Goal: Information Seeking & Learning: Learn about a topic

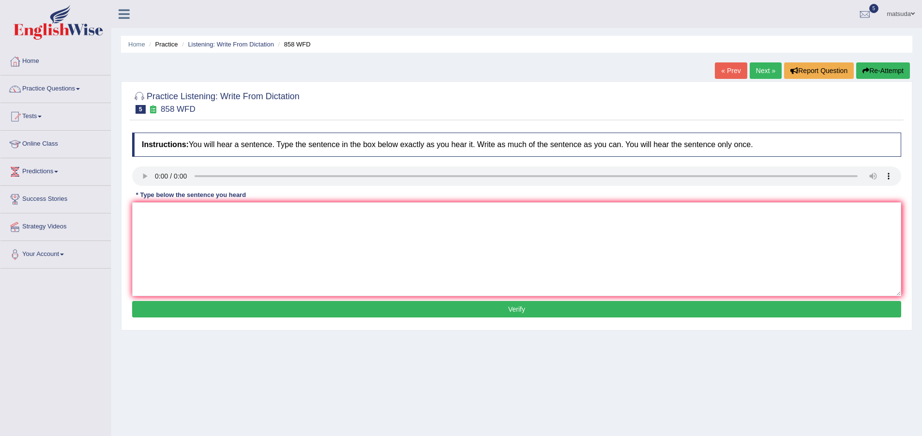
click at [388, 241] on textarea at bounding box center [516, 249] width 769 height 94
click at [68, 93] on link "Practice Questions" at bounding box center [55, 87] width 110 height 24
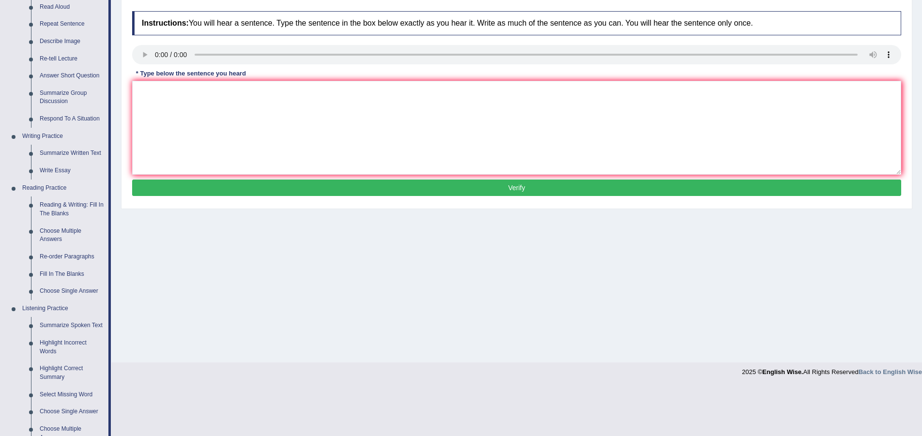
scroll to position [145, 0]
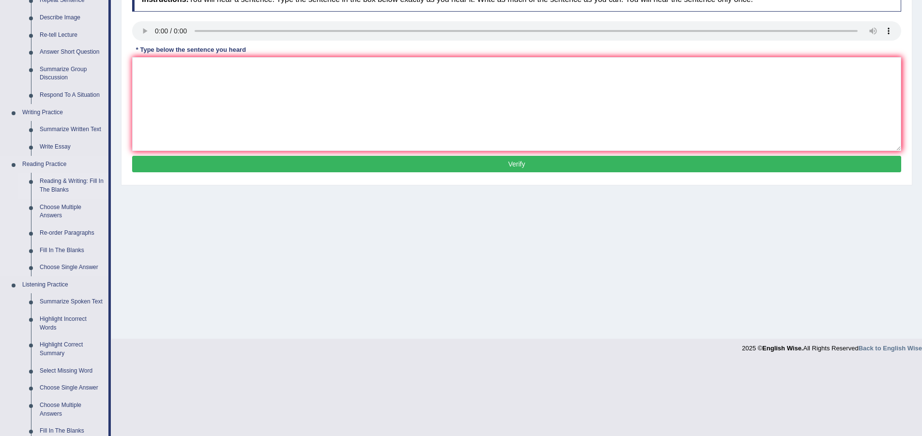
click at [75, 183] on link "Reading & Writing: Fill In The Blanks" at bounding box center [71, 186] width 73 height 26
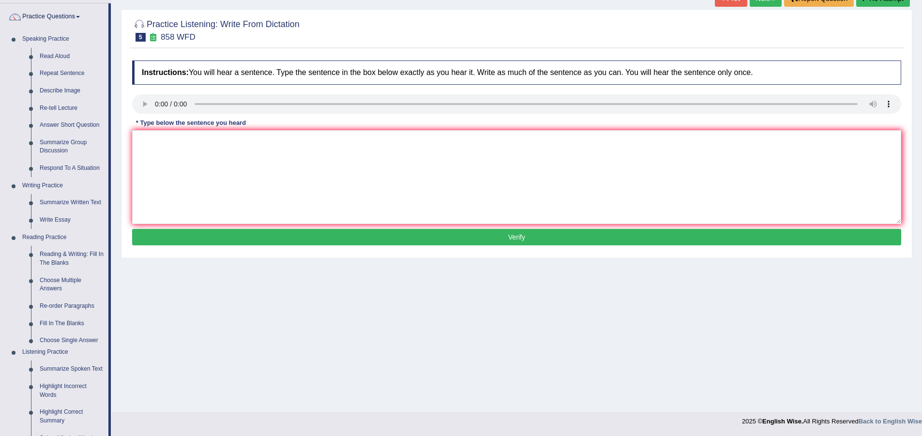
scroll to position [91, 0]
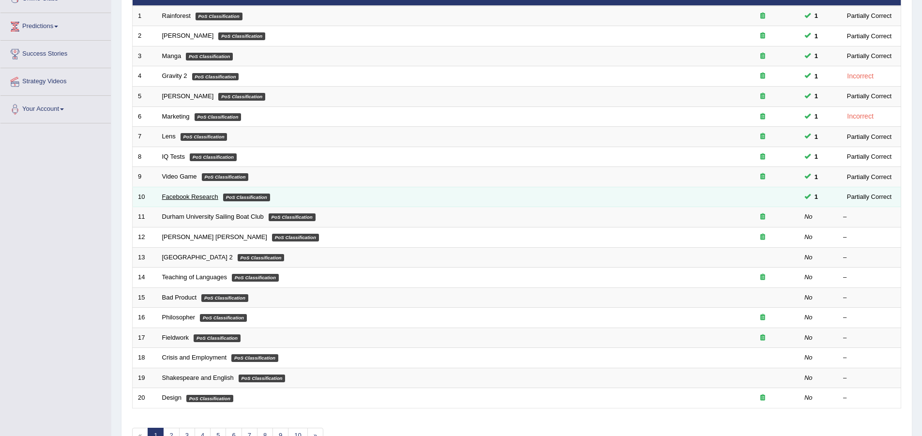
click at [217, 194] on link "Facebook Research" at bounding box center [190, 196] width 56 height 7
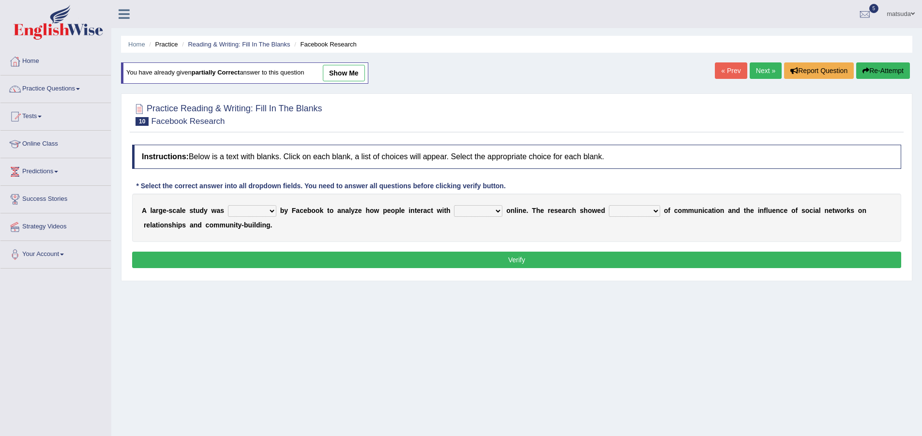
click at [270, 210] on select "surveyed had asked made" at bounding box center [252, 211] width 48 height 12
select select "made"
click at [228, 205] on select "surveyed had asked made" at bounding box center [252, 211] width 48 height 12
click at [501, 209] on select "together all each other another" at bounding box center [478, 211] width 48 height 12
click at [454, 205] on select "together all each other another" at bounding box center [478, 211] width 48 height 12
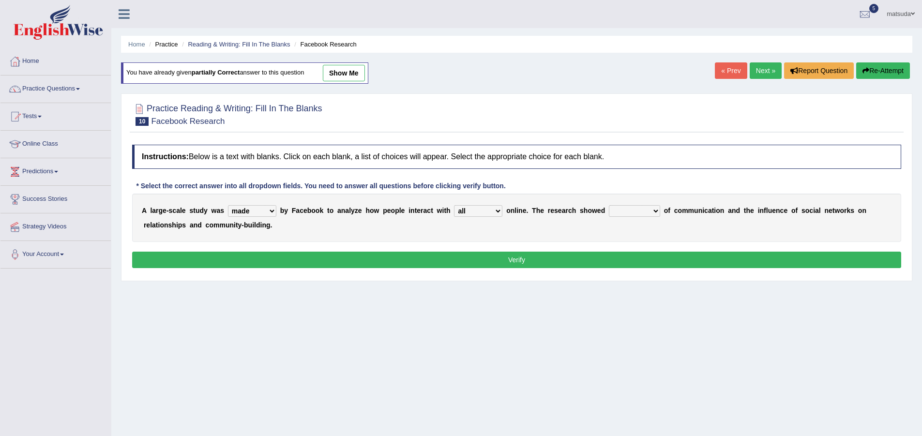
click at [498, 212] on select "together all each other another" at bounding box center [478, 211] width 48 height 12
select select "each other"
click at [454, 205] on select "together all each other another" at bounding box center [478, 211] width 48 height 12
click at [652, 211] on select "advantages standards fellowships patterns" at bounding box center [634, 211] width 51 height 12
select select "fellowships"
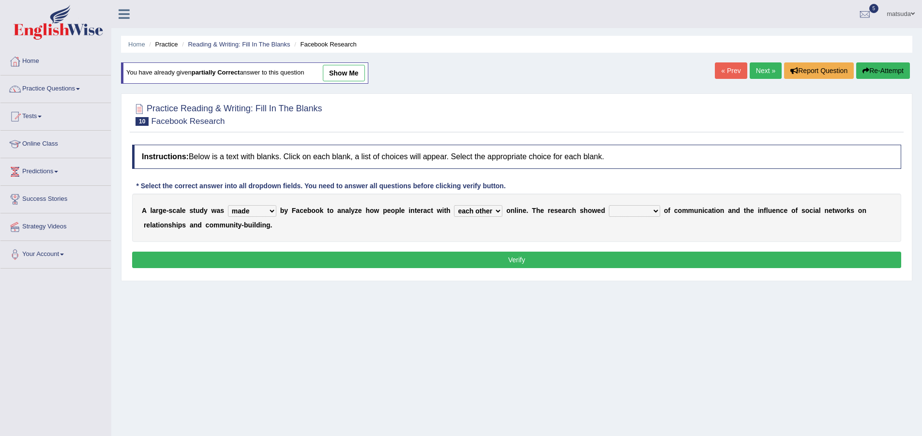
click at [609, 205] on select "advantages standards fellowships patterns" at bounding box center [634, 211] width 51 height 12
click at [650, 256] on button "Verify" at bounding box center [516, 260] width 769 height 16
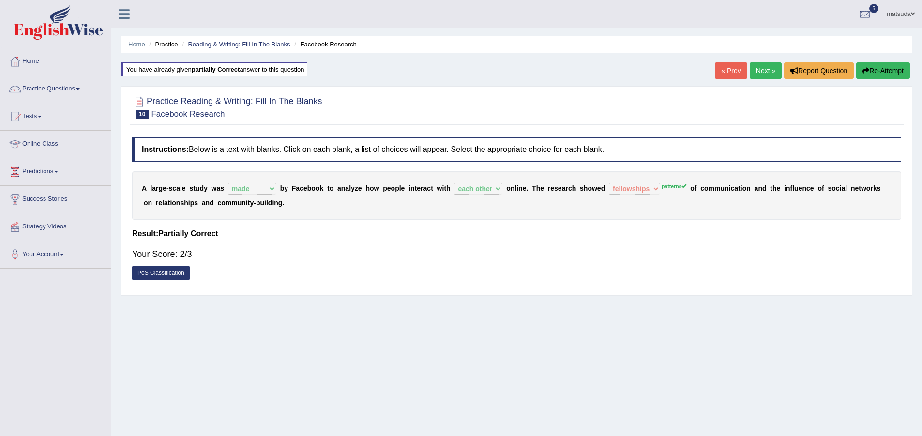
click at [762, 62] on link "Next »" at bounding box center [765, 70] width 32 height 16
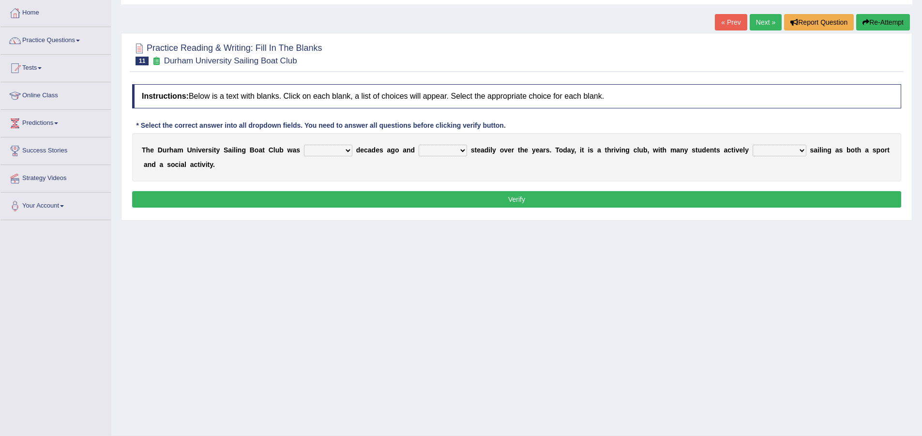
click at [352, 148] on b at bounding box center [354, 150] width 4 height 8
click at [343, 148] on select "found fund founded find" at bounding box center [328, 151] width 48 height 12
select select "find"
click at [304, 145] on select "found fund founded find" at bounding box center [328, 151] width 48 height 12
click at [464, 150] on select "grow growing has grown grown" at bounding box center [442, 151] width 48 height 12
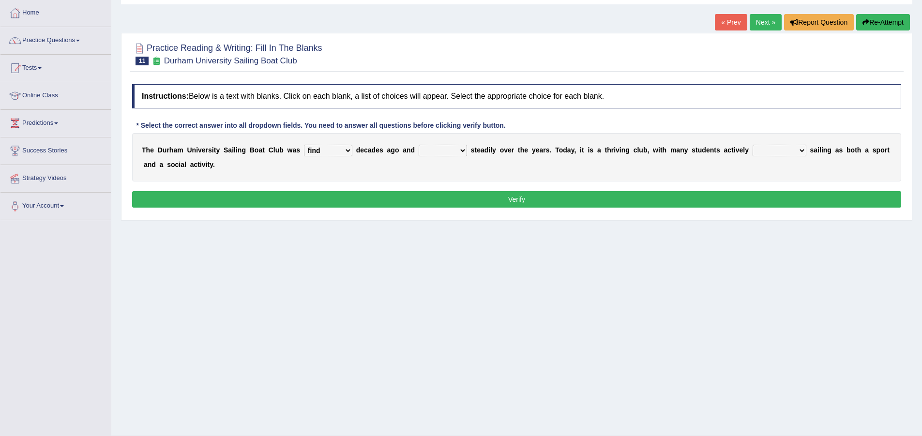
select select "growing"
click at [418, 145] on select "grow growing has grown grown" at bounding box center [442, 151] width 48 height 12
click at [802, 151] on select "enjoy enjoyed are enjoying enjoying" at bounding box center [779, 151] width 54 height 12
select select "are enjoying"
click at [752, 145] on select "enjoy enjoyed are enjoying enjoying" at bounding box center [779, 151] width 54 height 12
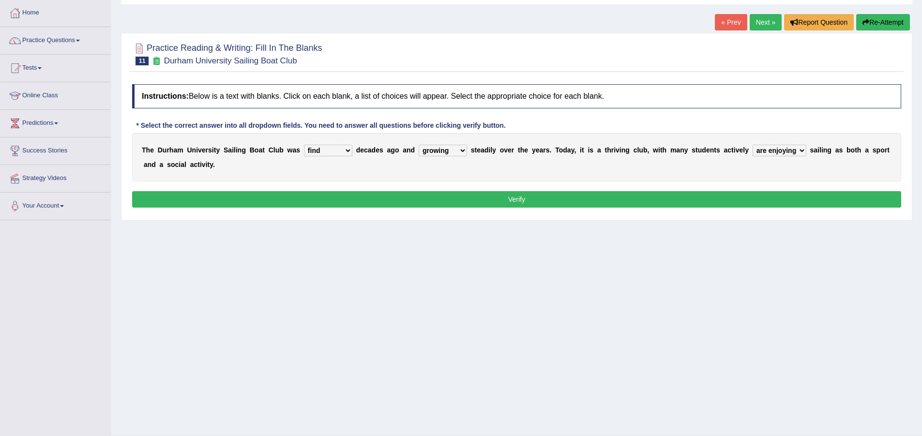
click at [776, 194] on button "Verify" at bounding box center [516, 199] width 769 height 16
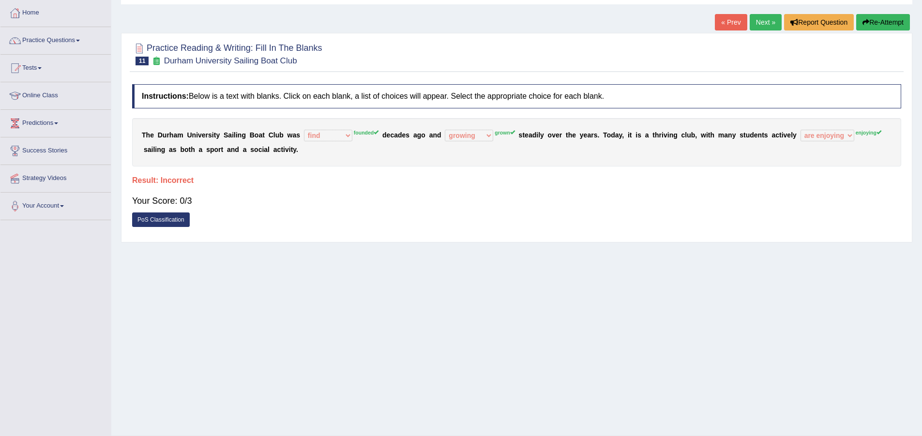
click at [724, 24] on link "« Prev" at bounding box center [731, 22] width 32 height 16
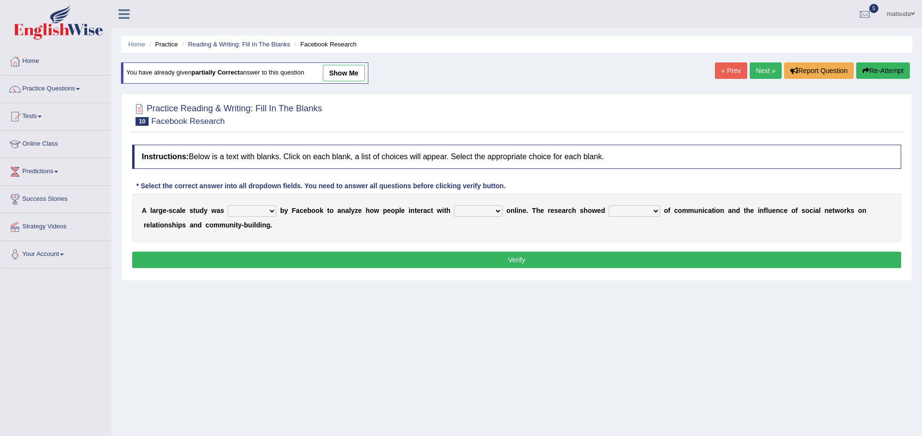
click at [271, 212] on select "surveyed had asked made" at bounding box center [252, 211] width 48 height 12
select select "made"
click at [228, 205] on select "surveyed had asked made" at bounding box center [252, 211] width 48 height 12
click at [272, 211] on select "surveyed had asked made" at bounding box center [252, 211] width 48 height 12
click at [228, 205] on select "surveyed had asked made" at bounding box center [252, 211] width 48 height 12
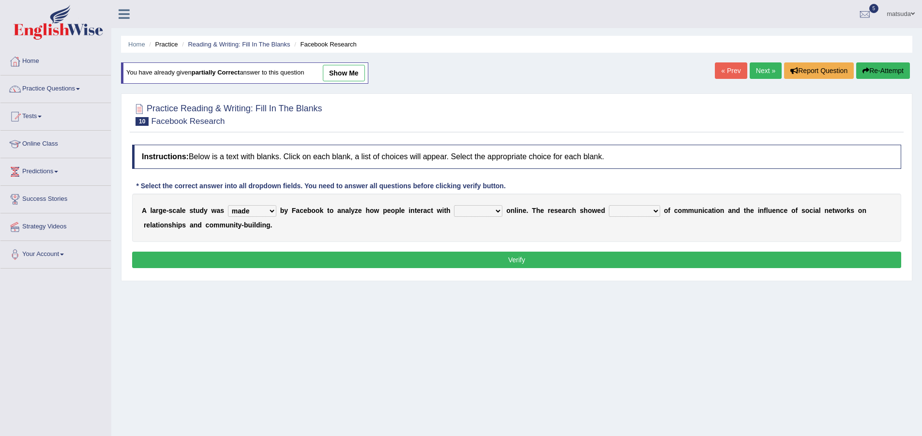
click at [760, 69] on link "Next »" at bounding box center [765, 70] width 32 height 16
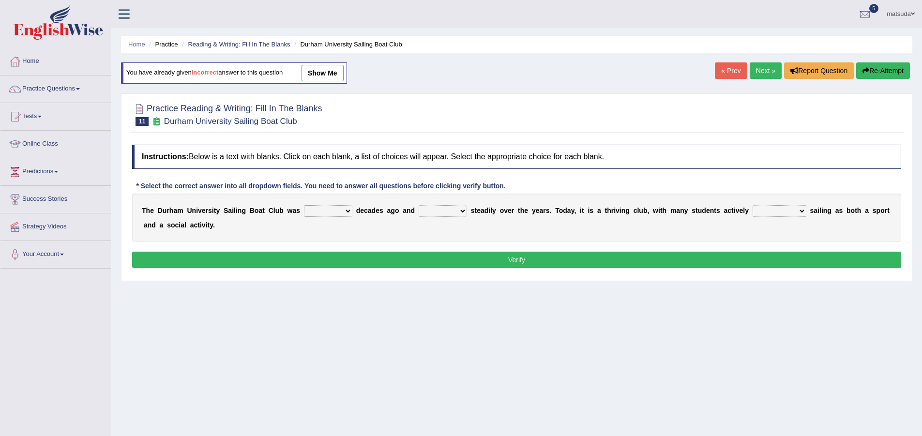
click at [347, 209] on select "found fund founded find" at bounding box center [328, 211] width 48 height 12
select select "found"
click at [304, 205] on select "found fund founded find" at bounding box center [328, 211] width 48 height 12
click at [350, 209] on select "found fund founded find" at bounding box center [328, 211] width 48 height 12
click at [465, 210] on select "grow growing has grown grown" at bounding box center [442, 211] width 48 height 12
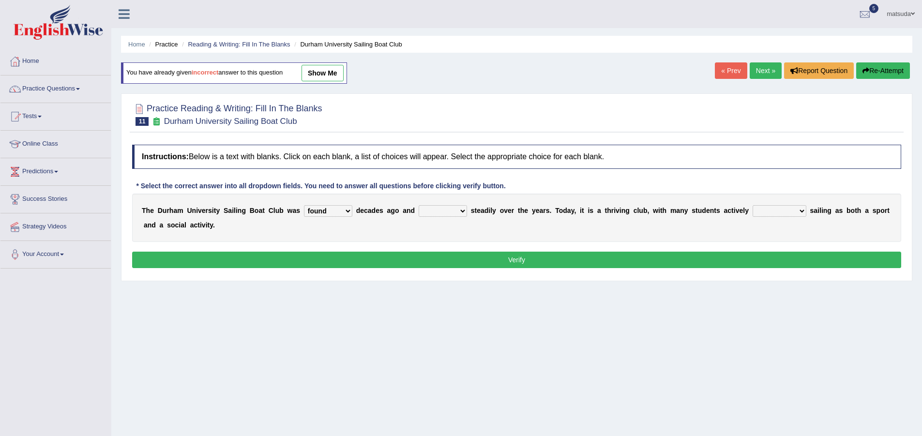
select select "has grown"
click at [418, 205] on select "grow growing has grown grown" at bounding box center [442, 211] width 48 height 12
click at [801, 214] on select "enjoy enjoyed are enjoying enjoying" at bounding box center [779, 211] width 54 height 12
select select "enjoying"
click at [752, 205] on select "enjoy enjoyed are enjoying enjoying" at bounding box center [779, 211] width 54 height 12
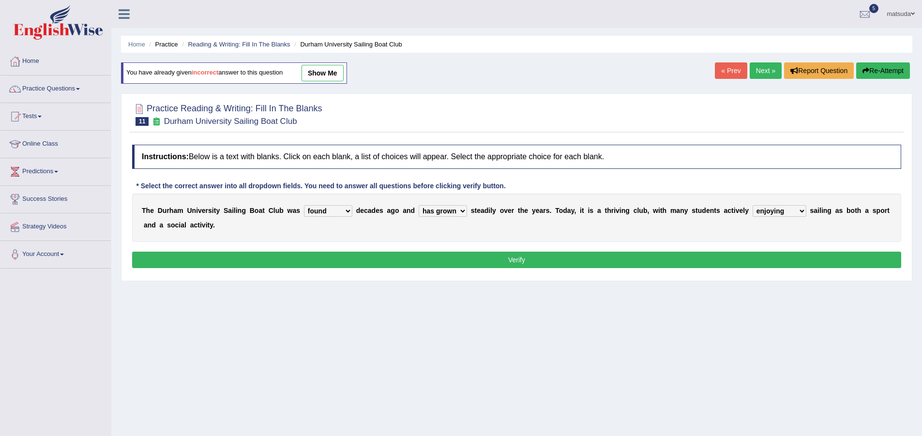
click at [750, 262] on button "Verify" at bounding box center [516, 260] width 769 height 16
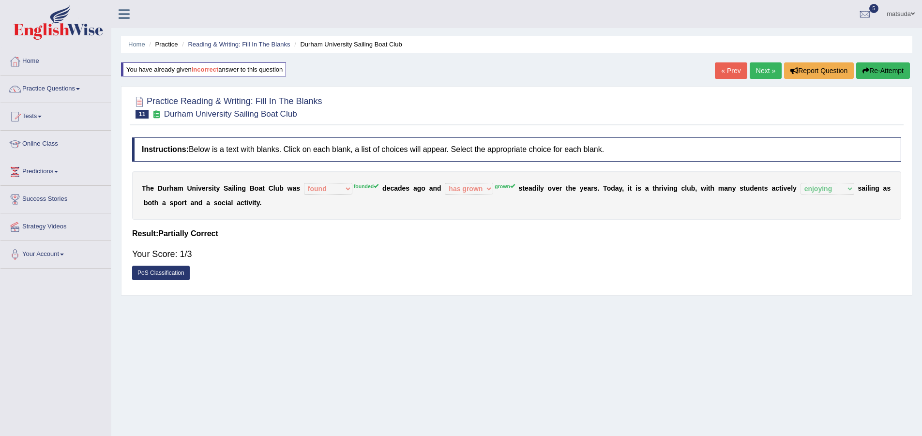
click at [752, 74] on link "Next »" at bounding box center [765, 70] width 32 height 16
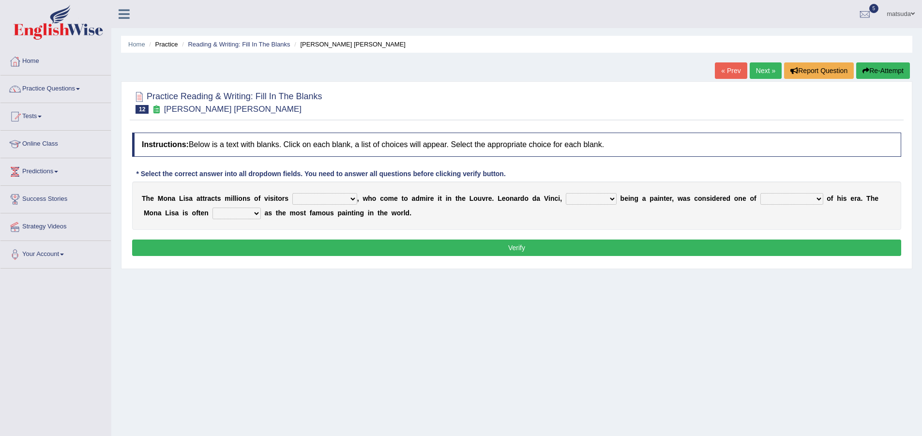
click at [354, 197] on select "around the year the all year all year round per year" at bounding box center [324, 199] width 65 height 12
select select "the all year"
click at [292, 193] on select "around the year the all year all year round per year" at bounding box center [324, 199] width 65 height 12
click at [611, 198] on select "rather than as much as as well as as long as" at bounding box center [591, 199] width 51 height 12
select select "as much as"
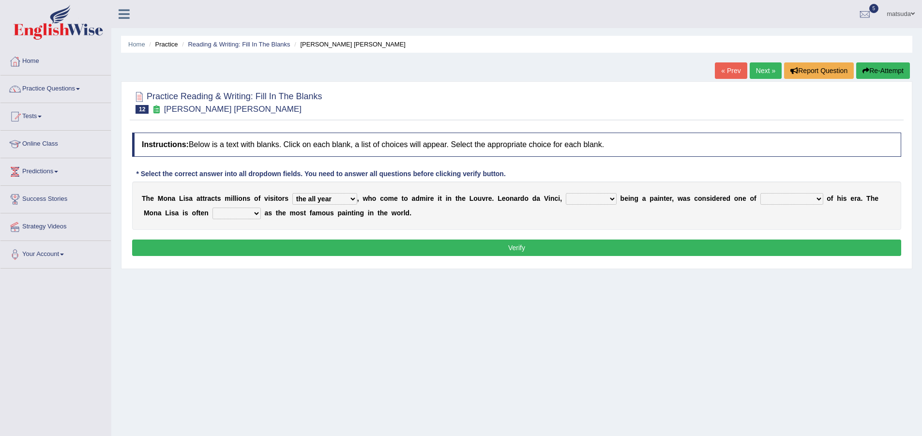
click at [566, 193] on select "rather than as much as as well as as long as" at bounding box center [591, 199] width 51 height 12
click at [821, 198] on select "better artists artist the better artist the best artists" at bounding box center [791, 199] width 63 height 12
select select "the best artists"
click at [760, 193] on select "better artists artist the better artist the best artists" at bounding box center [791, 199] width 63 height 12
click at [781, 242] on button "Verify" at bounding box center [516, 247] width 769 height 16
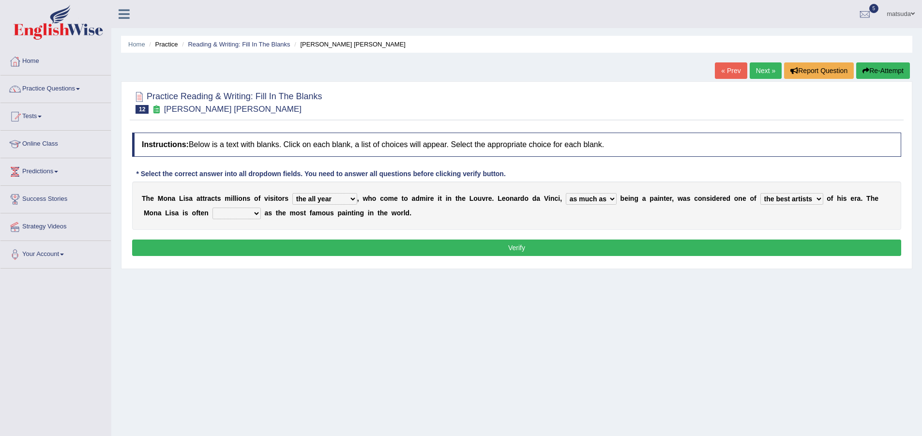
click at [254, 215] on select "classified suggested predicted described" at bounding box center [236, 214] width 48 height 12
select select "suggested"
click at [212, 208] on select "classified suggested predicted described" at bounding box center [236, 214] width 48 height 12
click at [252, 242] on button "Verify" at bounding box center [516, 247] width 769 height 16
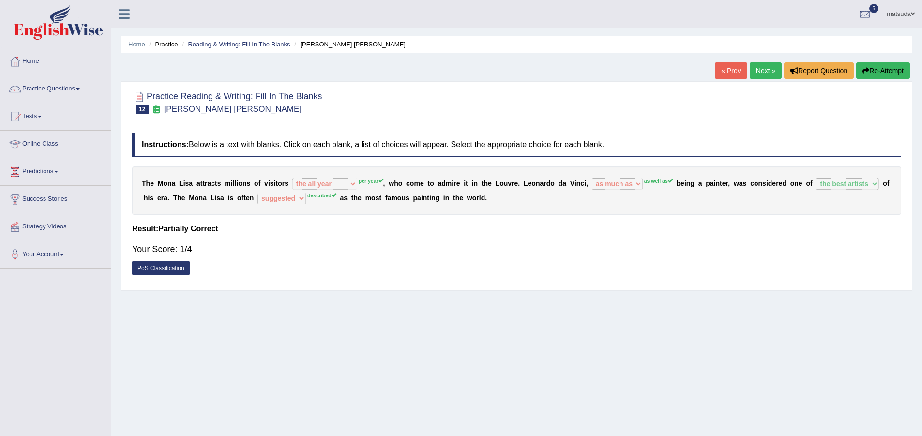
click at [752, 68] on link "Next »" at bounding box center [765, 70] width 32 height 16
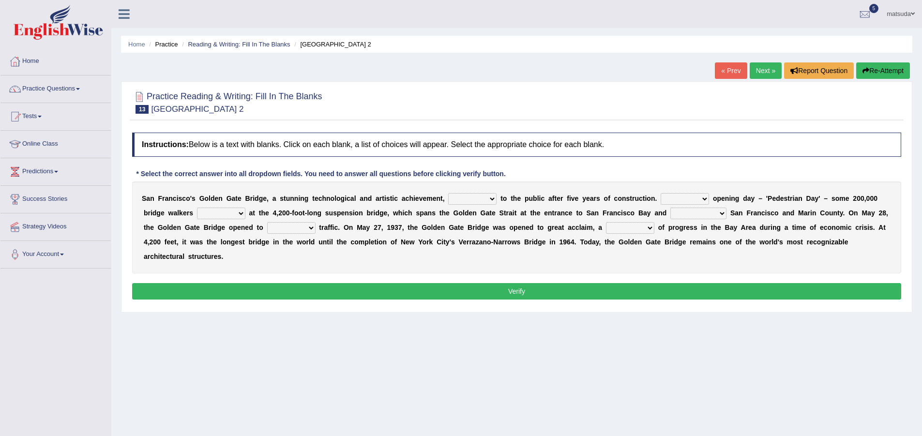
click at [493, 197] on select "opens closes appears equals" at bounding box center [472, 199] width 48 height 12
select select "appears"
click at [448, 193] on select "opens closes appears equals" at bounding box center [472, 199] width 48 height 12
click at [701, 199] on select "On During Since When" at bounding box center [684, 199] width 48 height 12
select select "During"
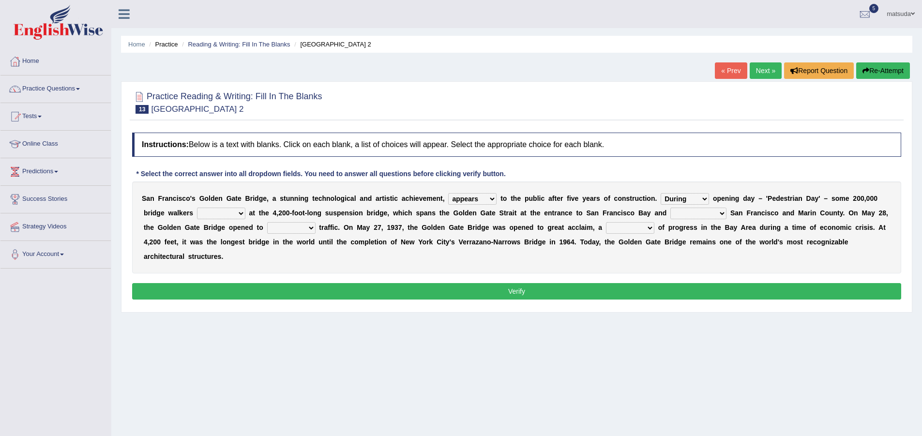
click at [660, 193] on select "On During Since When" at bounding box center [684, 199] width 48 height 12
click at [245, 214] on b at bounding box center [247, 213] width 4 height 8
click at [242, 214] on select "stationed looked marveled laughed" at bounding box center [221, 214] width 48 height 12
select select "stationed"
click at [197, 208] on select "stationed looked marveled laughed" at bounding box center [221, 214] width 48 height 12
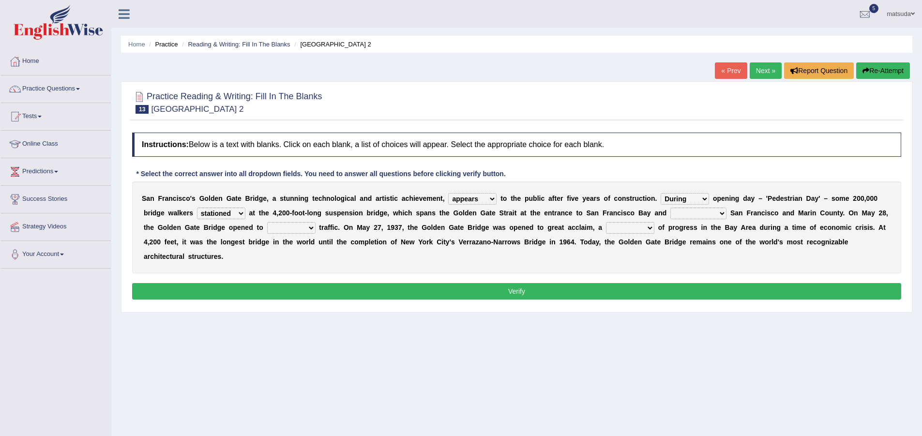
click at [726, 216] on select "separates connects channels differentiates" at bounding box center [698, 214] width 56 height 12
select select "channels"
click at [670, 208] on select "separates connects channels differentiates" at bounding box center [698, 214] width 56 height 12
click at [645, 228] on select "denial symbol technique yield" at bounding box center [630, 228] width 48 height 12
select select "technique"
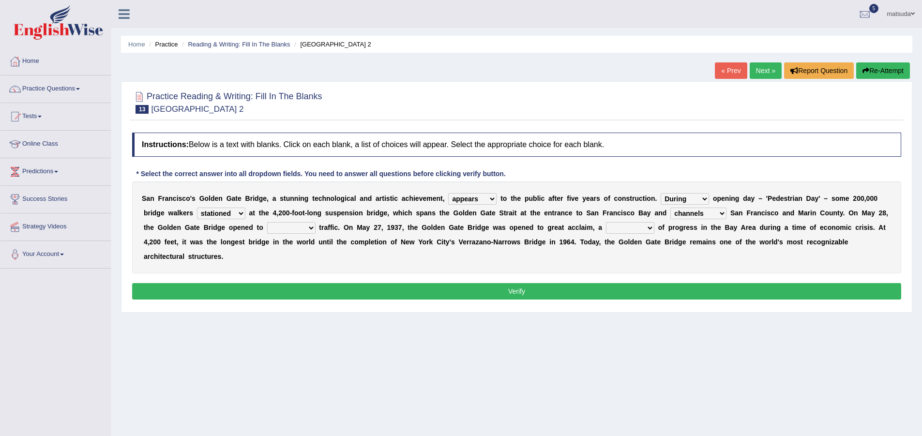
click at [606, 222] on select "denial symbol technique yield" at bounding box center [630, 228] width 48 height 12
click at [312, 226] on select "aquatic vehicular airborne watertight" at bounding box center [291, 228] width 48 height 12
select select "watertight"
click at [267, 222] on select "aquatic vehicular airborne watertight" at bounding box center [291, 228] width 48 height 12
drag, startPoint x: 358, startPoint y: 283, endPoint x: 357, endPoint y: 289, distance: 6.9
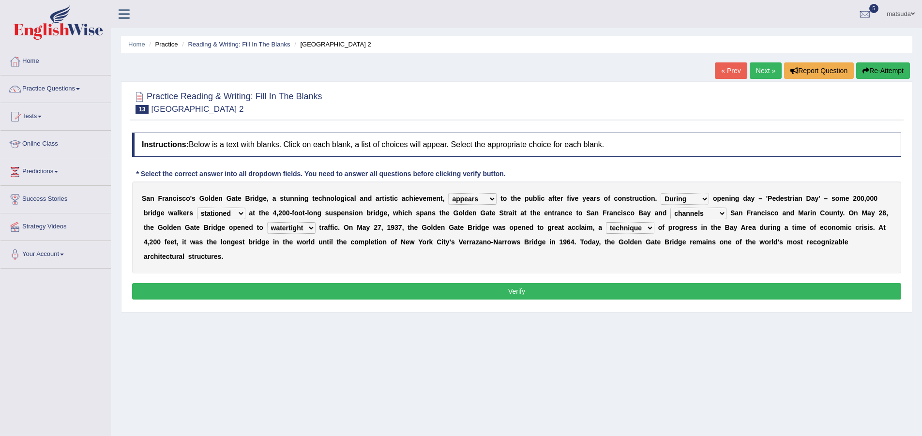
click at [358, 284] on button "Verify" at bounding box center [516, 291] width 769 height 16
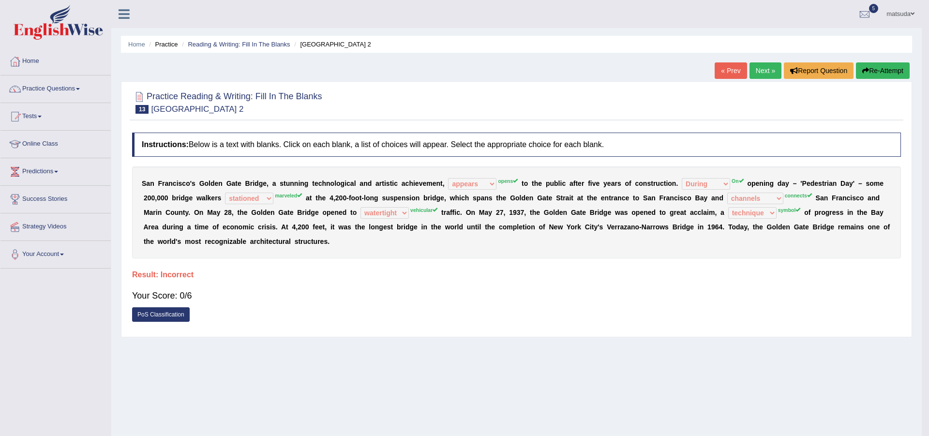
click at [357, 289] on body "Toggle navigation Home Practice Questions Speaking Practice Read Aloud Repeat S…" at bounding box center [464, 218] width 929 height 436
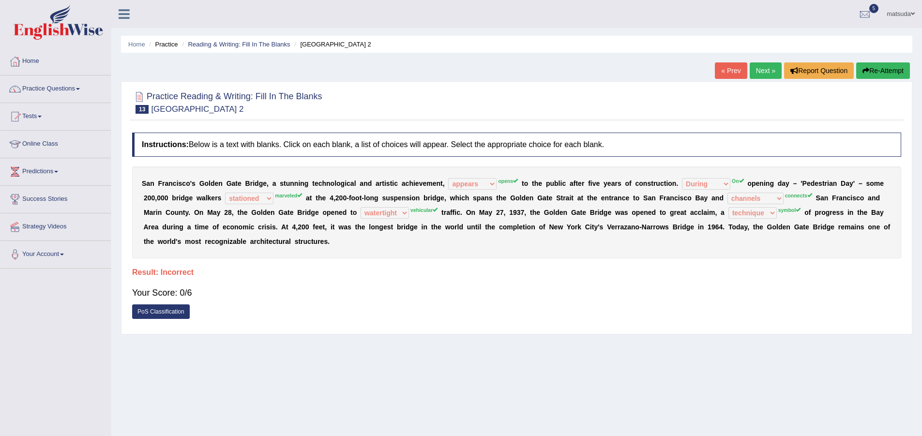
click at [768, 67] on link "Next »" at bounding box center [765, 70] width 32 height 16
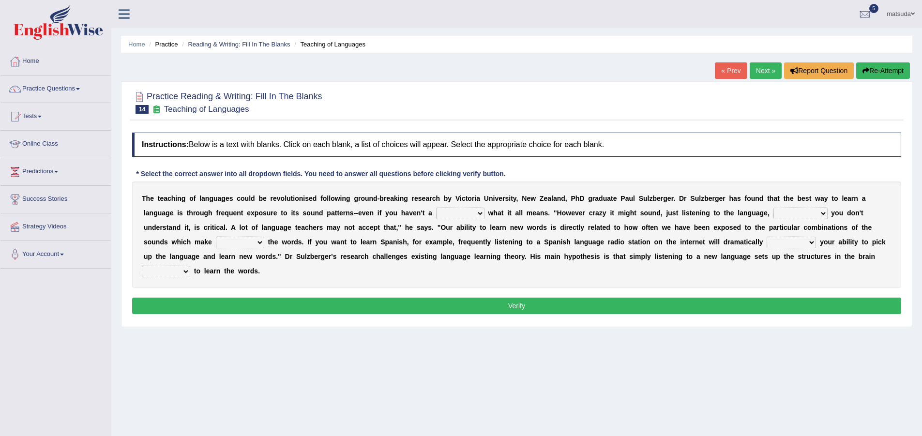
click at [482, 213] on select "dew claw clue due" at bounding box center [460, 214] width 48 height 12
select select "due"
click at [436, 208] on select "dew claw clue due" at bounding box center [460, 214] width 48 height 12
click at [822, 218] on select "but also all together even though if so" at bounding box center [800, 214] width 54 height 12
select select "but also"
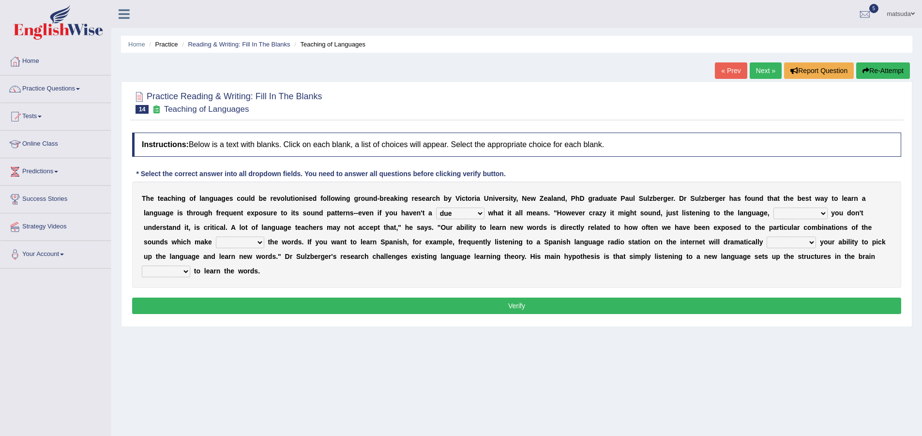
click at [773, 208] on select "but also all together even though if so" at bounding box center [800, 214] width 54 height 12
click at [264, 242] on b at bounding box center [266, 242] width 4 height 8
click at [256, 241] on select "down up of on" at bounding box center [240, 243] width 48 height 12
click at [216, 237] on select "down up of on" at bounding box center [240, 243] width 48 height 12
click at [260, 242] on select "down up of on" at bounding box center [240, 243] width 48 height 12
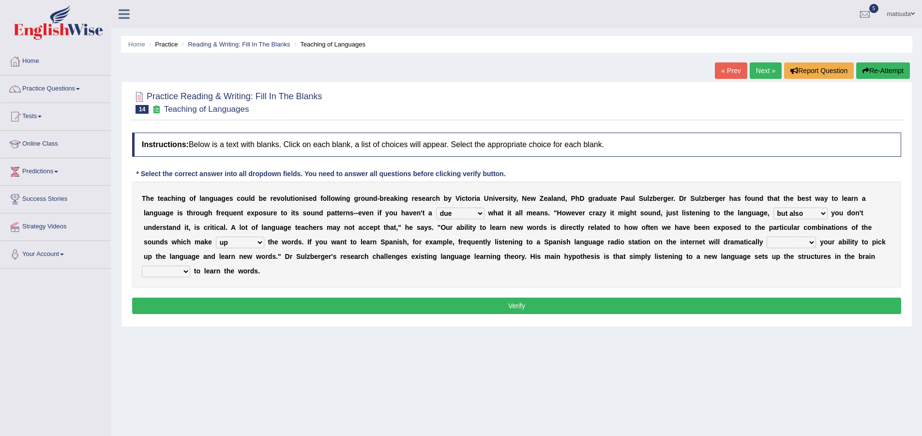
select select "of"
click at [216, 237] on select "down up of on" at bounding box center [240, 243] width 48 height 12
click at [804, 239] on select "evaluate exaggerate describe boost" at bounding box center [790, 243] width 49 height 12
select select "boost"
click at [766, 237] on select "evaluate exaggerate describe boost" at bounding box center [790, 243] width 49 height 12
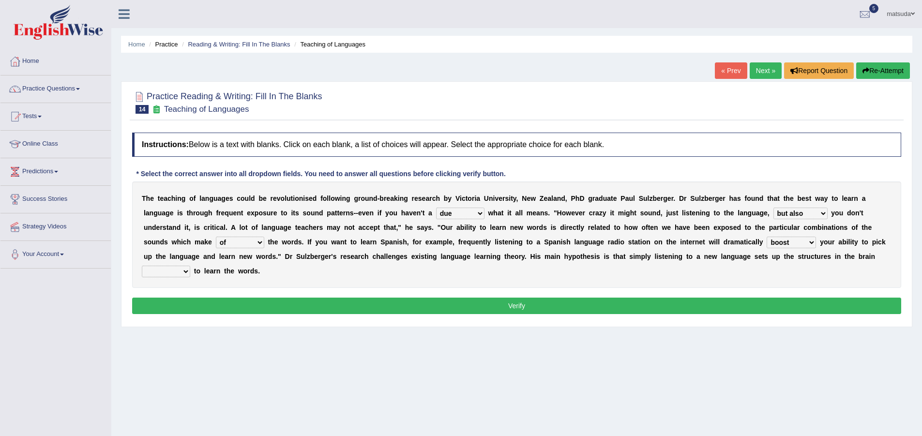
click at [187, 273] on select "requiring required directed to require" at bounding box center [166, 272] width 48 height 12
select select "directed"
click at [142, 266] on select "requiring required directed to require" at bounding box center [166, 272] width 48 height 12
click at [278, 306] on button "Verify" at bounding box center [516, 306] width 769 height 16
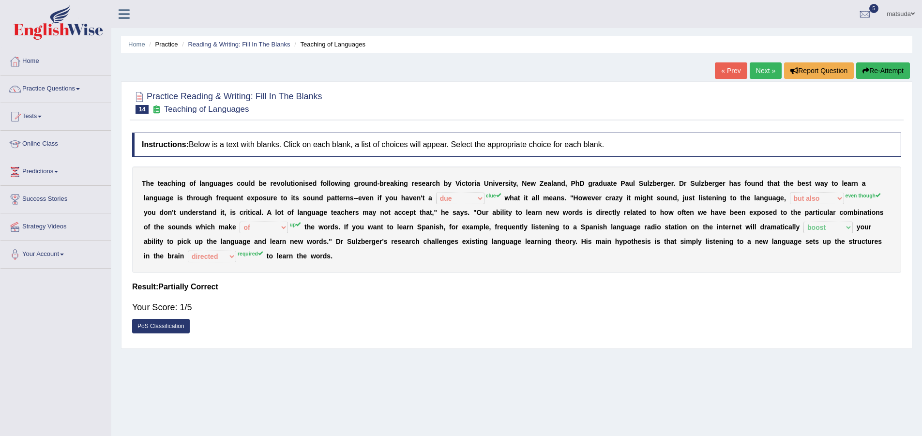
click at [763, 70] on link "Next »" at bounding box center [765, 70] width 32 height 16
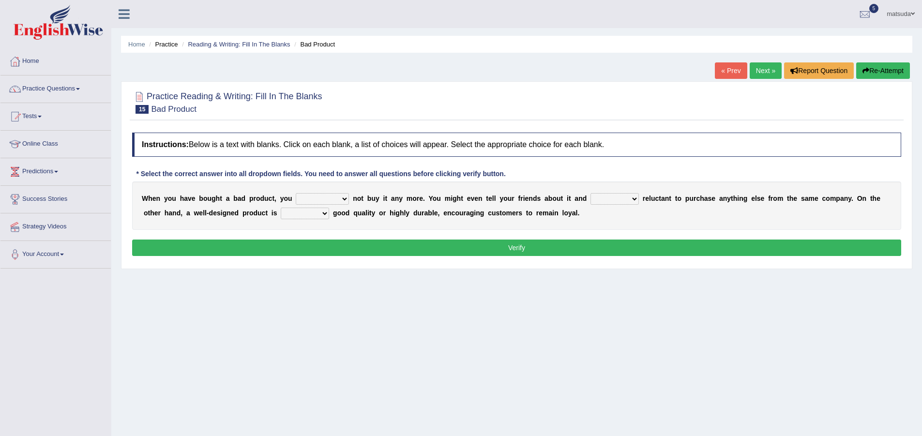
click at [350, 197] on b at bounding box center [351, 198] width 4 height 8
click at [344, 196] on select "would have should have should" at bounding box center [322, 199] width 53 height 12
select select "should have"
click at [296, 193] on select "would have should have should" at bounding box center [322, 199] width 53 height 12
click at [631, 200] on select "is are be being" at bounding box center [614, 199] width 48 height 12
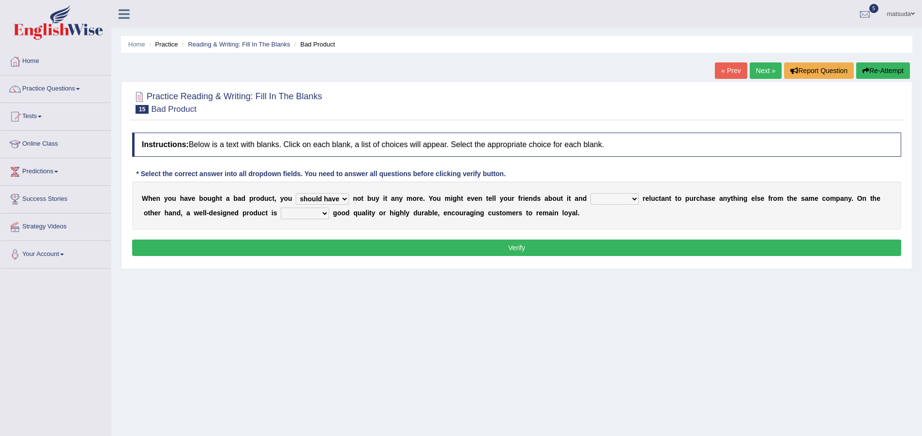
select select "being"
click at [590, 193] on select "is are be being" at bounding box center [614, 199] width 48 height 12
click at [328, 213] on select "both also neither either" at bounding box center [305, 214] width 48 height 12
select select "both"
click at [281, 208] on select "both also neither either" at bounding box center [305, 214] width 48 height 12
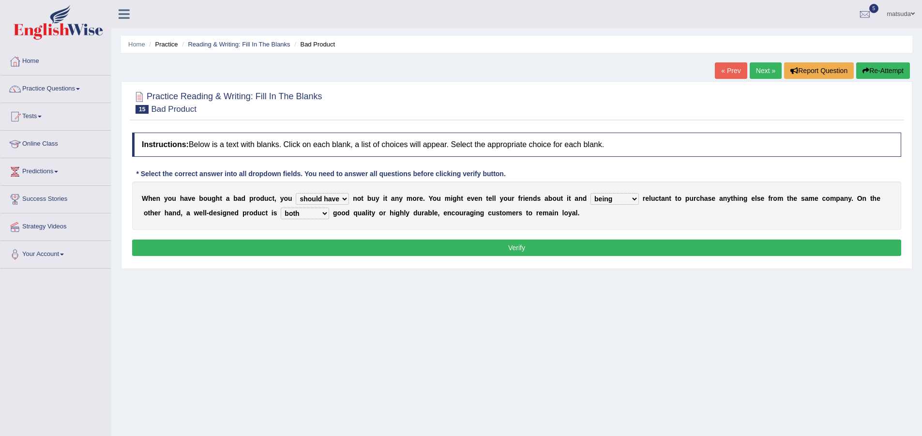
click at [329, 245] on button "Verify" at bounding box center [516, 247] width 769 height 16
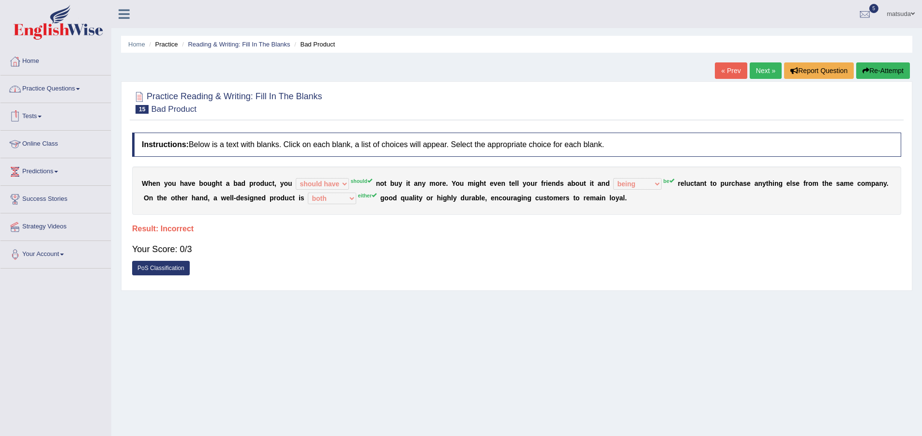
click at [54, 88] on link "Practice Questions" at bounding box center [55, 87] width 110 height 24
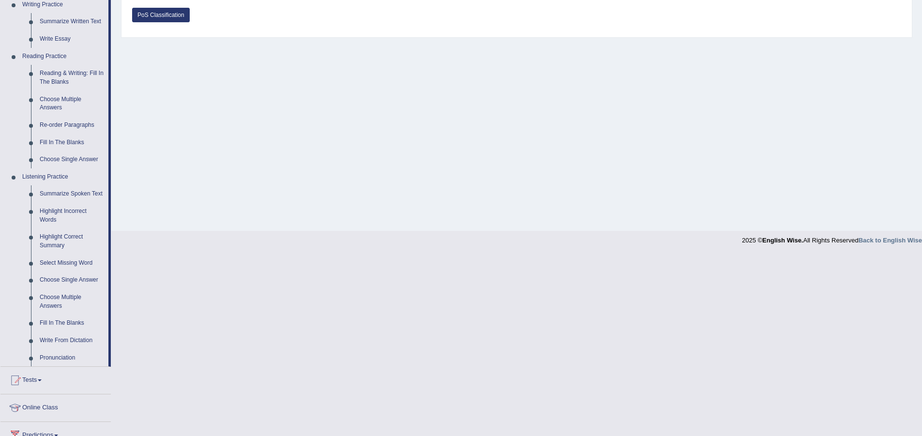
scroll to position [339, 0]
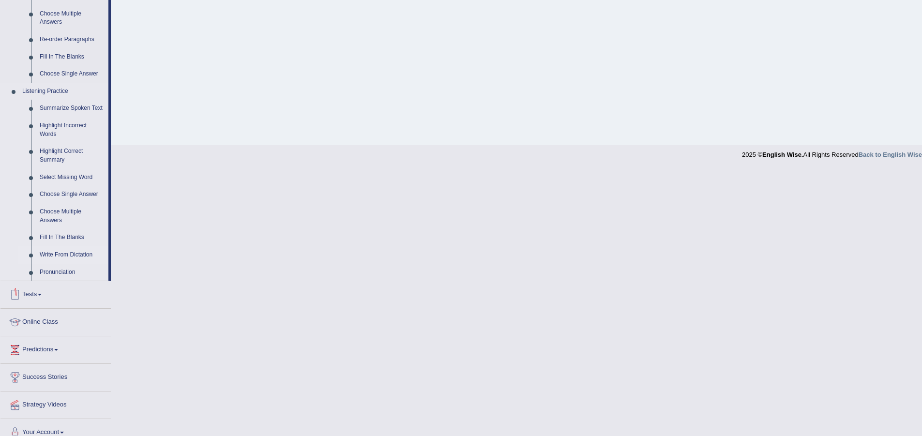
click at [78, 255] on link "Write From Dictation" at bounding box center [71, 254] width 73 height 17
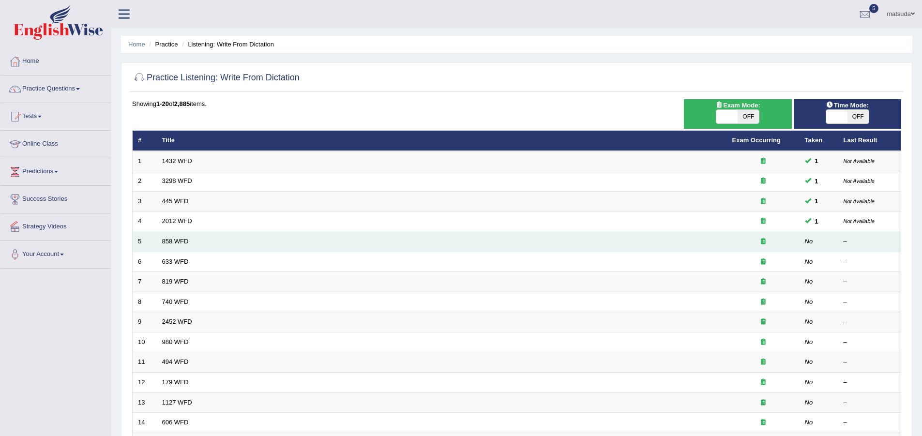
click at [228, 247] on td "858 WFD" at bounding box center [442, 242] width 570 height 20
click at [175, 242] on link "858 WFD" at bounding box center [175, 241] width 27 height 7
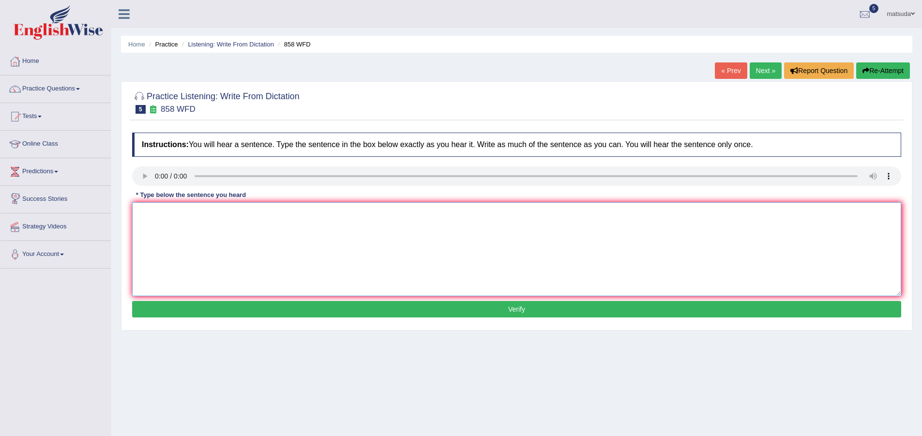
click at [178, 238] on textarea at bounding box center [516, 249] width 769 height 94
click at [192, 220] on textarea "the year" at bounding box center [516, 249] width 769 height 94
type textarea "the year interret histolian"
click at [244, 310] on button "Verify" at bounding box center [516, 309] width 769 height 16
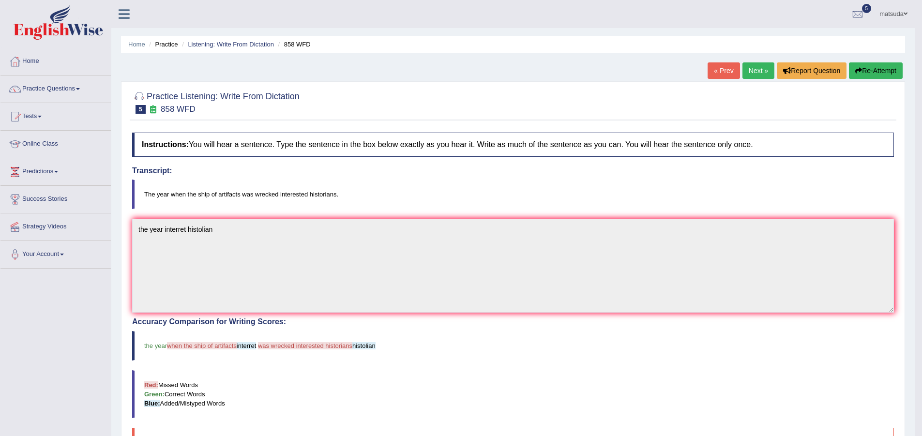
click at [753, 71] on link "Next »" at bounding box center [758, 70] width 32 height 16
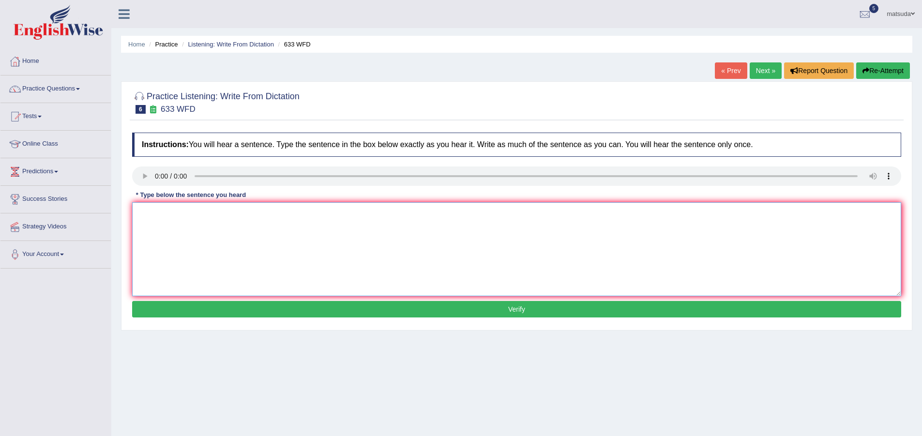
click at [175, 219] on textarea at bounding box center [516, 249] width 769 height 94
type textarea "r"
click at [159, 211] on textarea at bounding box center [516, 249] width 769 height 94
type textarea "resaches acttisa feels better"
click at [317, 312] on button "Verify" at bounding box center [516, 309] width 769 height 16
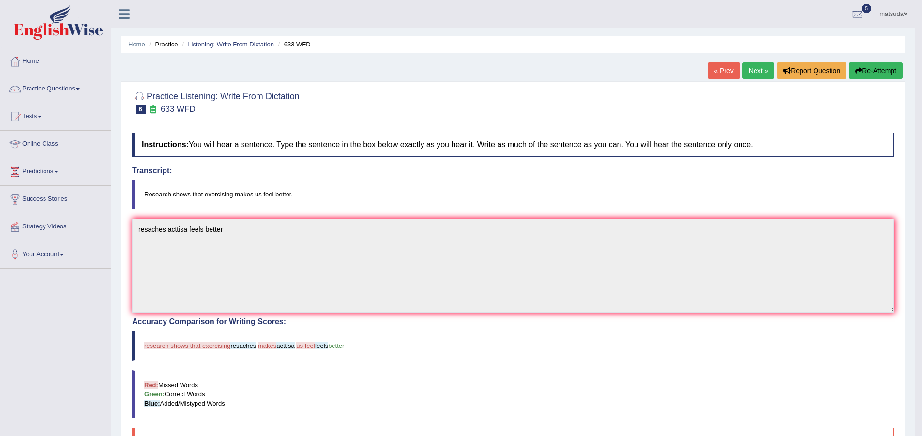
click at [752, 75] on link "Next »" at bounding box center [758, 70] width 32 height 16
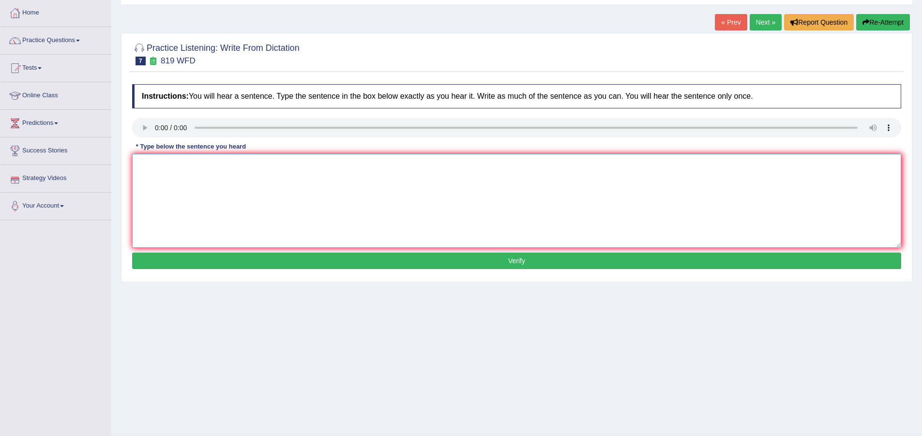
click at [183, 206] on textarea at bounding box center [516, 201] width 769 height 94
click at [171, 169] on textarea "plan" at bounding box center [516, 201] width 769 height 94
click at [213, 167] on textarea "plan able to continu" at bounding box center [516, 201] width 769 height 94
click at [150, 166] on textarea "plan able to continu thole" at bounding box center [516, 201] width 769 height 94
click at [249, 159] on textarea "plan is a able to continu thole" at bounding box center [516, 201] width 769 height 94
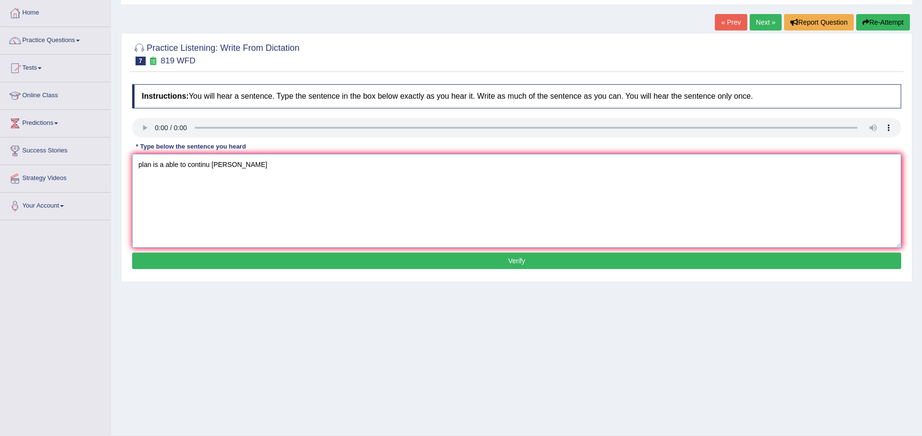
type textarea "plan is a able to continu thole"
click at [245, 169] on textarea "plan is a able to continu thole" at bounding box center [516, 201] width 769 height 94
click at [314, 264] on button "Verify" at bounding box center [516, 261] width 769 height 16
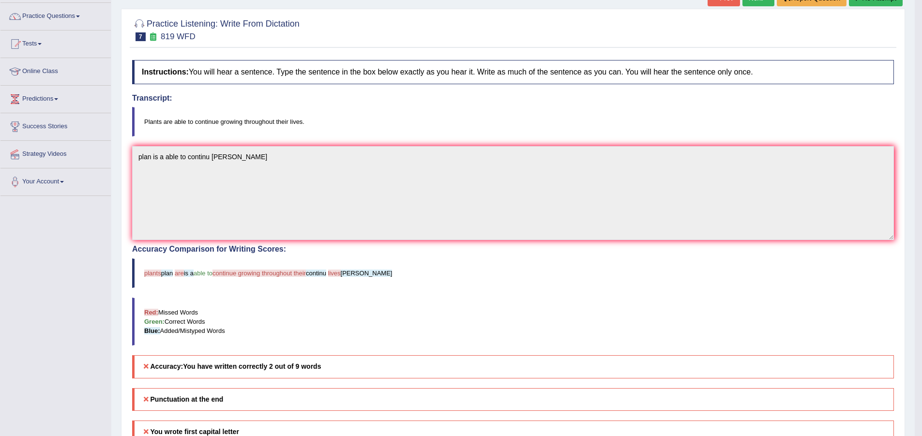
scroll to position [48, 0]
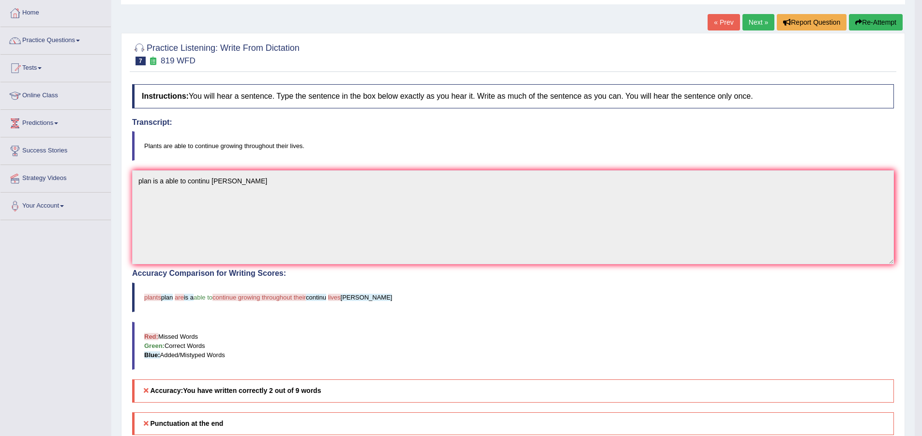
click at [743, 24] on link "Next »" at bounding box center [758, 22] width 32 height 16
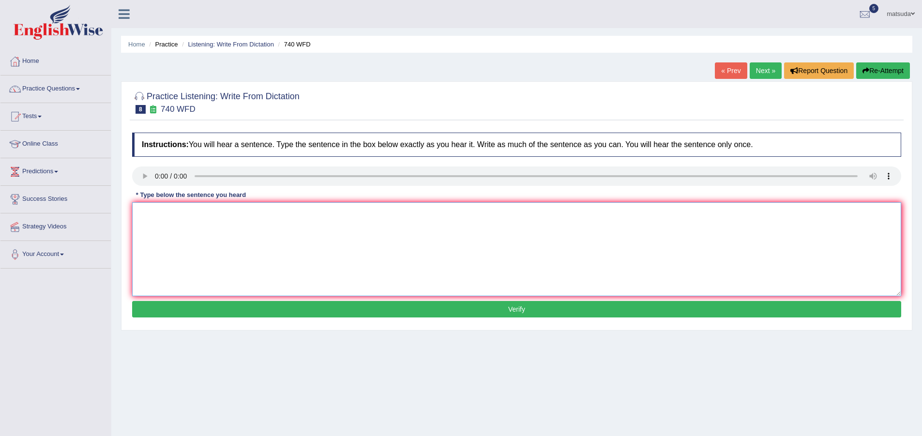
click at [230, 259] on textarea at bounding box center [516, 249] width 769 height 94
click at [161, 215] on textarea at bounding box center [516, 249] width 769 height 94
type textarea "a sirieas ocupation class room"
click at [327, 309] on button "Verify" at bounding box center [516, 309] width 769 height 16
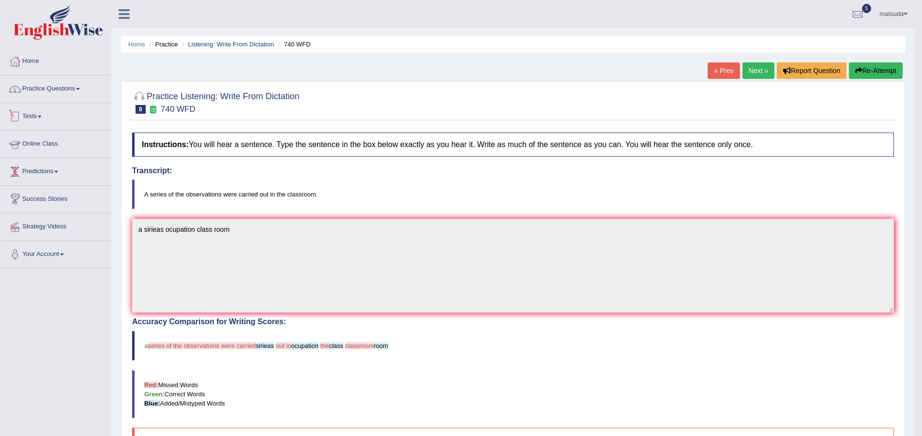
click at [57, 88] on link "Practice Questions" at bounding box center [55, 87] width 110 height 24
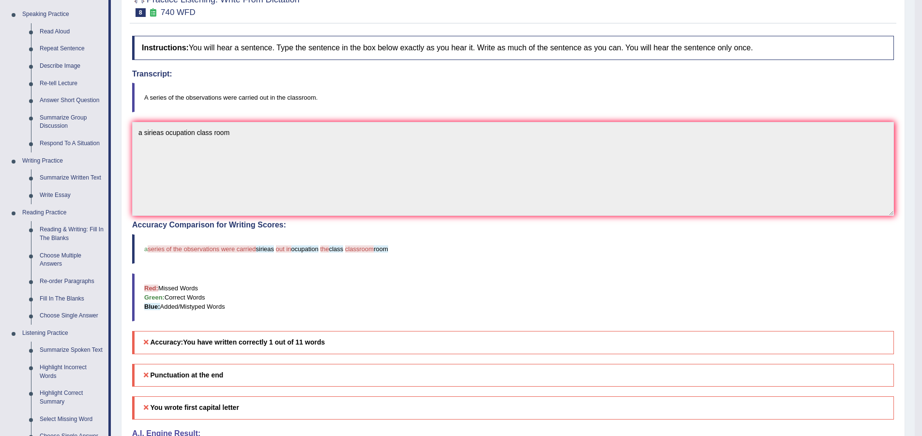
scroll to position [242, 0]
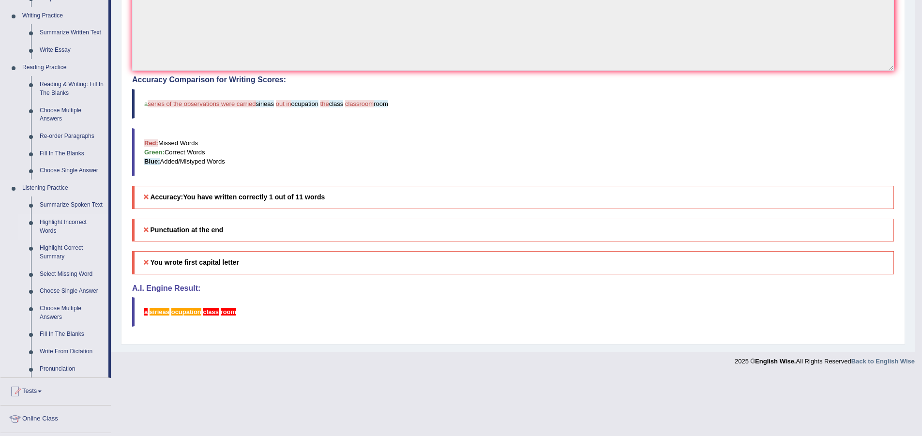
click at [75, 220] on link "Highlight Incorrect Words" at bounding box center [71, 227] width 73 height 26
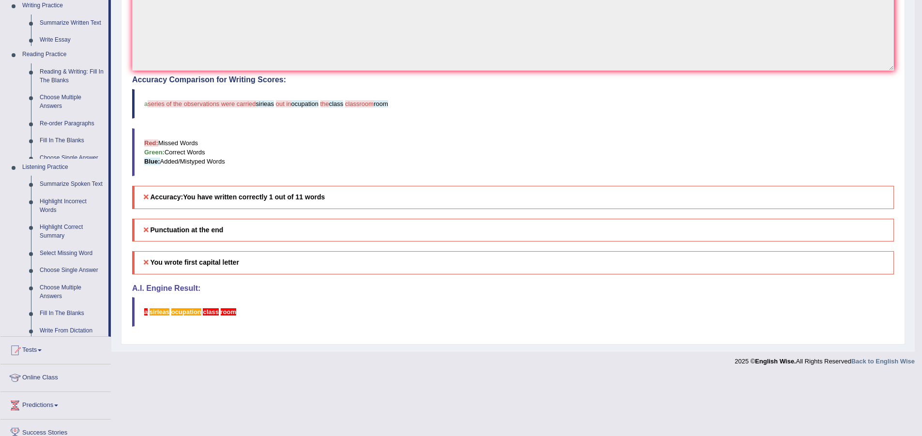
scroll to position [182, 0]
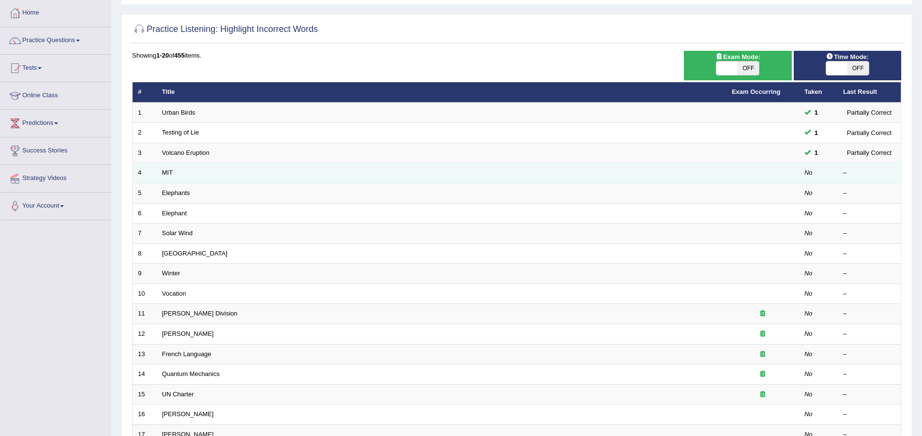
click at [194, 170] on td "MIT" at bounding box center [441, 173] width 569 height 20
click at [172, 174] on link "MIT" at bounding box center [167, 172] width 11 height 7
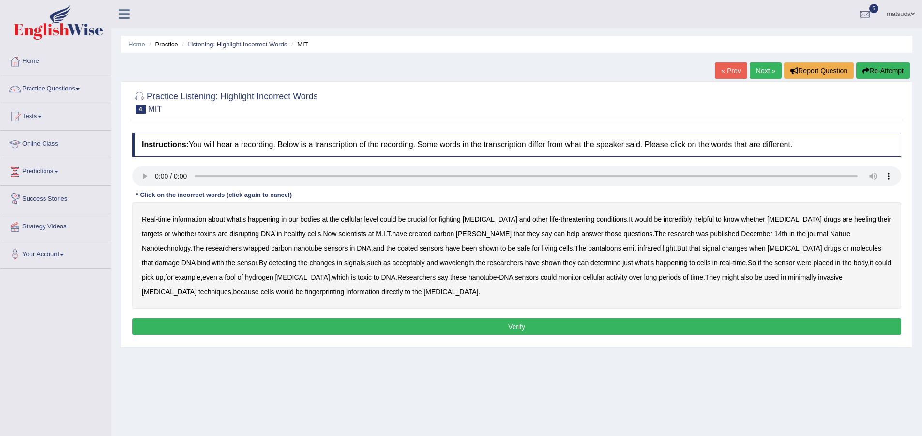
scroll to position [48, 0]
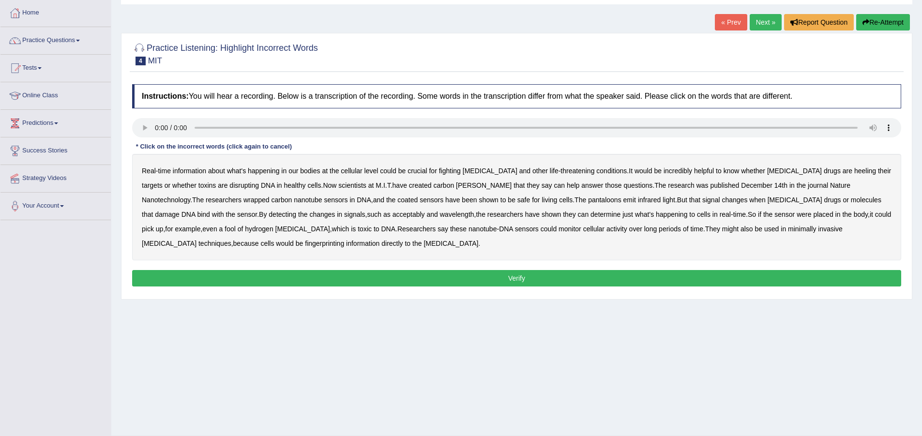
click at [315, 174] on b "bodies" at bounding box center [310, 171] width 20 height 8
click at [163, 181] on b "targets" at bounding box center [152, 185] width 21 height 8
click at [456, 183] on b "revels" at bounding box center [484, 185] width 56 height 8
click at [588, 202] on b "pantaloons" at bounding box center [604, 200] width 33 height 8
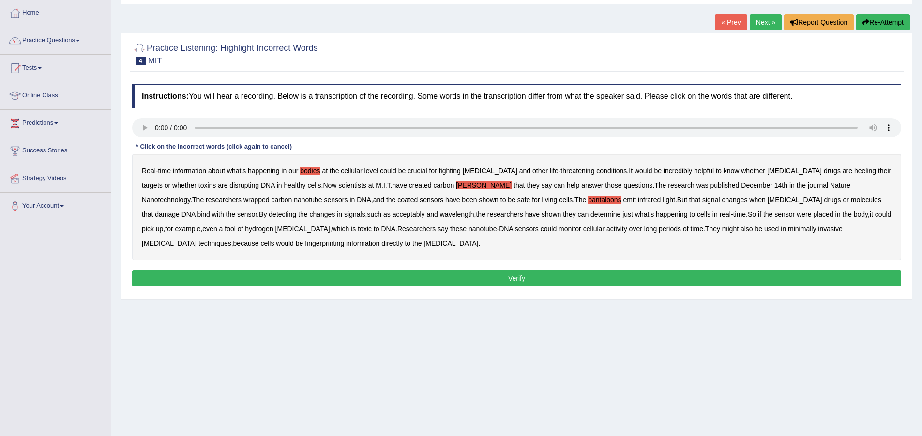
click at [265, 276] on button "Verify" at bounding box center [516, 278] width 769 height 16
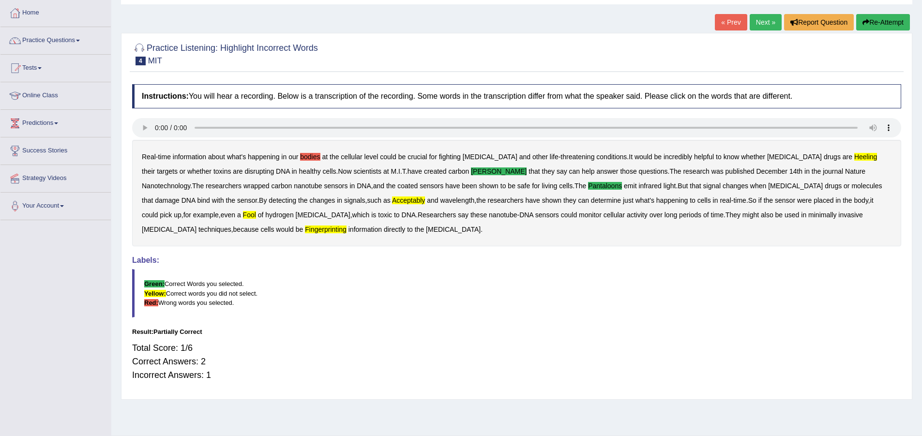
click at [751, 15] on link "Next »" at bounding box center [765, 22] width 32 height 16
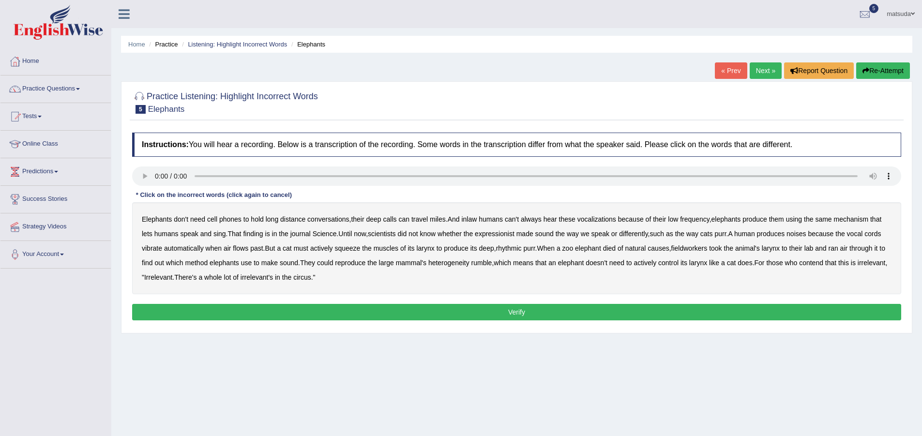
click at [471, 219] on b "inlaw" at bounding box center [468, 219] width 15 height 8
click at [514, 236] on b "expressionist" at bounding box center [495, 234] width 40 height 8
click at [598, 250] on b "elephant" at bounding box center [588, 248] width 26 height 8
click at [468, 265] on b "heterogeneity" at bounding box center [448, 263] width 41 height 8
click at [357, 307] on button "Verify" at bounding box center [516, 312] width 769 height 16
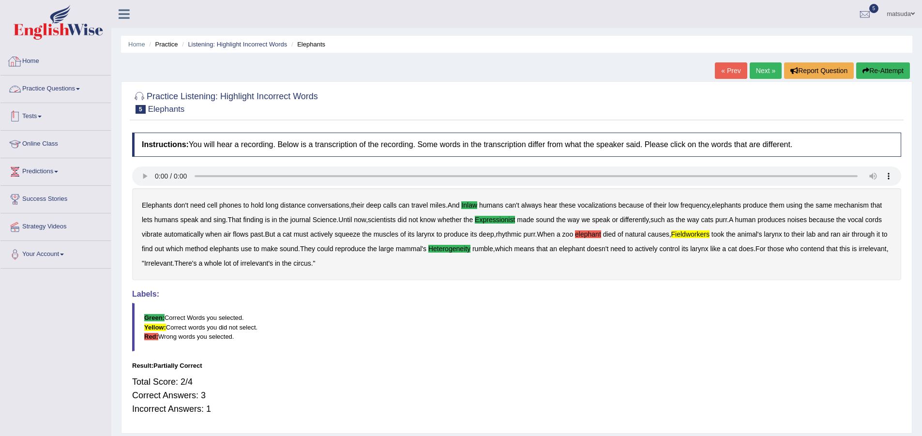
click at [59, 96] on link "Practice Questions" at bounding box center [55, 87] width 110 height 24
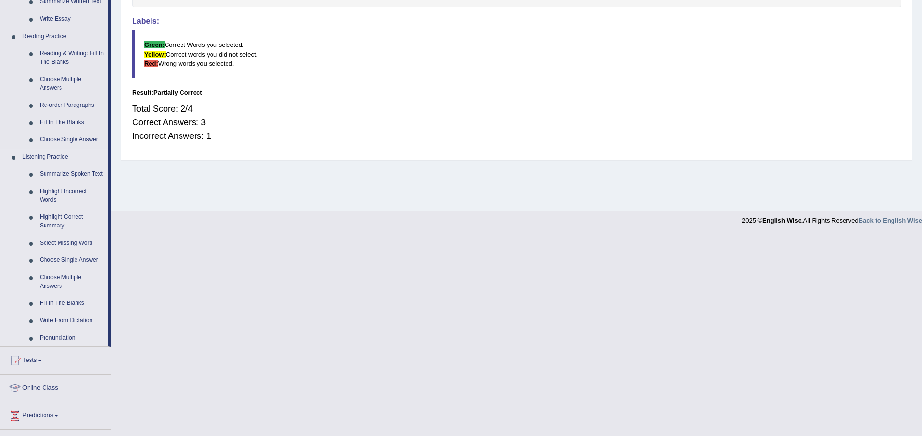
scroll to position [290, 0]
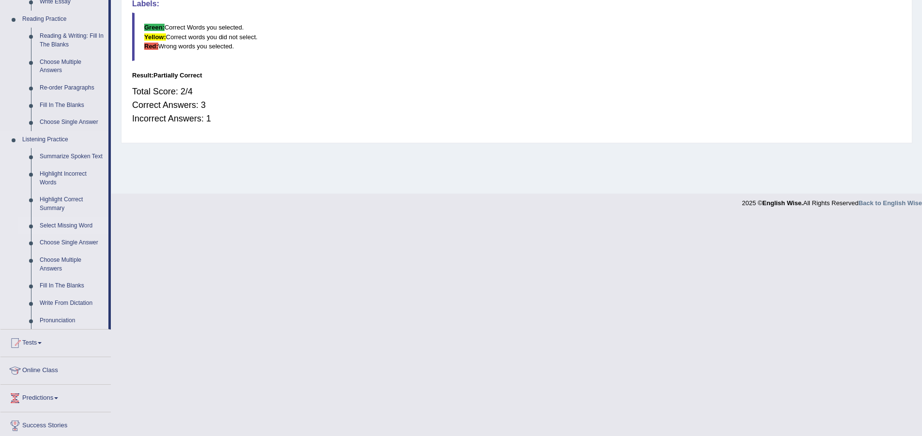
click at [60, 222] on link "Select Missing Word" at bounding box center [71, 225] width 73 height 17
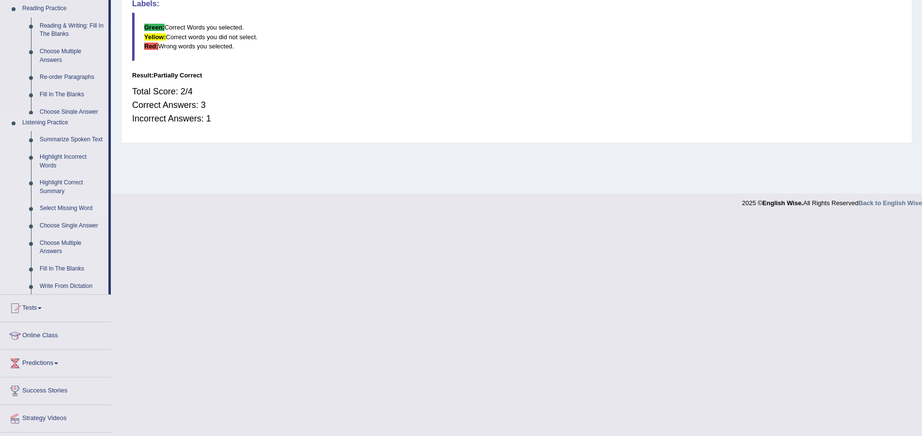
scroll to position [90, 0]
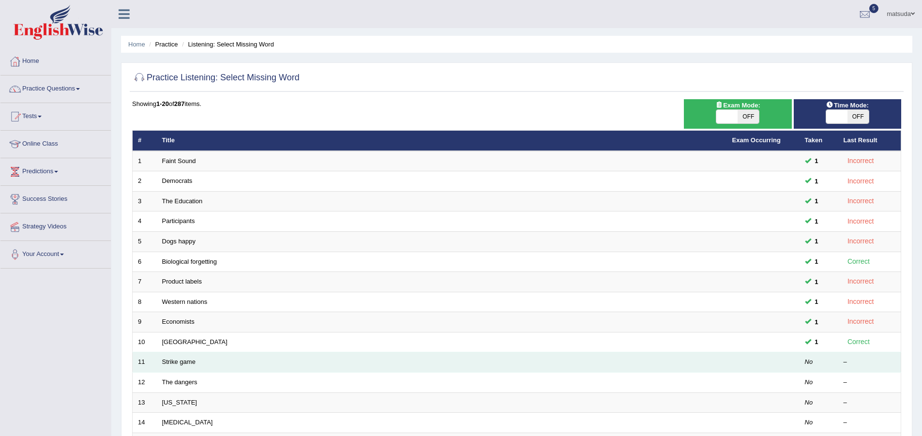
click at [553, 363] on td "Strike game" at bounding box center [442, 362] width 570 height 20
click at [185, 363] on link "Strike game" at bounding box center [178, 361] width 33 height 7
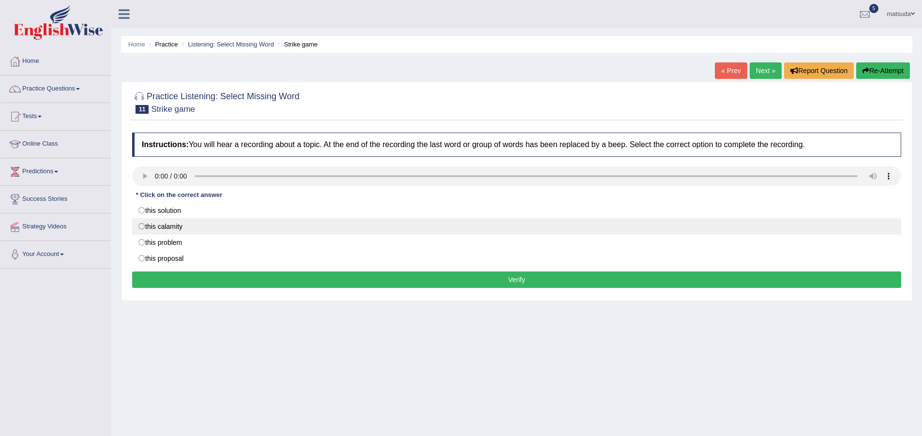
click at [154, 225] on label "this calamity" at bounding box center [516, 226] width 769 height 16
radio input "true"
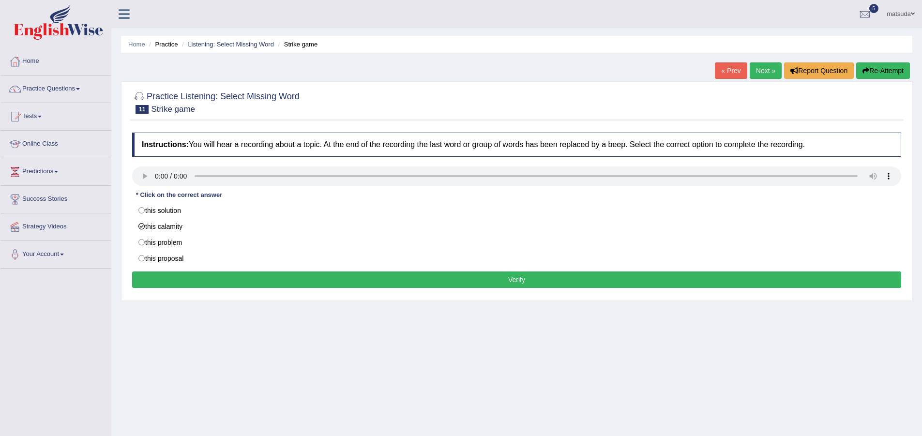
click at [232, 280] on button "Verify" at bounding box center [516, 279] width 769 height 16
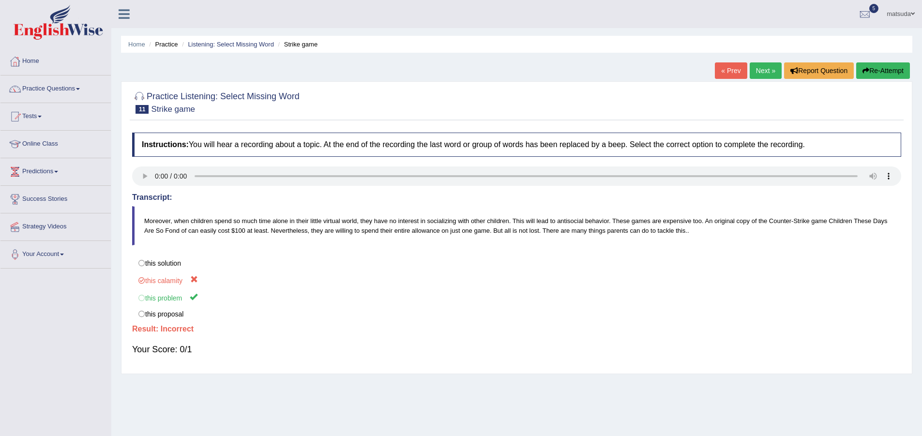
click at [762, 75] on link "Next »" at bounding box center [765, 70] width 32 height 16
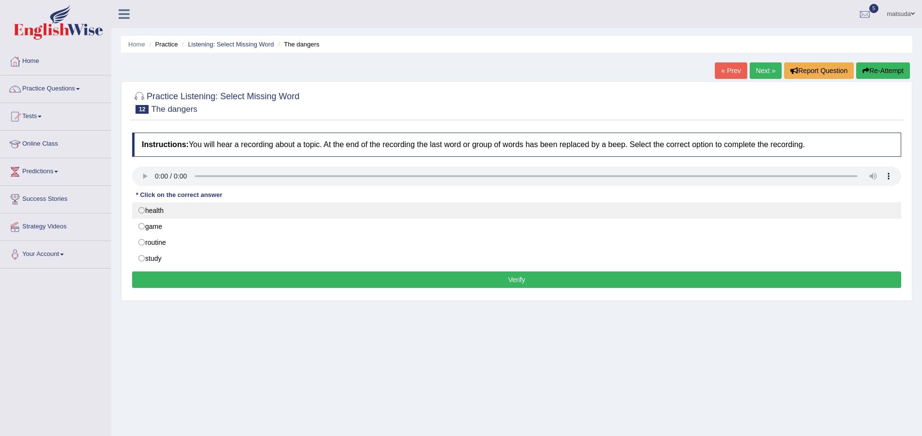
click at [139, 207] on label "health" at bounding box center [516, 210] width 769 height 16
radio input "true"
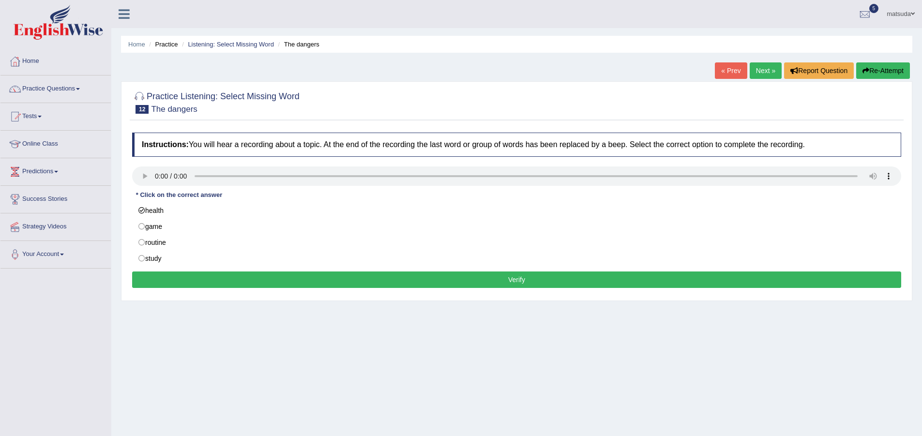
click at [183, 277] on button "Verify" at bounding box center [516, 279] width 769 height 16
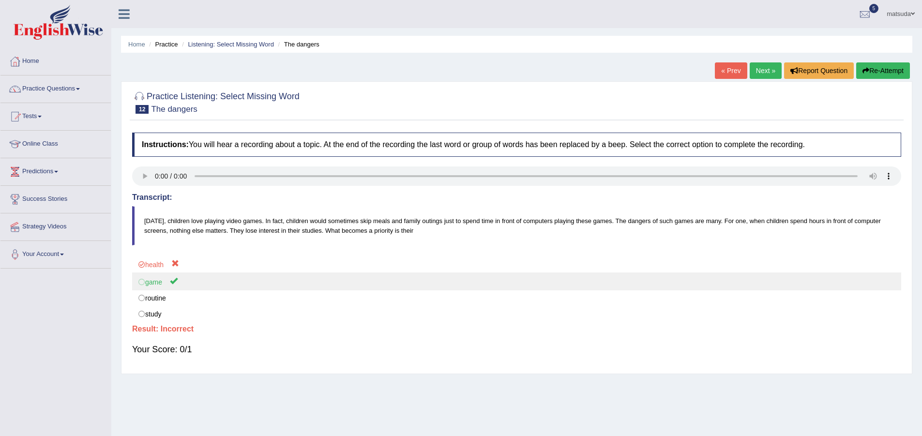
click at [142, 282] on label "game" at bounding box center [516, 281] width 769 height 18
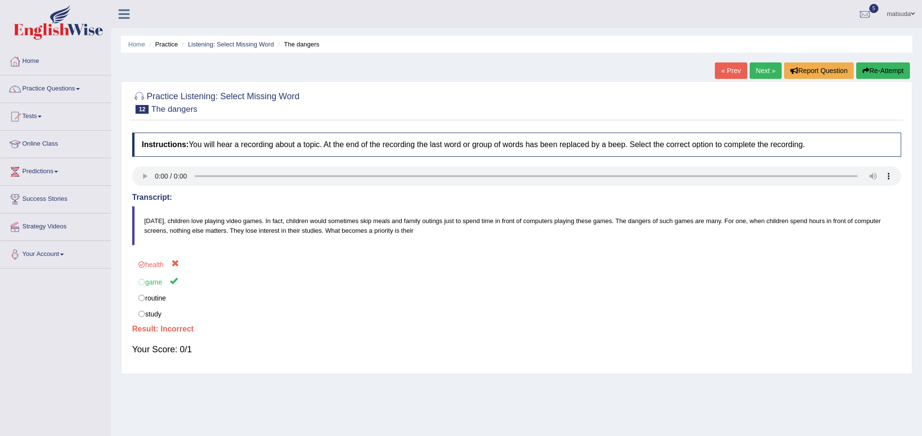
click at [758, 73] on link "Next »" at bounding box center [765, 70] width 32 height 16
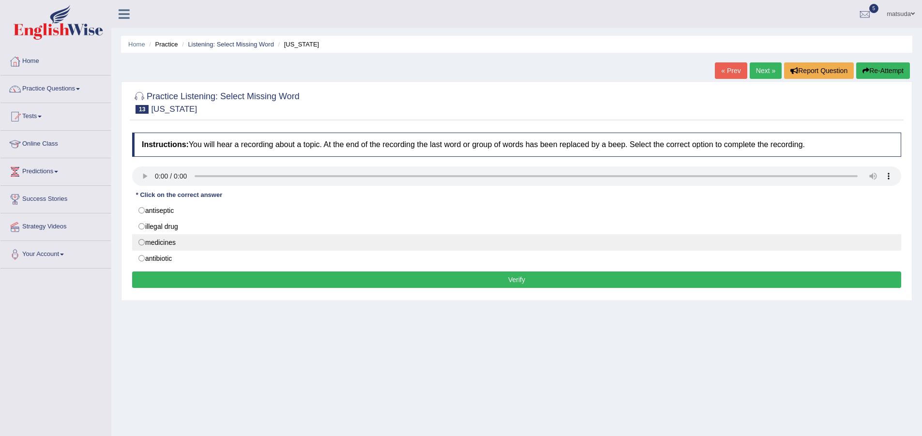
click at [156, 241] on label "medicines" at bounding box center [516, 242] width 769 height 16
radio input "true"
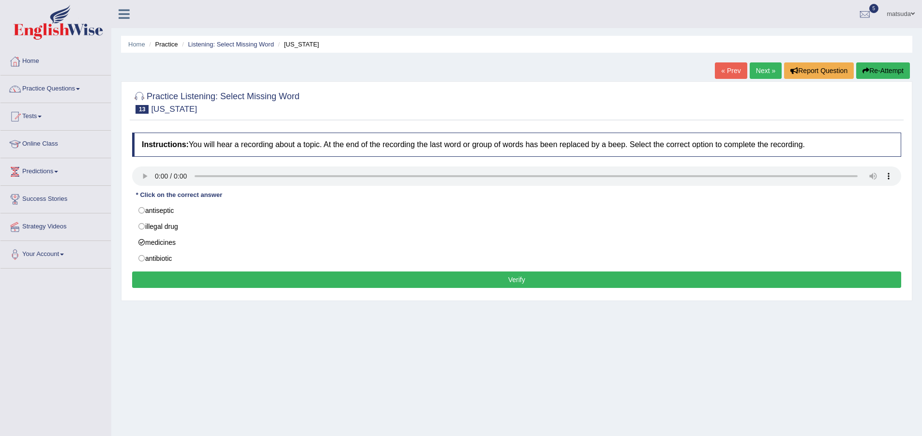
click at [275, 283] on button "Verify" at bounding box center [516, 279] width 769 height 16
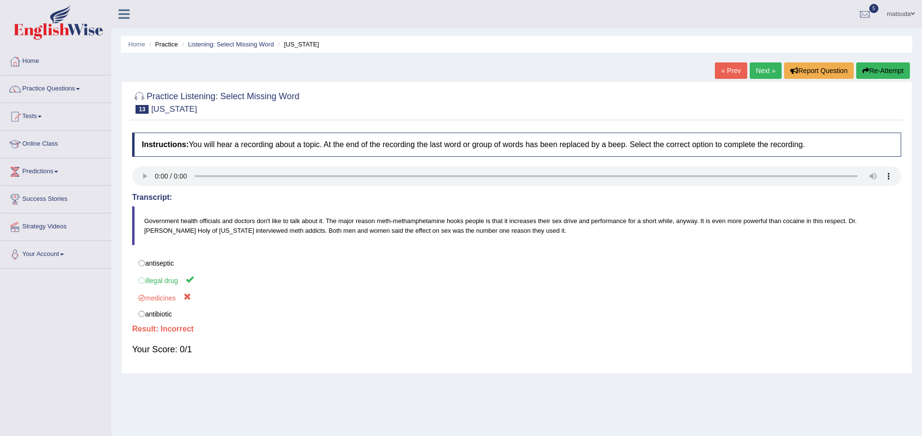
click at [752, 64] on link "Next »" at bounding box center [765, 70] width 32 height 16
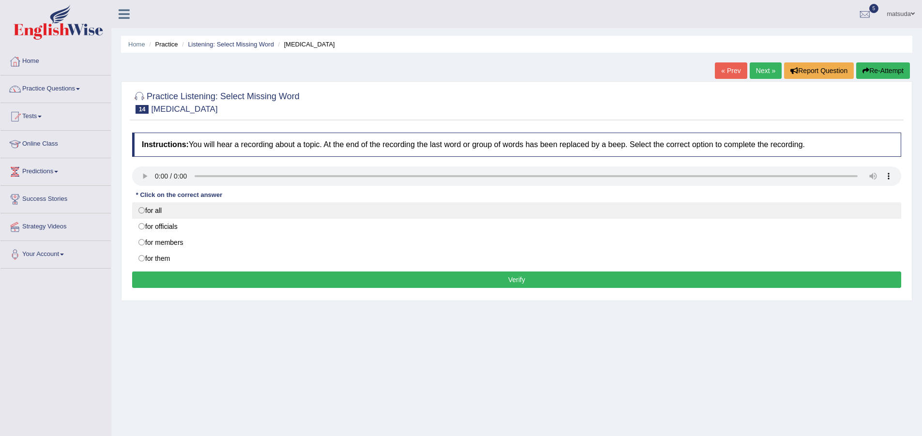
click at [147, 210] on label "for all" at bounding box center [516, 210] width 769 height 16
radio input "true"
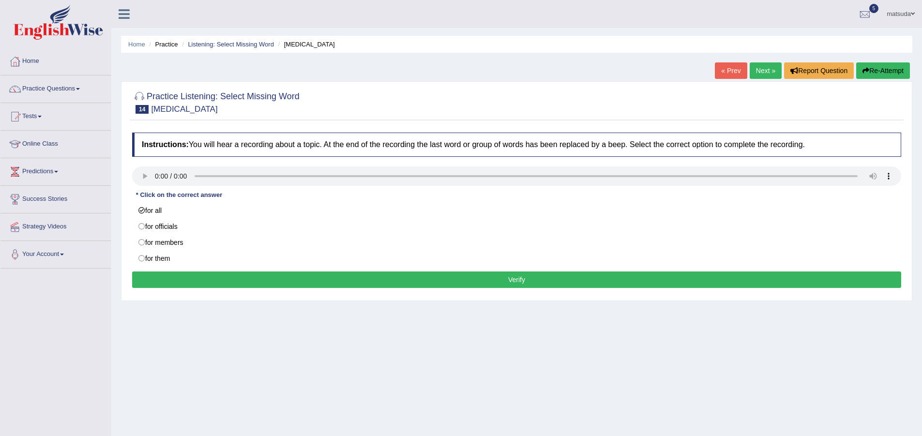
click at [179, 277] on button "Verify" at bounding box center [516, 279] width 769 height 16
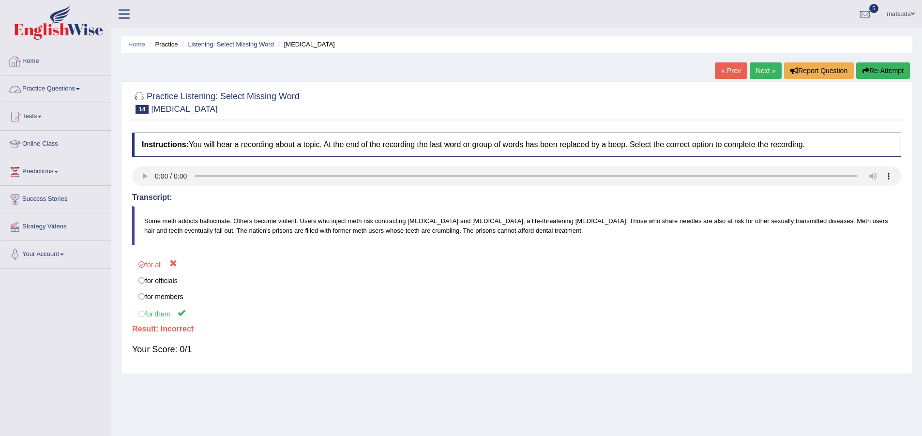
click at [73, 88] on link "Practice Questions" at bounding box center [55, 87] width 110 height 24
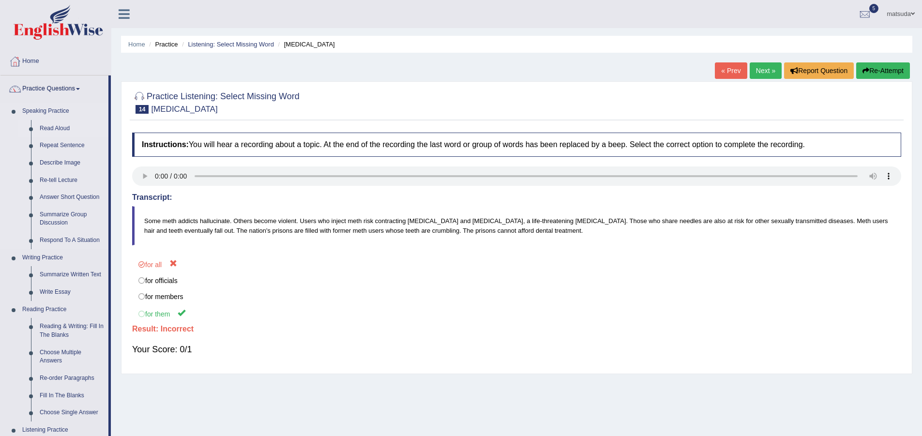
click at [56, 126] on link "Read Aloud" at bounding box center [71, 128] width 73 height 17
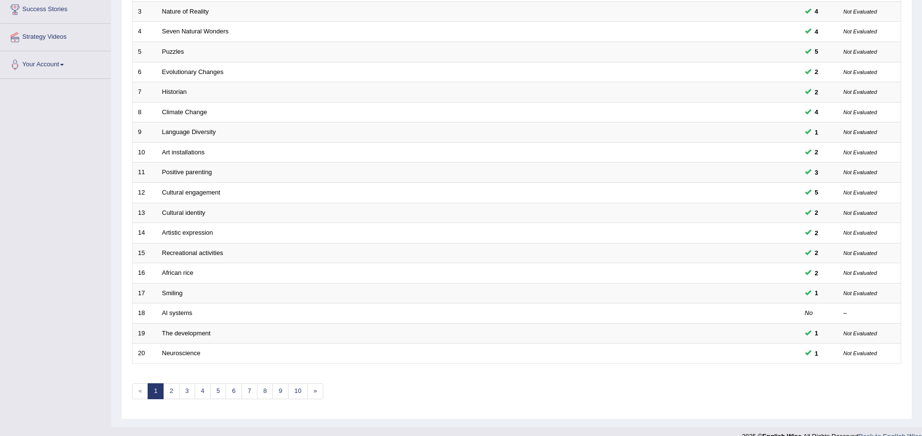
scroll to position [205, 0]
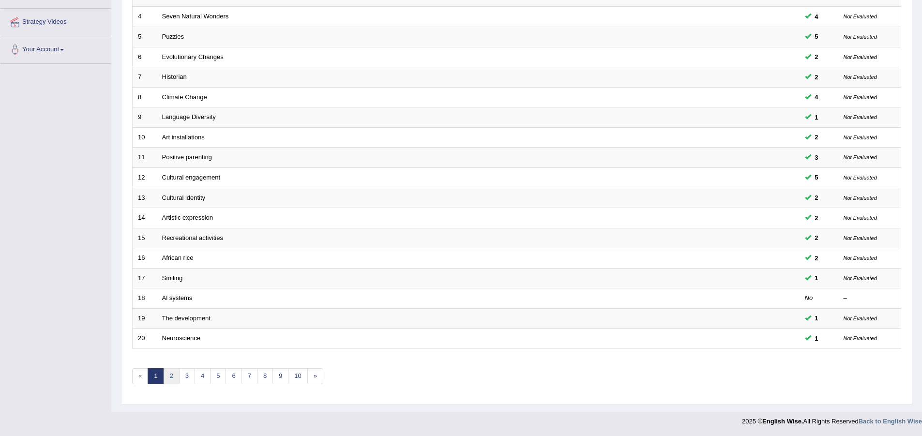
click at [174, 376] on link "2" at bounding box center [171, 376] width 16 height 16
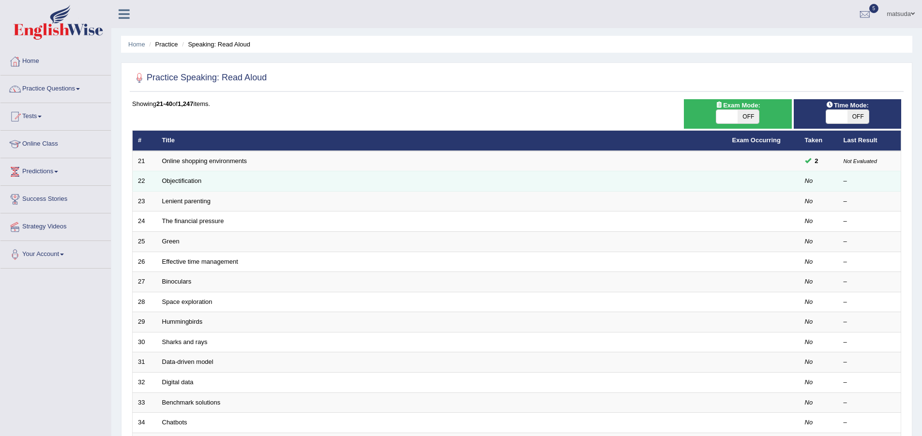
click at [206, 187] on td "Objectification" at bounding box center [442, 181] width 570 height 20
click at [166, 181] on link "Objectification" at bounding box center [182, 180] width 40 height 7
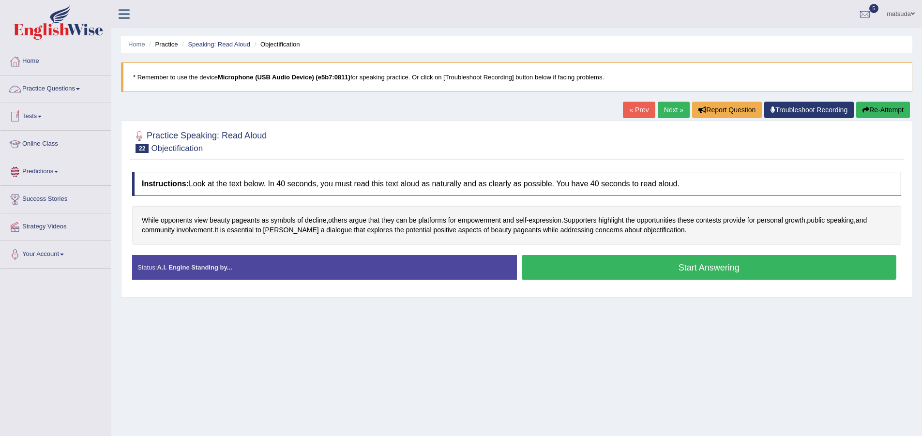
click at [79, 86] on link "Practice Questions" at bounding box center [55, 87] width 110 height 24
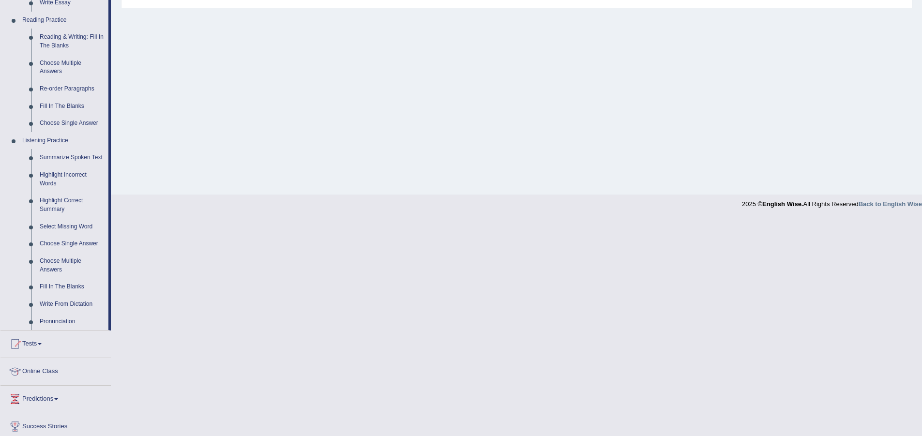
scroll to position [290, 0]
click at [74, 299] on link "Write From Dictation" at bounding box center [71, 303] width 73 height 17
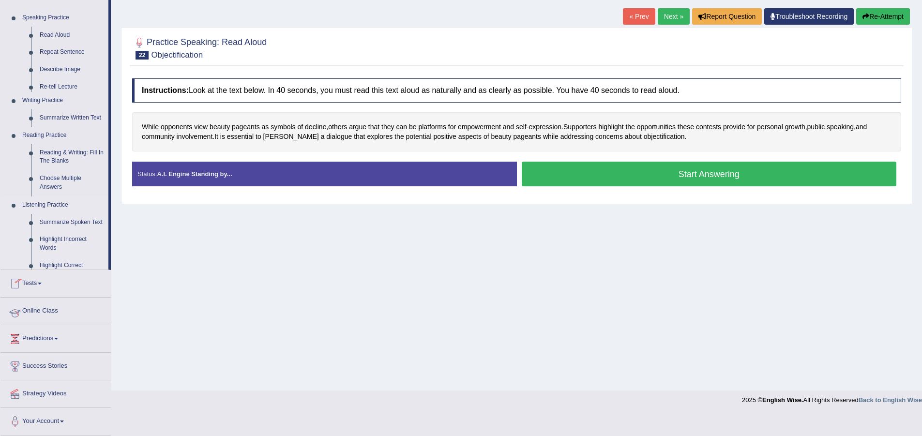
scroll to position [72, 0]
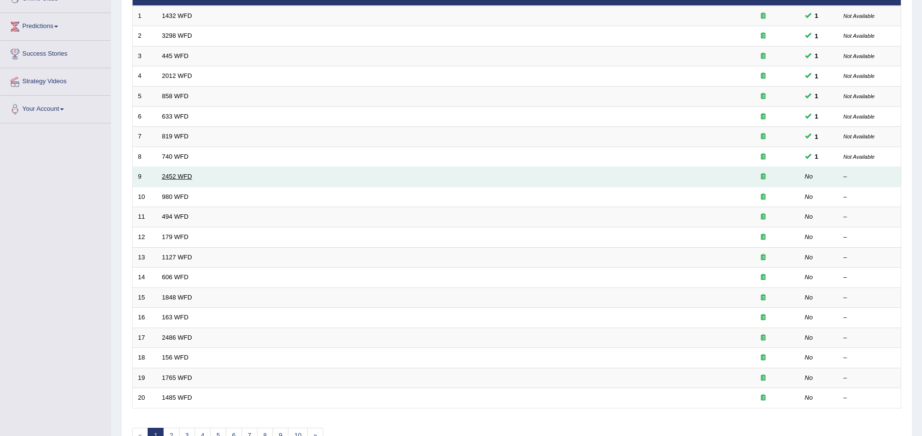
scroll to position [145, 0]
click at [170, 175] on link "2452 WFD" at bounding box center [177, 176] width 30 height 7
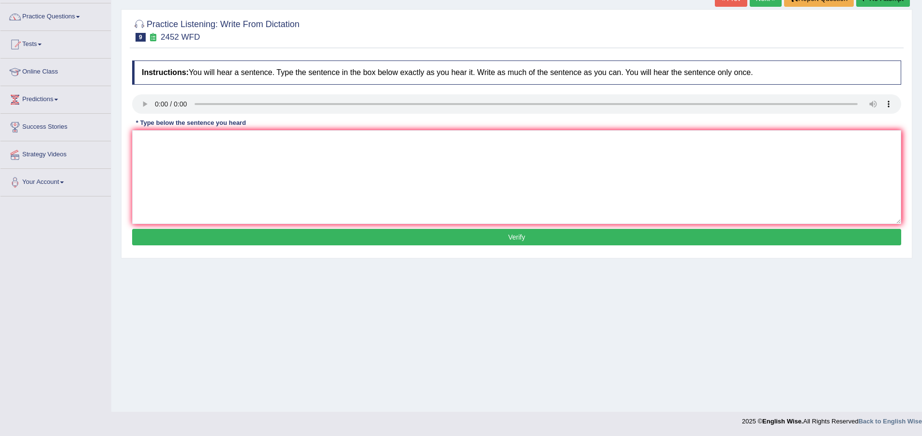
scroll to position [72, 0]
click at [171, 149] on textarea at bounding box center [516, 177] width 769 height 94
type textarea "iy is bie to variou to"
click at [233, 229] on button "Verify" at bounding box center [516, 237] width 769 height 16
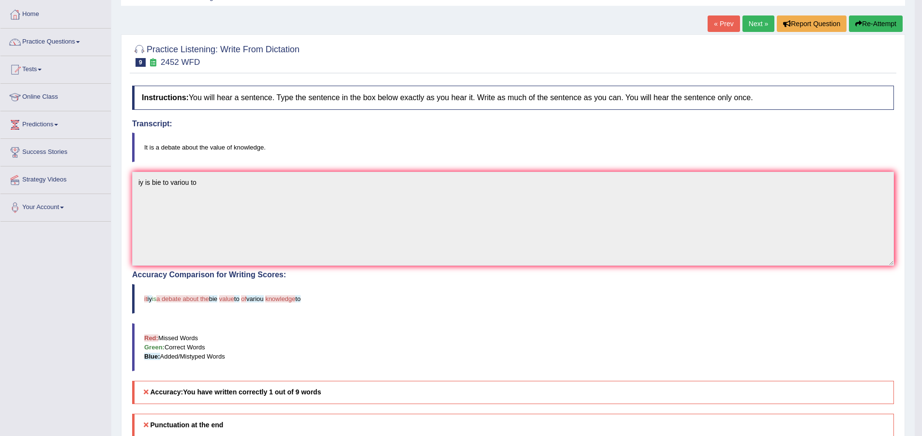
scroll to position [0, 0]
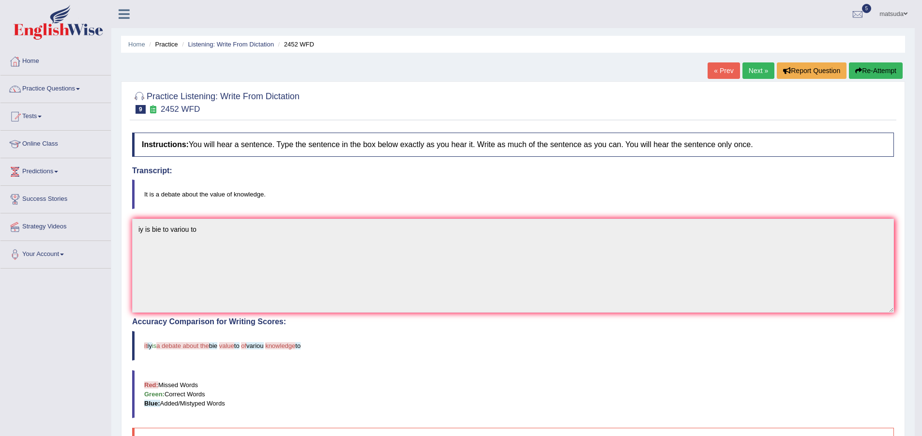
click at [763, 67] on link "Next »" at bounding box center [758, 70] width 32 height 16
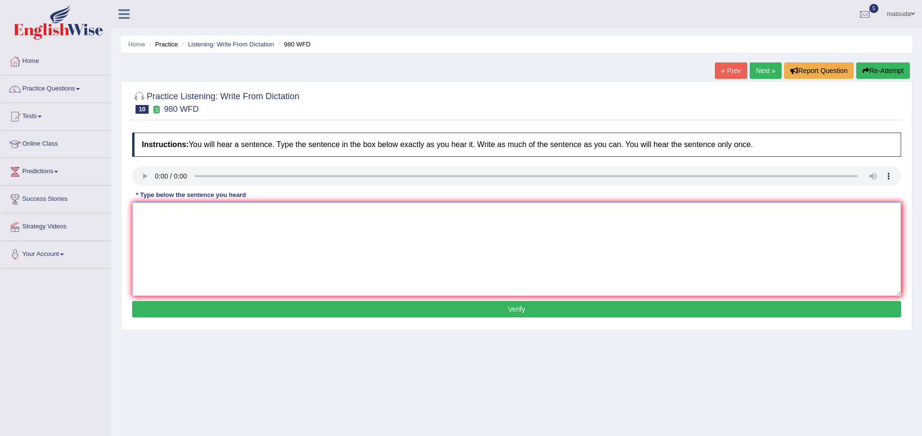
click at [182, 224] on textarea at bounding box center [516, 249] width 769 height 94
click at [171, 213] on textarea "youre ideal have been discussed" at bounding box center [516, 249] width 769 height 94
type textarea "youre ideals have been discussed"
click at [220, 313] on button "Verify" at bounding box center [516, 309] width 769 height 16
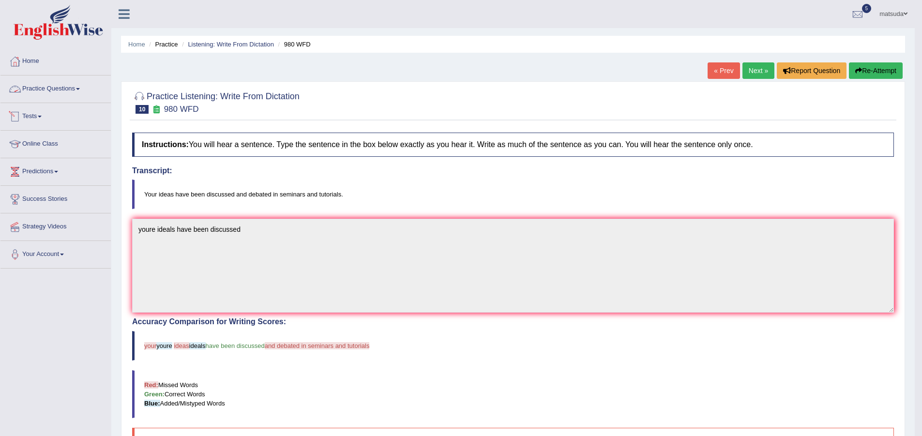
click at [52, 91] on link "Practice Questions" at bounding box center [55, 87] width 110 height 24
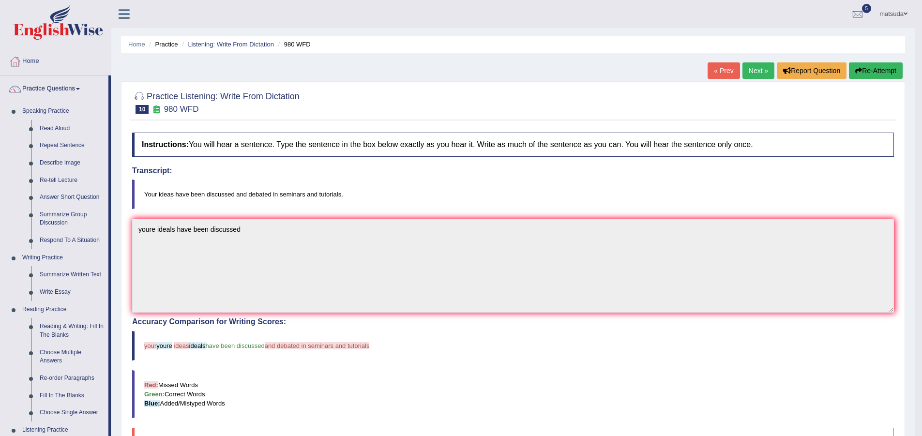
click at [746, 68] on link "Next »" at bounding box center [758, 70] width 32 height 16
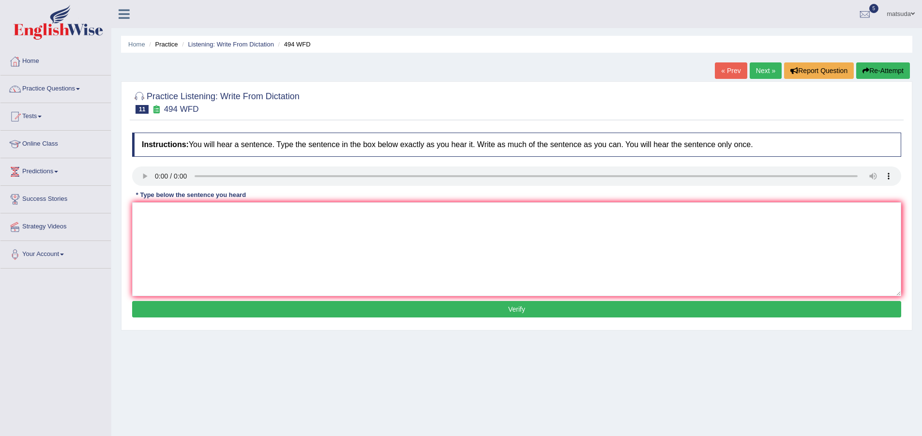
click at [276, 202] on textarea at bounding box center [516, 249] width 769 height 94
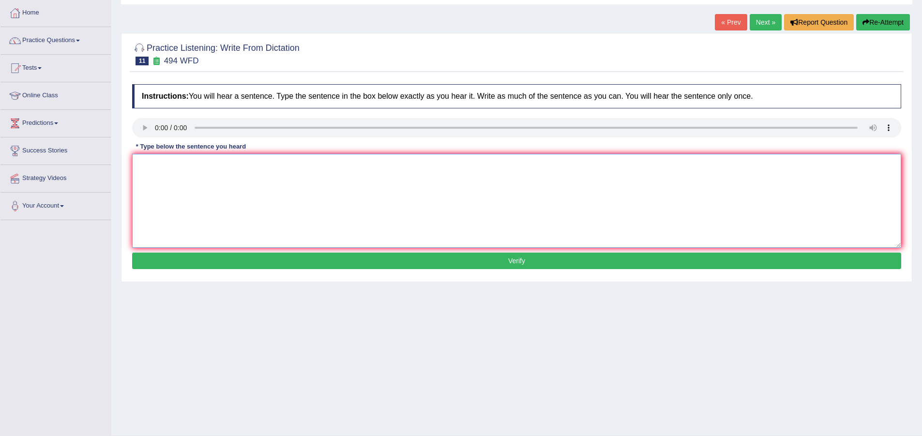
click at [177, 187] on textarea at bounding box center [516, 201] width 769 height 94
click at [205, 177] on textarea "the vocablaly" at bounding box center [516, 201] width 769 height 94
type textarea "the vocablaly pacific feels"
click at [208, 263] on button "Verify" at bounding box center [516, 261] width 769 height 16
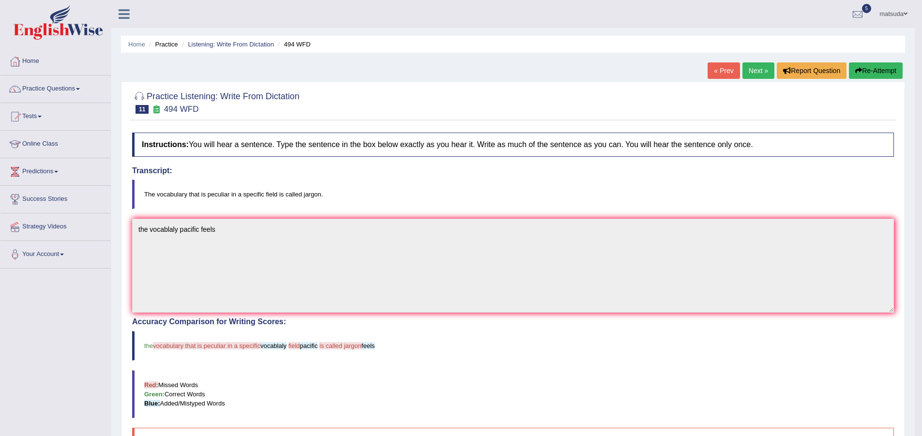
click at [744, 75] on link "Next »" at bounding box center [758, 70] width 32 height 16
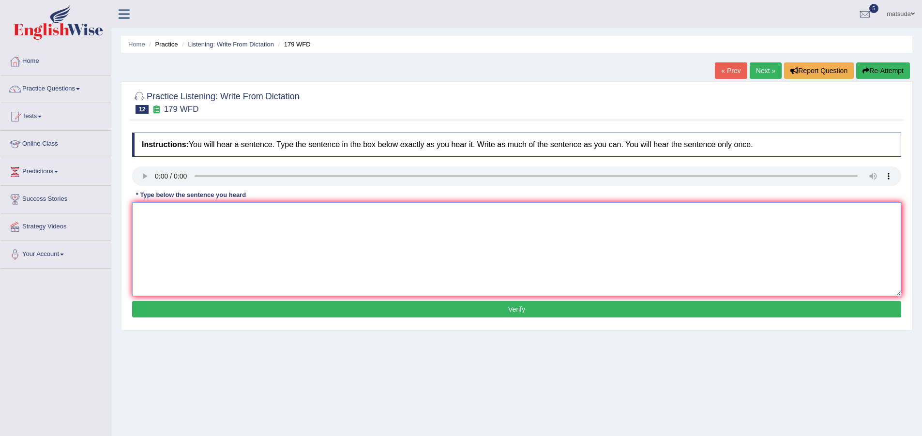
click at [184, 230] on textarea at bounding box center [516, 249] width 769 height 94
click at [187, 230] on textarea at bounding box center [516, 249] width 769 height 94
type textarea "lectures formal teaching university"
click at [247, 304] on button "Verify" at bounding box center [516, 309] width 769 height 16
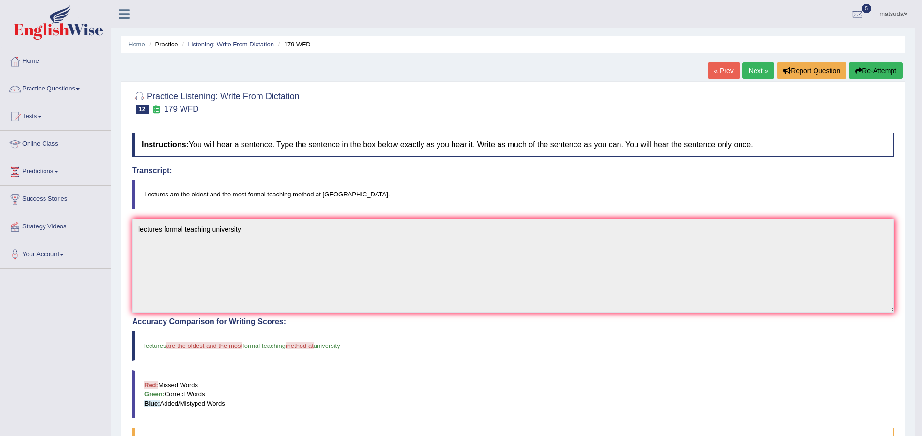
click at [751, 69] on link "Next »" at bounding box center [758, 70] width 32 height 16
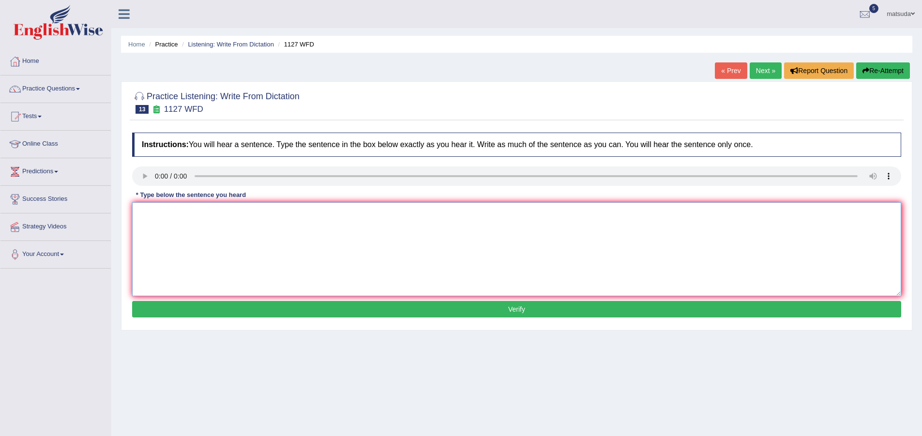
click at [186, 224] on textarea at bounding box center [516, 249] width 769 height 94
click at [208, 224] on textarea "a universities" at bounding box center [516, 249] width 769 height 94
click at [178, 213] on textarea "a universities profations" at bounding box center [516, 249] width 769 height 94
click at [201, 213] on textarea "a universities degree profations" at bounding box center [516, 249] width 769 height 94
type textarea "a universities degree enter many profations"
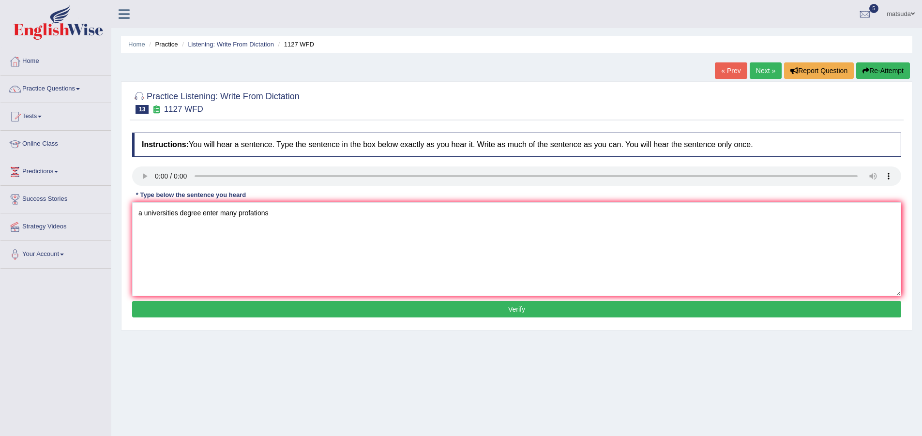
click at [262, 316] on button "Verify" at bounding box center [516, 309] width 769 height 16
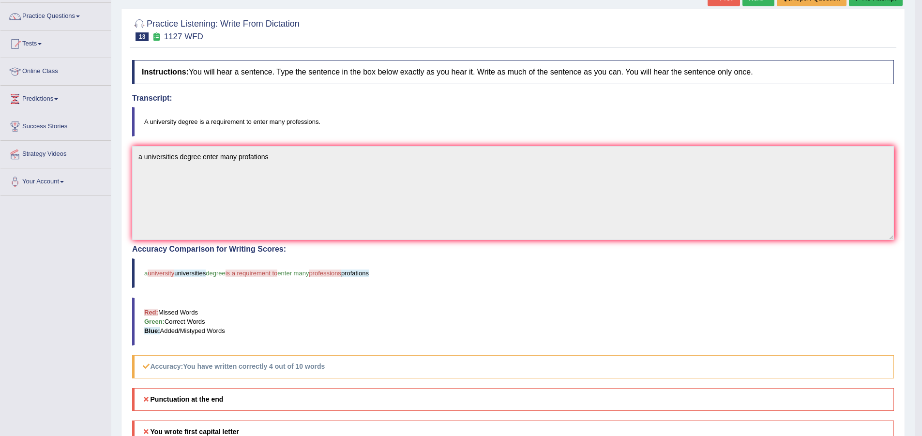
scroll to position [97, 0]
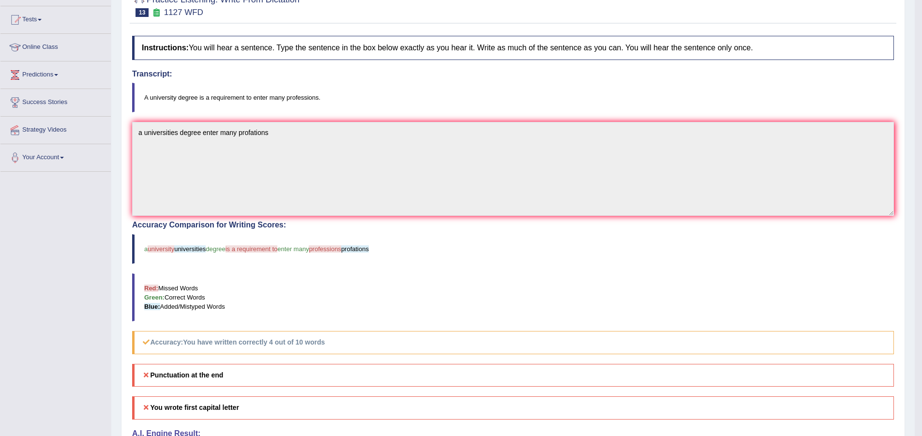
click at [174, 75] on h4 "Transcript:" at bounding box center [513, 74] width 762 height 9
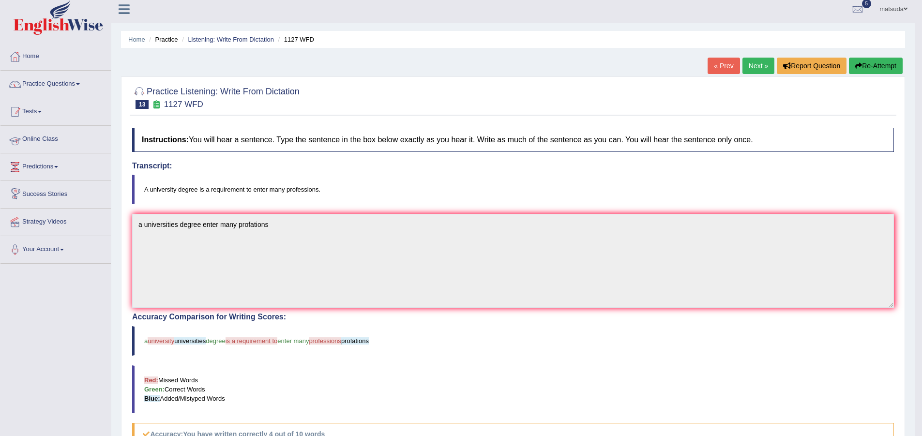
scroll to position [0, 0]
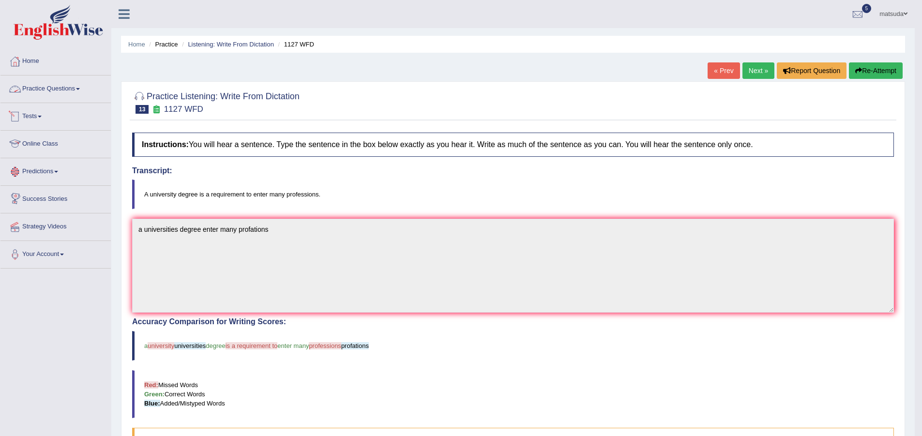
click at [61, 84] on link "Practice Questions" at bounding box center [55, 87] width 110 height 24
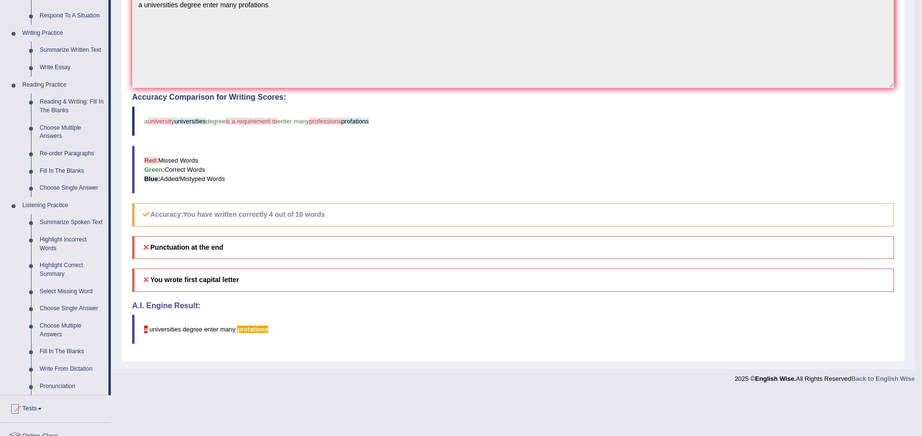
scroll to position [242, 0]
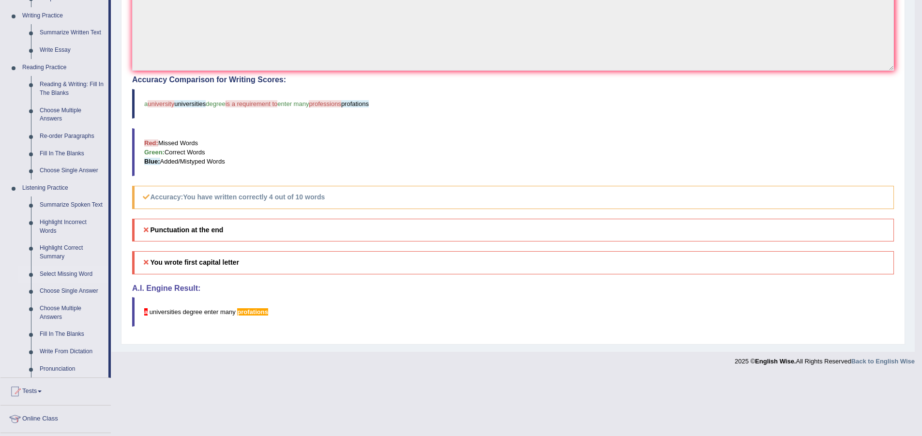
click at [69, 272] on link "Select Missing Word" at bounding box center [71, 274] width 73 height 17
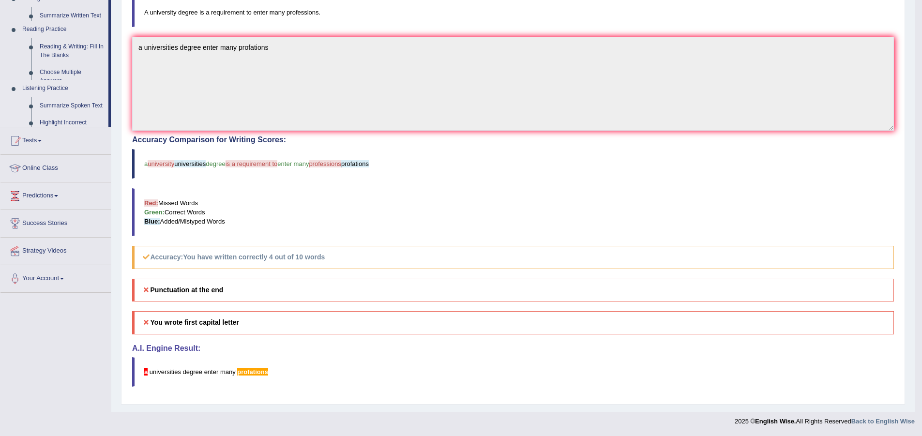
scroll to position [182, 0]
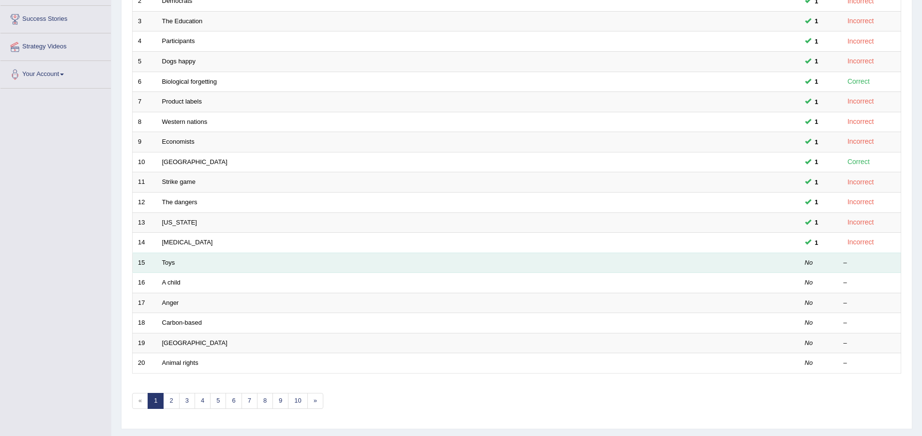
scroll to position [194, 0]
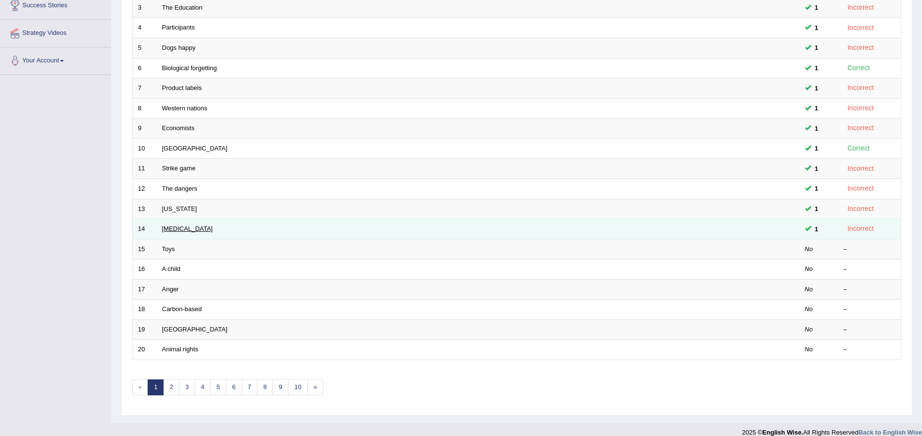
click at [166, 228] on link "[MEDICAL_DATA]" at bounding box center [187, 228] width 51 height 7
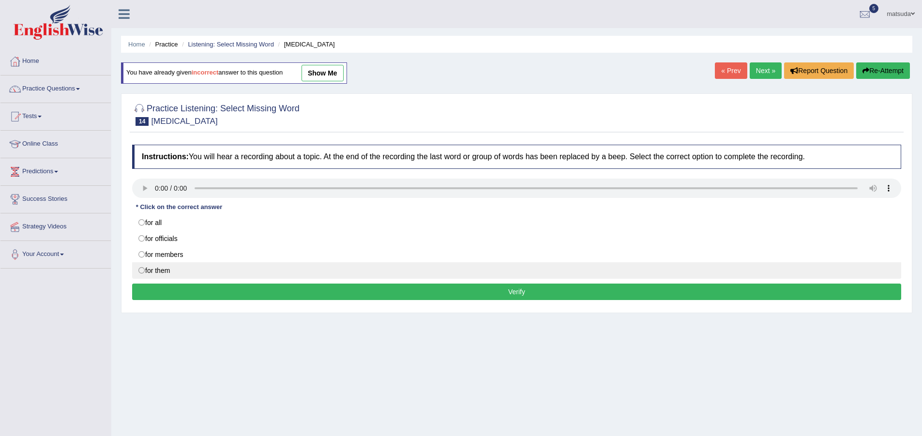
drag, startPoint x: 141, startPoint y: 271, endPoint x: 147, endPoint y: 271, distance: 5.3
click at [142, 271] on label "for them" at bounding box center [516, 270] width 769 height 16
radio input "true"
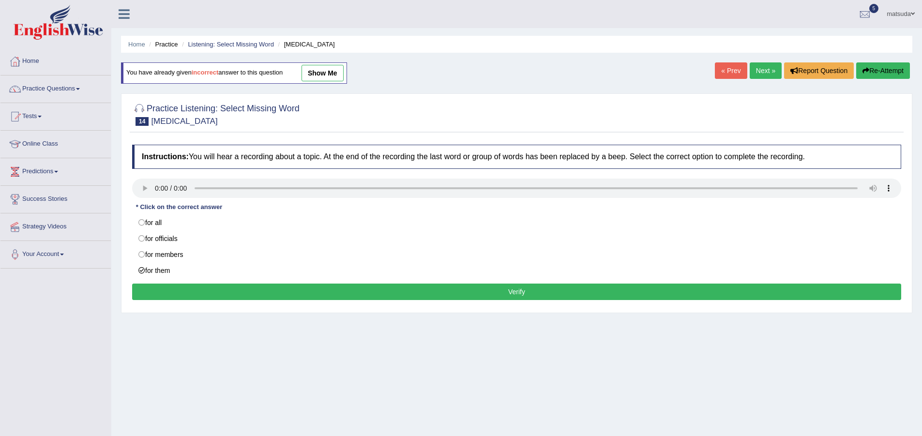
click at [177, 285] on button "Verify" at bounding box center [516, 292] width 769 height 16
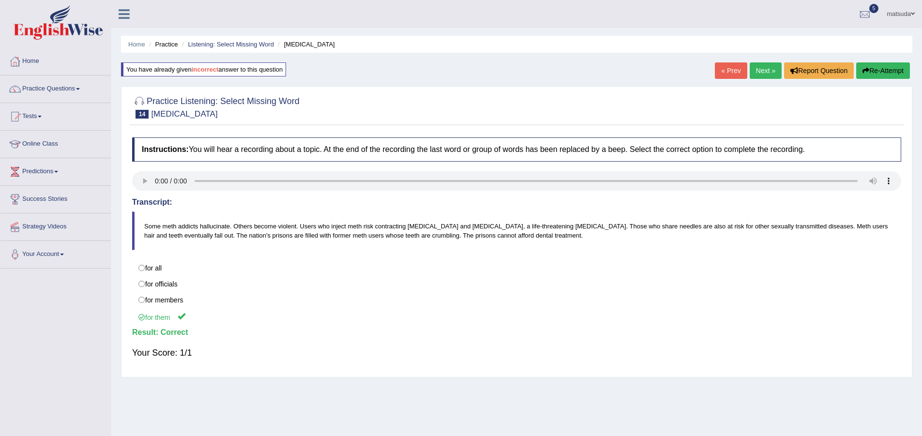
click at [762, 72] on link "Next »" at bounding box center [765, 70] width 32 height 16
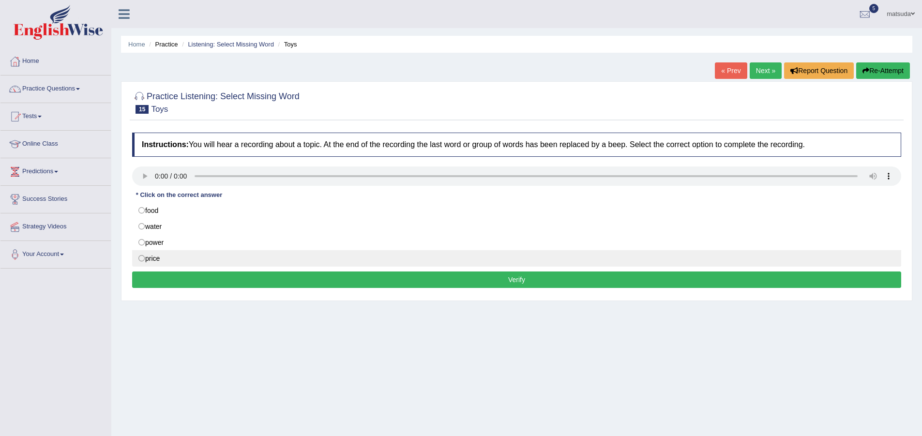
click at [142, 255] on label "price" at bounding box center [516, 258] width 769 height 16
radio input "true"
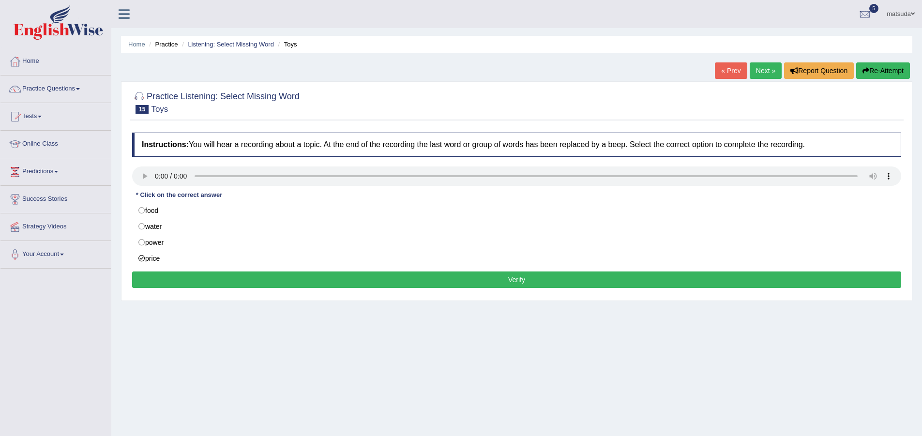
click at [165, 278] on button "Verify" at bounding box center [516, 279] width 769 height 16
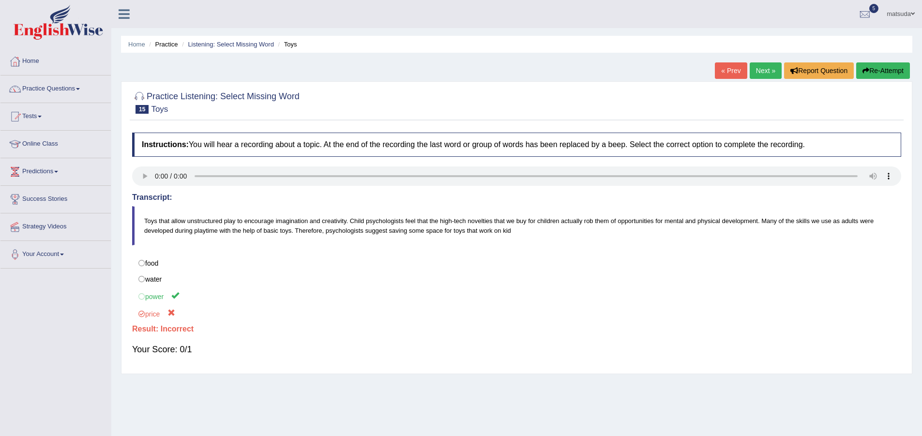
click at [766, 74] on link "Next »" at bounding box center [765, 70] width 32 height 16
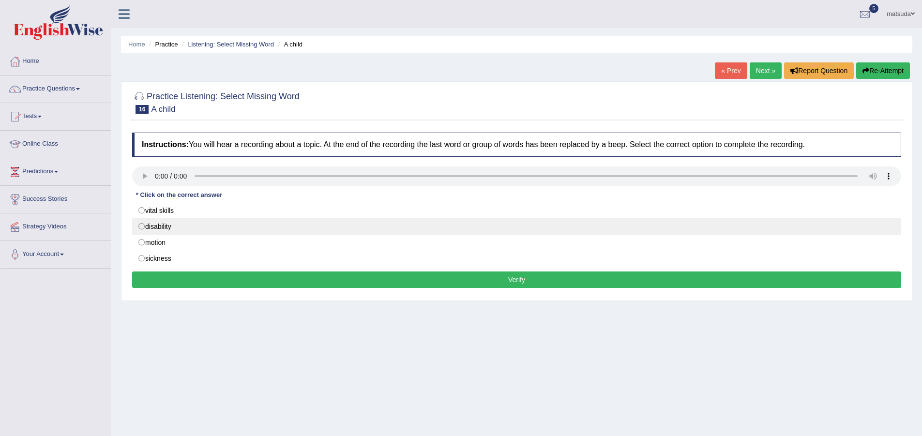
click at [138, 227] on label "disability" at bounding box center [516, 226] width 769 height 16
radio input "true"
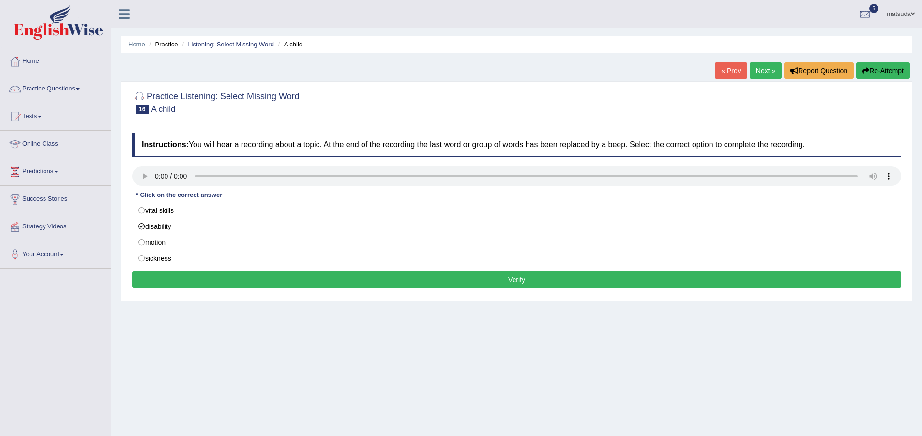
click at [193, 287] on button "Verify" at bounding box center [516, 279] width 769 height 16
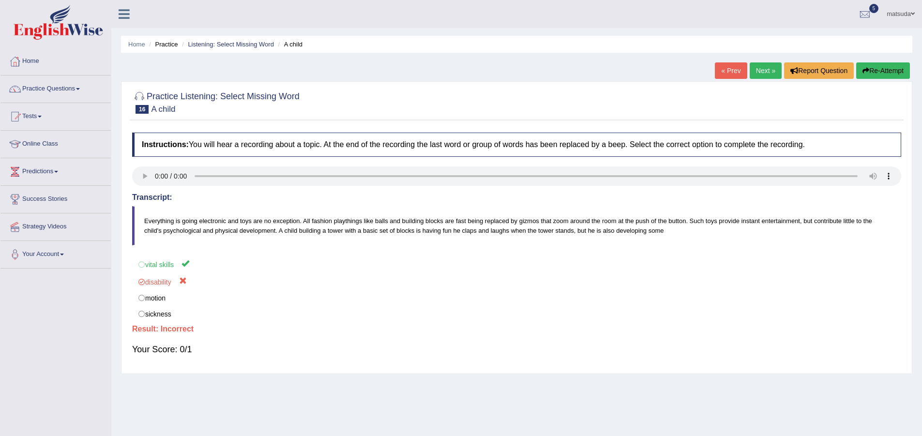
click at [755, 74] on link "Next »" at bounding box center [765, 70] width 32 height 16
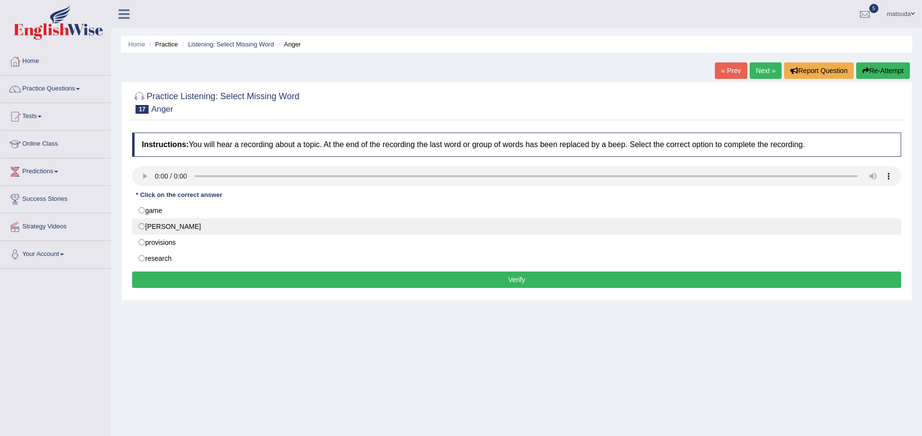
click at [144, 225] on label "hunt" at bounding box center [516, 226] width 769 height 16
radio input "true"
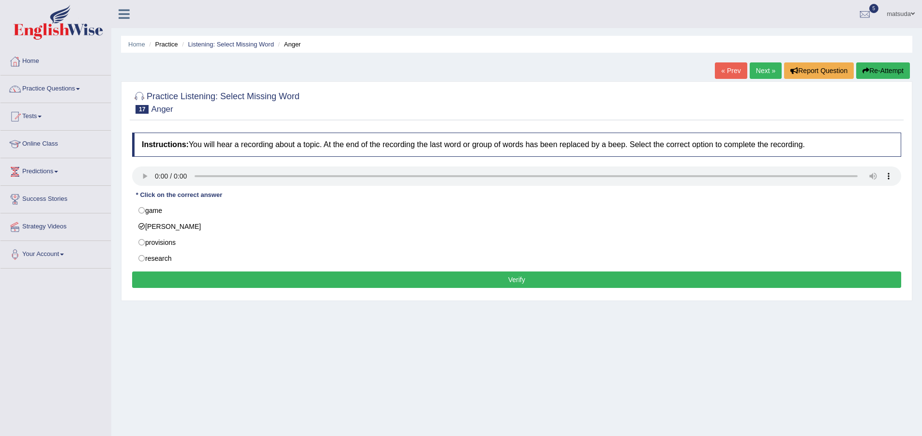
click at [184, 280] on button "Verify" at bounding box center [516, 279] width 769 height 16
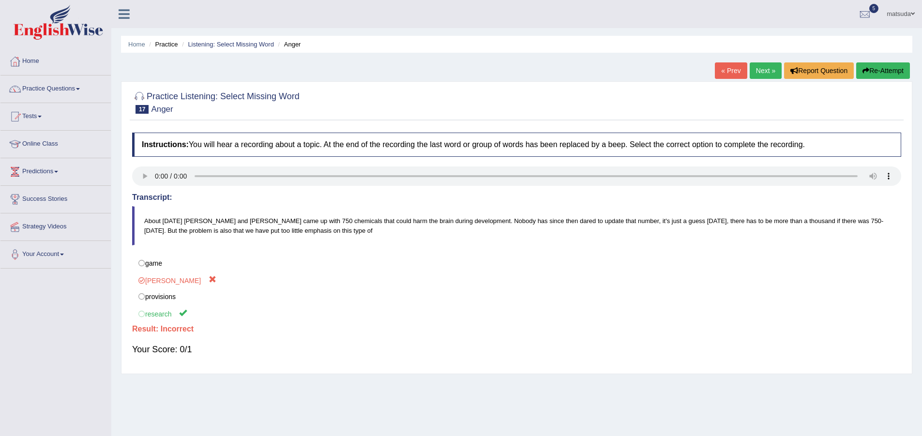
click at [756, 73] on link "Next »" at bounding box center [765, 70] width 32 height 16
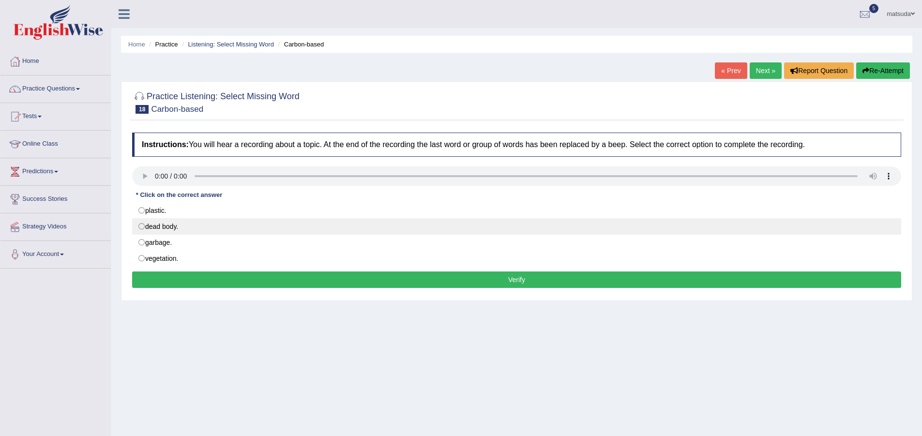
click at [150, 222] on label "dead body." at bounding box center [516, 226] width 769 height 16
radio input "true"
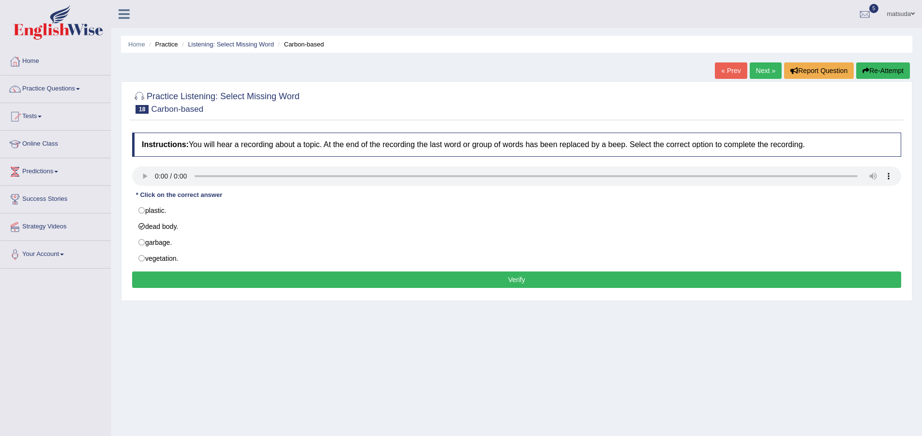
click at [185, 276] on button "Verify" at bounding box center [516, 279] width 769 height 16
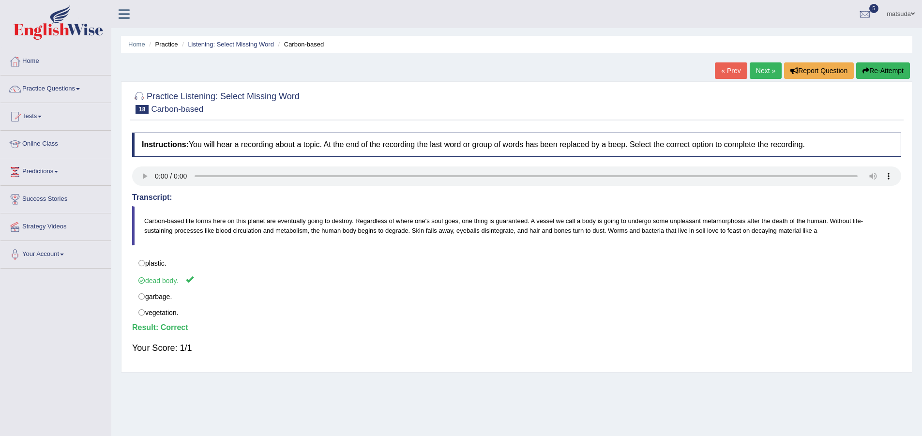
click at [757, 67] on link "Next »" at bounding box center [765, 70] width 32 height 16
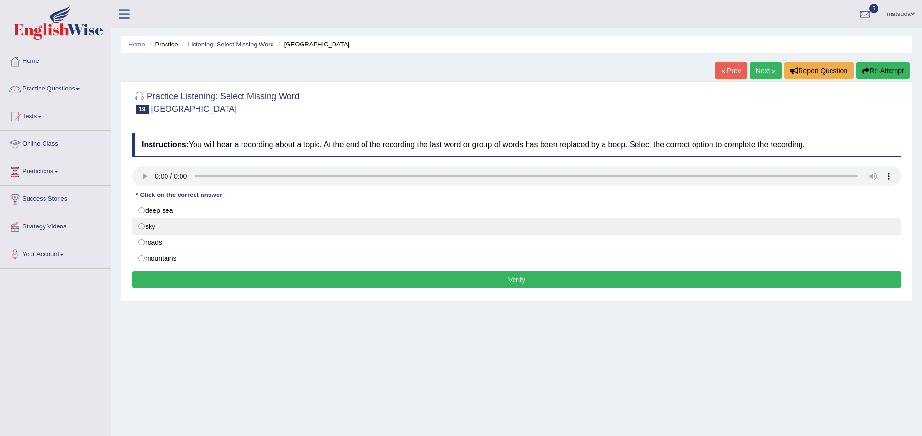
click at [133, 224] on label "sky" at bounding box center [516, 226] width 769 height 16
radio input "true"
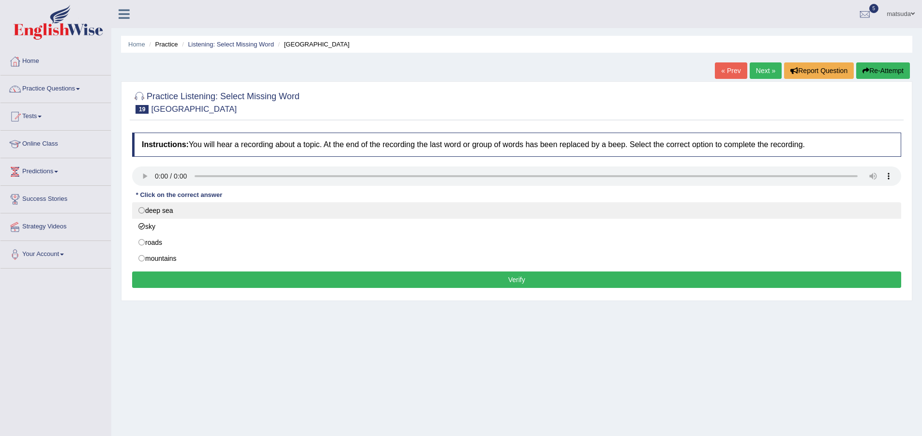
click at [153, 207] on label "deep sea" at bounding box center [516, 210] width 769 height 16
radio input "true"
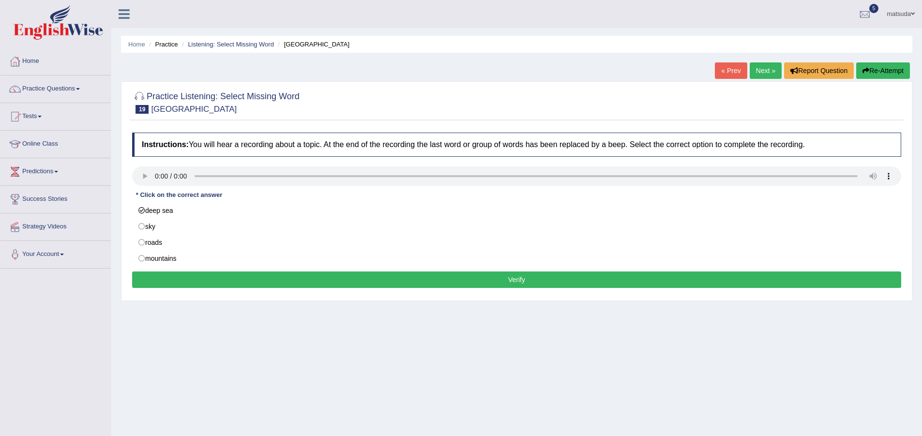
click at [186, 279] on button "Verify" at bounding box center [516, 279] width 769 height 16
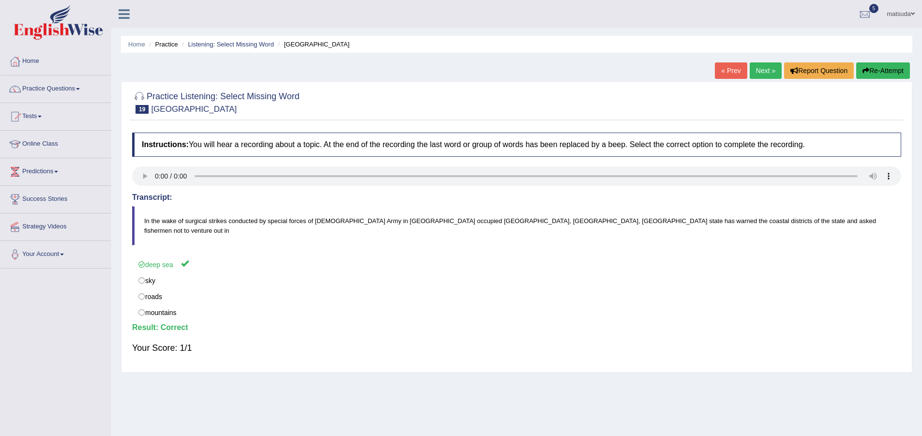
click at [760, 72] on link "Next »" at bounding box center [765, 70] width 32 height 16
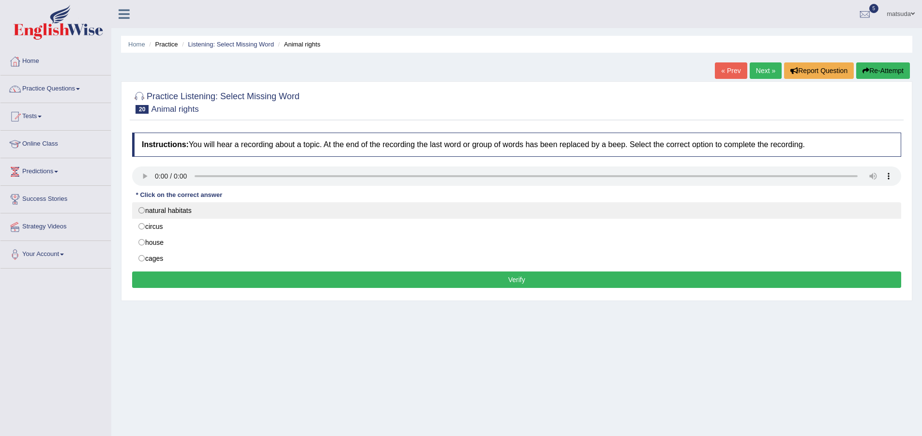
click at [141, 204] on label "natural habitats" at bounding box center [516, 210] width 769 height 16
radio input "true"
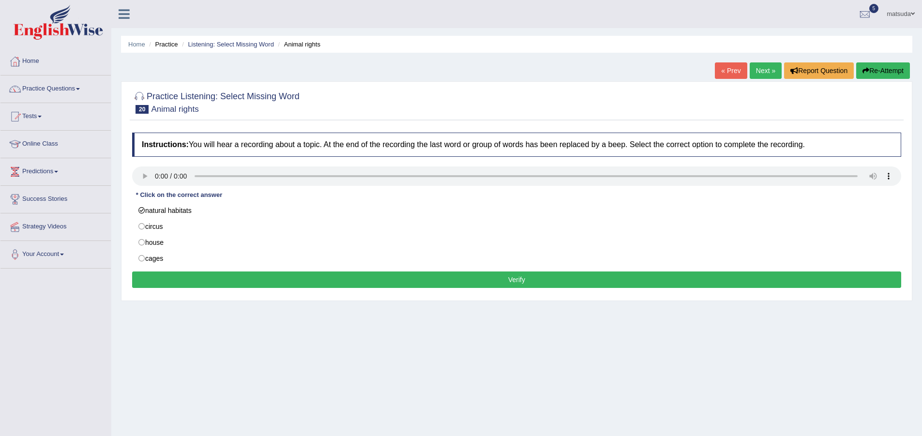
click at [311, 277] on button "Verify" at bounding box center [516, 279] width 769 height 16
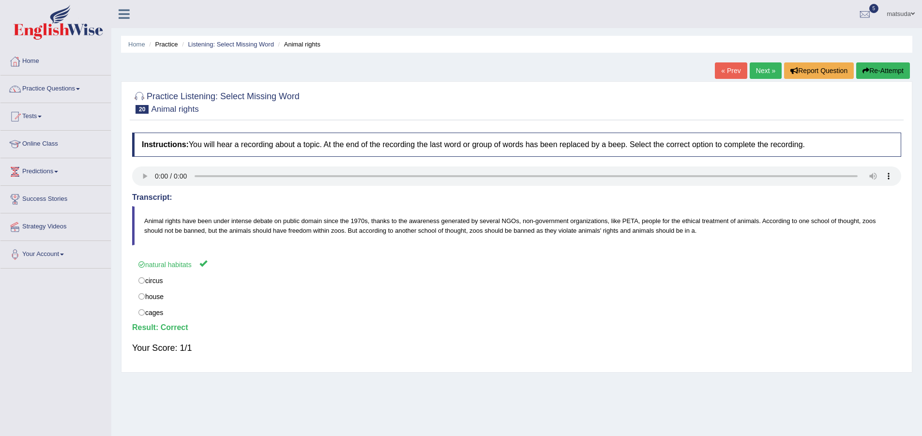
click at [749, 69] on link "Next »" at bounding box center [765, 70] width 32 height 16
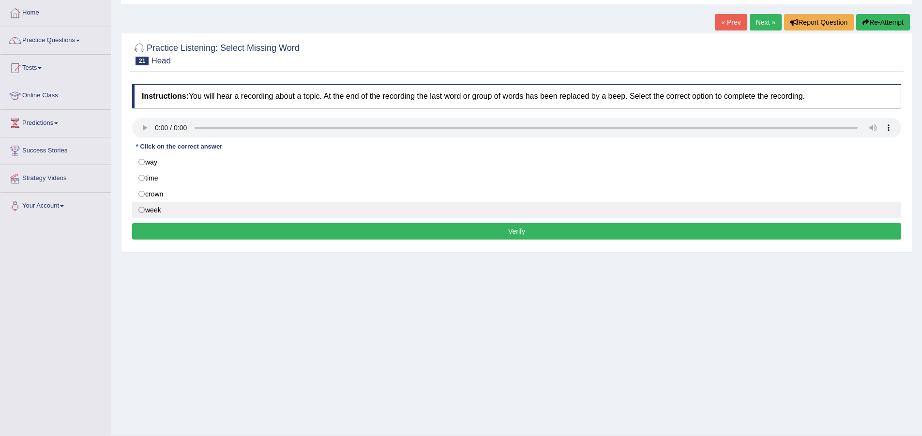
click at [148, 213] on label "week" at bounding box center [516, 210] width 769 height 16
radio input "true"
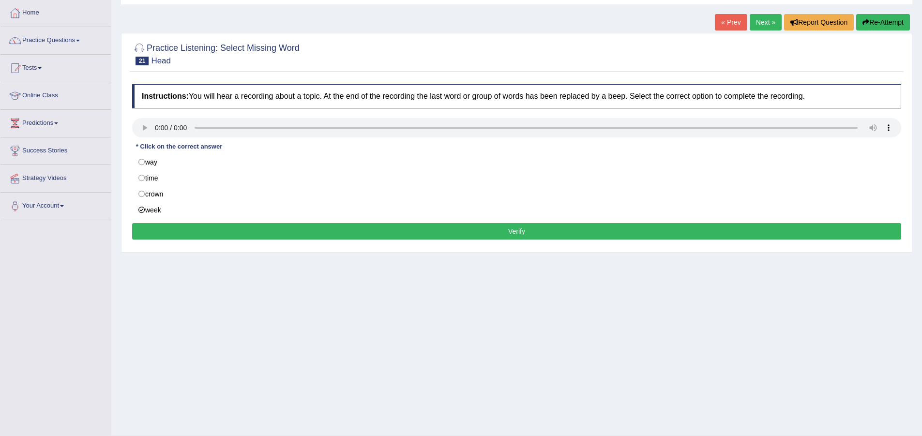
click at [168, 229] on button "Verify" at bounding box center [516, 231] width 769 height 16
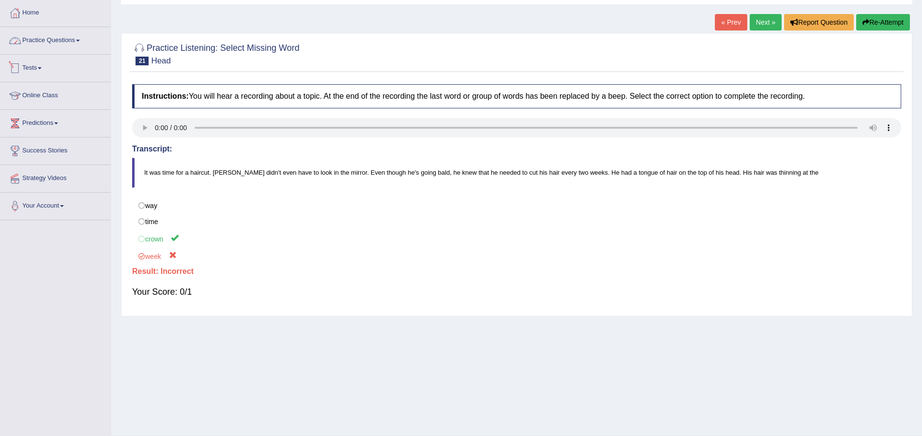
click at [81, 49] on link "Practice Questions" at bounding box center [55, 39] width 110 height 24
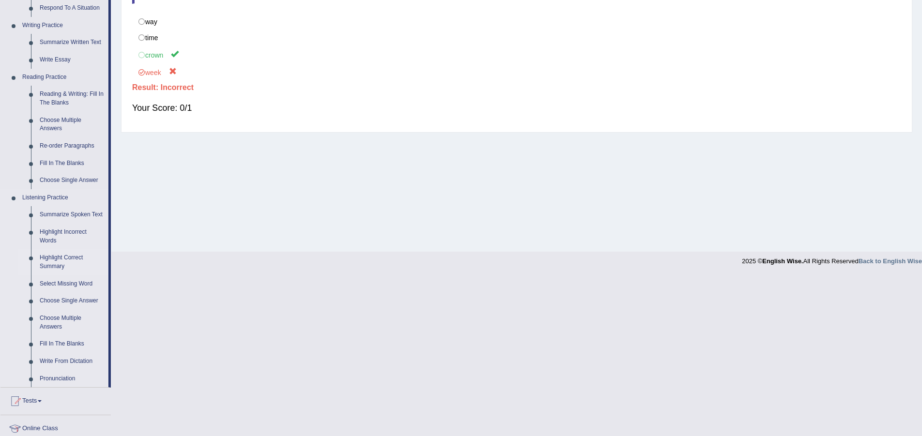
scroll to position [290, 0]
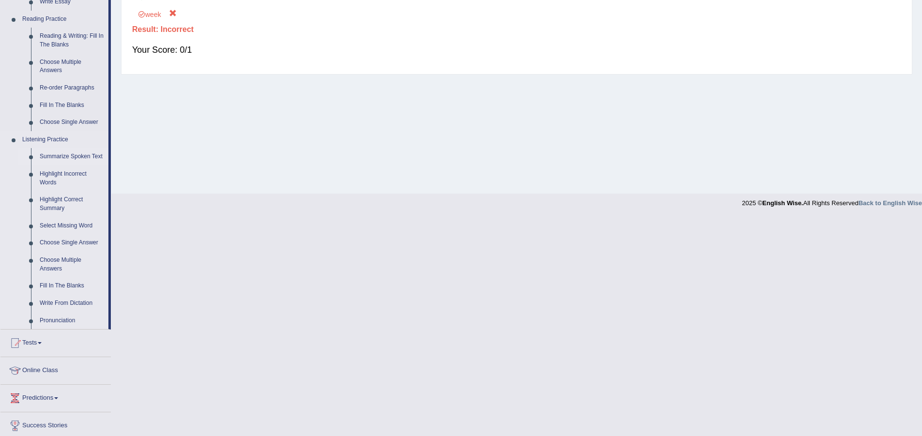
click at [93, 154] on link "Summarize Spoken Text" at bounding box center [71, 156] width 73 height 17
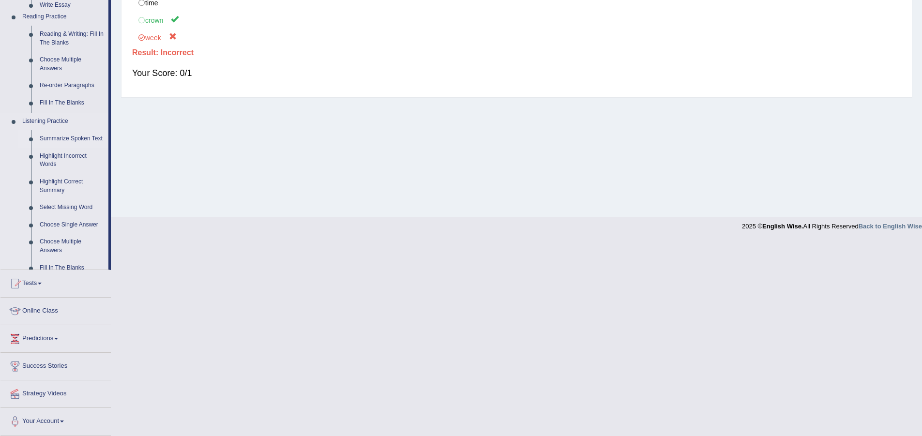
scroll to position [72, 0]
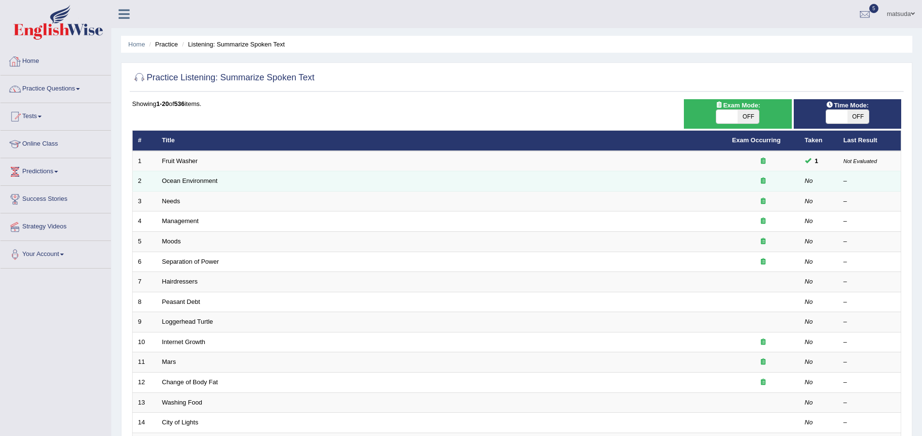
click at [353, 179] on td "Ocean Environment" at bounding box center [442, 181] width 570 height 20
click at [206, 178] on link "Ocean Environment" at bounding box center [190, 180] width 56 height 7
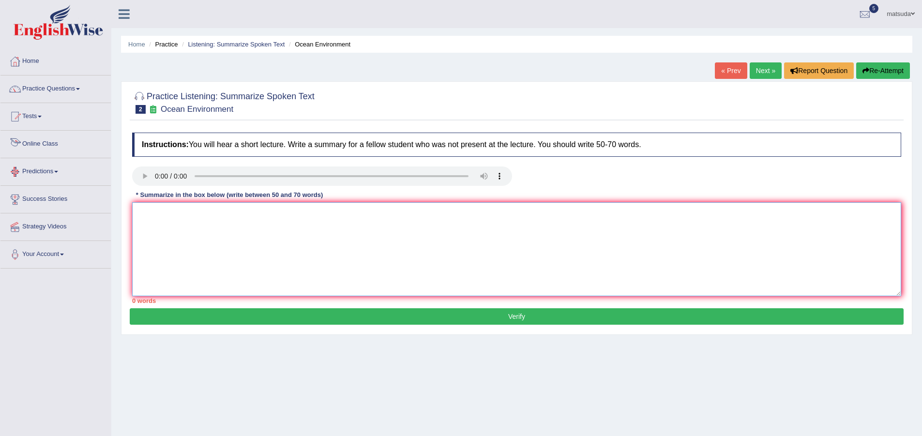
click at [201, 257] on textarea at bounding box center [516, 249] width 769 height 94
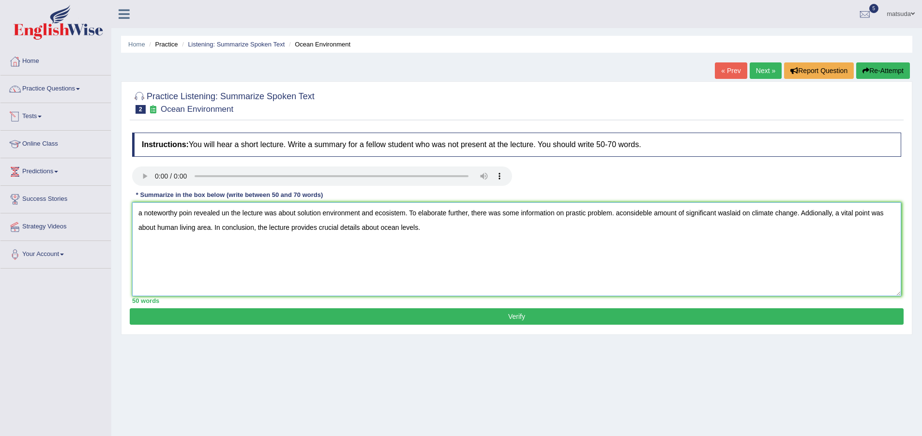
type textarea "a noteworthy poin revealed un the lecture was about solution environment and ec…"
click at [347, 316] on button "Verify" at bounding box center [517, 316] width 774 height 16
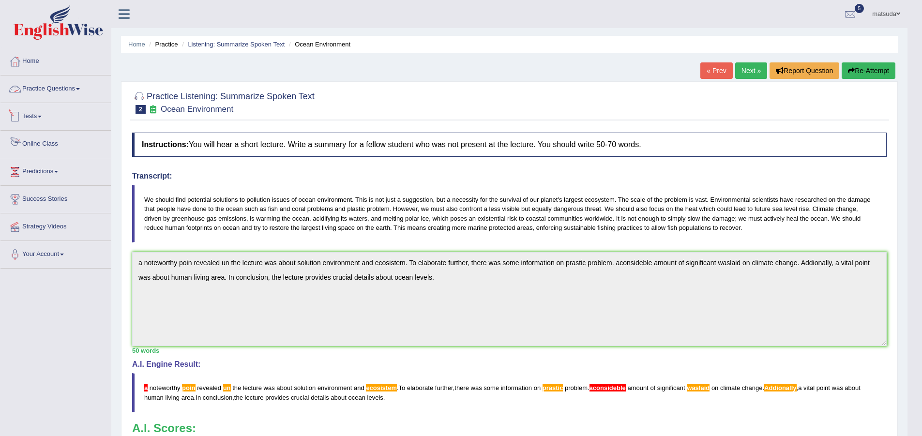
click at [49, 80] on link "Practice Questions" at bounding box center [55, 87] width 110 height 24
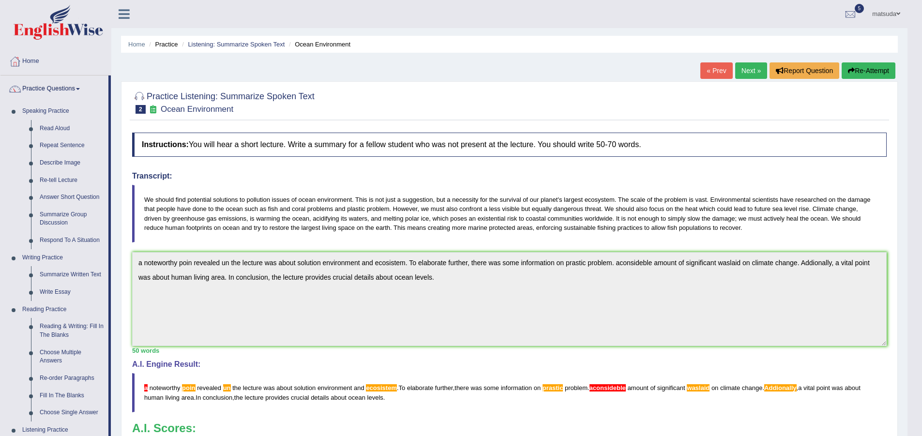
click at [750, 74] on link "Next »" at bounding box center [751, 70] width 32 height 16
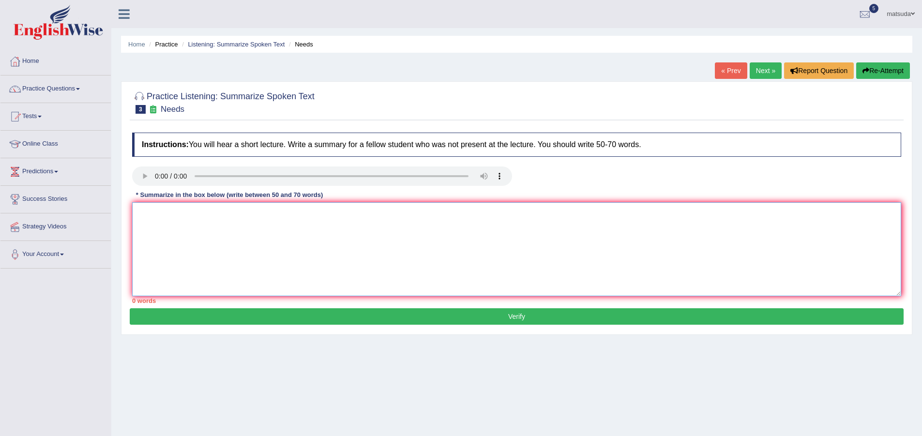
click at [205, 226] on textarea at bounding box center [516, 249] width 769 height 94
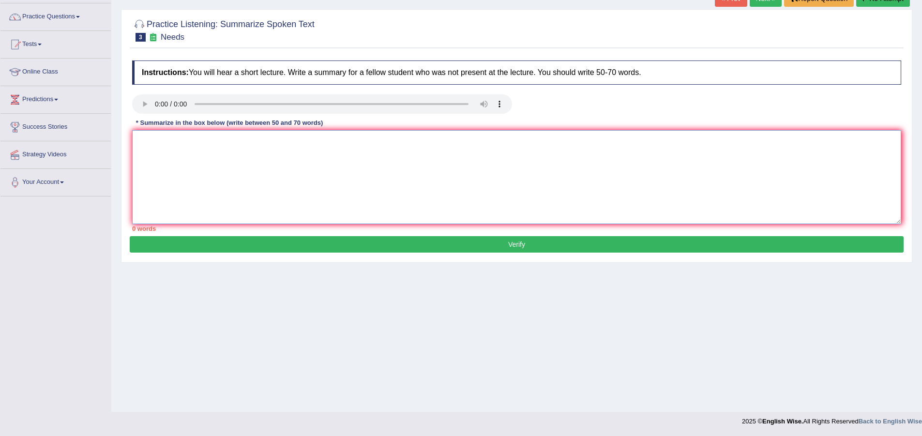
click at [159, 184] on textarea at bounding box center [516, 177] width 769 height 94
click at [299, 141] on textarea "A noteworthy point revealed in the lecture was about english language and" at bounding box center [516, 177] width 769 height 94
click at [354, 140] on textarea "A noteworthy point revealed in the lecture was about English language and" at bounding box center [516, 177] width 769 height 94
click at [375, 143] on textarea "A noteworthy point revealed in the lecture was about English language and" at bounding box center [516, 177] width 769 height 94
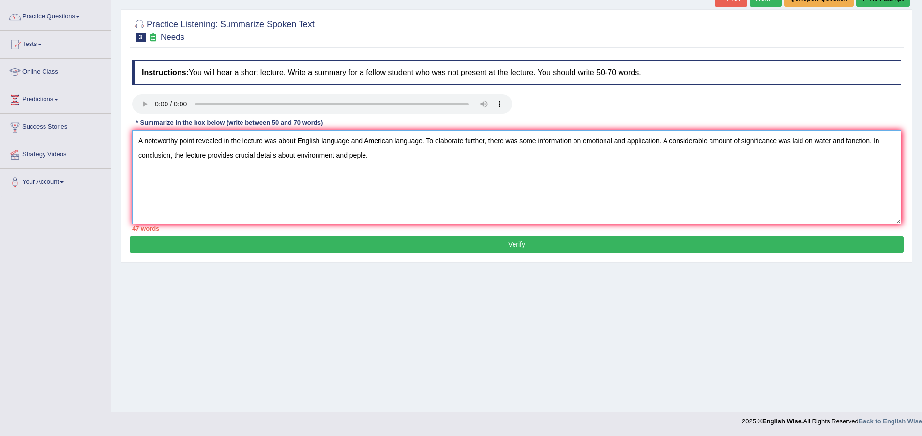
click at [658, 140] on textarea "A noteworthy point revealed in the lecture was about English language and Ameri…" at bounding box center [516, 177] width 769 height 94
click at [581, 141] on textarea "A noteworthy point revealed in the lecture was about English language and Ameri…" at bounding box center [516, 177] width 769 height 94
click at [774, 158] on textarea "A noteworthy point revealed in the lecture was about English language and Ameri…" at bounding box center [516, 177] width 769 height 94
click at [340, 155] on textarea "A noteworthy point revealed in the lecture was about English language and Ameri…" at bounding box center [516, 177] width 769 height 94
click at [342, 156] on textarea "A noteworthy point revealed in the lecture was about English language and Ameri…" at bounding box center [516, 177] width 769 height 94
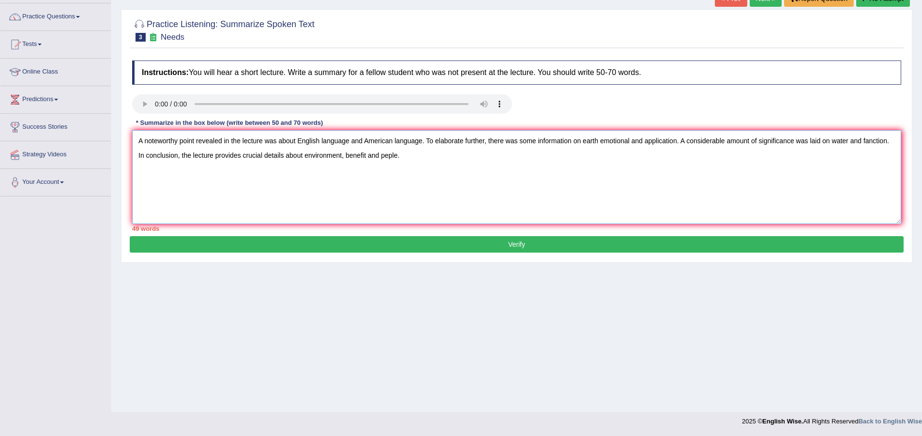
click at [399, 154] on textarea "A noteworthy point revealed in the lecture was about English language and Ameri…" at bounding box center [516, 177] width 769 height 94
drag, startPoint x: 365, startPoint y: 155, endPoint x: 370, endPoint y: 156, distance: 4.9
click at [366, 155] on textarea "A noteworthy point revealed in the lecture was about English language and Ameri…" at bounding box center [516, 177] width 769 height 94
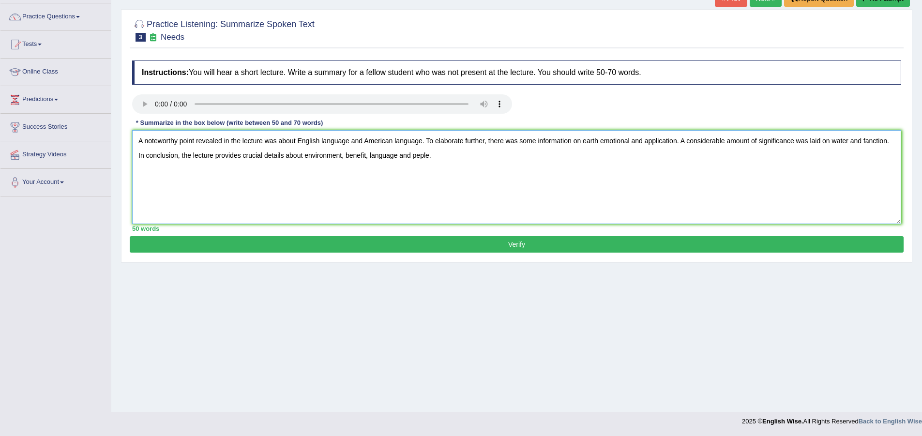
type textarea "A noteworthy point revealed in the lecture was about English language and Ameri…"
click at [435, 242] on button "Verify" at bounding box center [517, 244] width 774 height 16
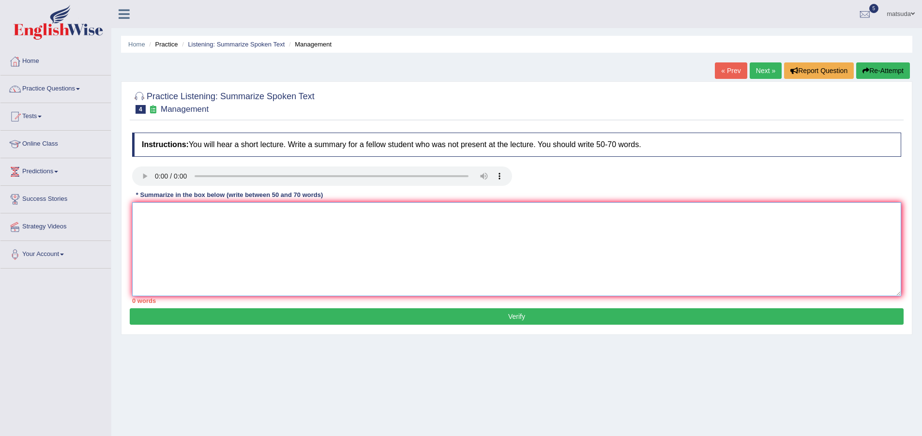
click at [191, 224] on textarea at bounding box center [516, 249] width 769 height 94
click at [157, 210] on textarea at bounding box center [516, 249] width 769 height 94
click at [322, 215] on textarea "A noteworthy point revealed in the lecture was about ,anager, busy schedule" at bounding box center [516, 249] width 769 height 94
click at [387, 211] on textarea "A noteworthy point revealed in the lecture was about ,anager and busy schedule" at bounding box center [516, 249] width 769 height 94
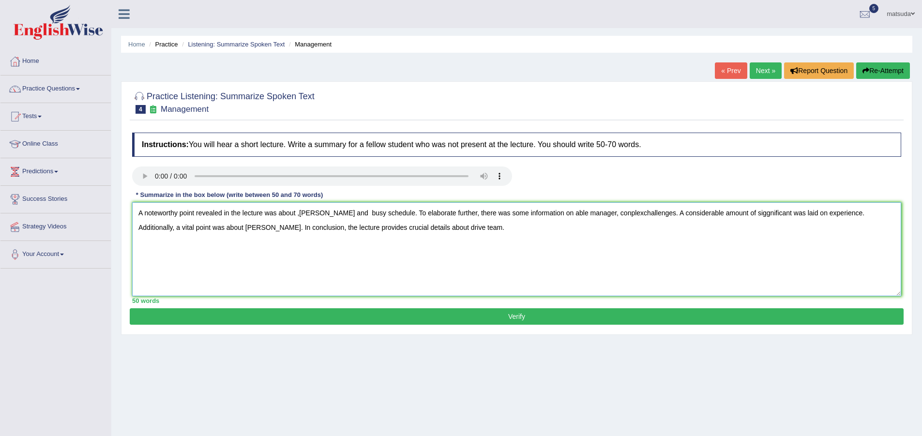
type textarea "A noteworthy point revealed in the lecture was about ,[PERSON_NAME] and busy sc…"
click at [419, 314] on button "Verify" at bounding box center [517, 316] width 774 height 16
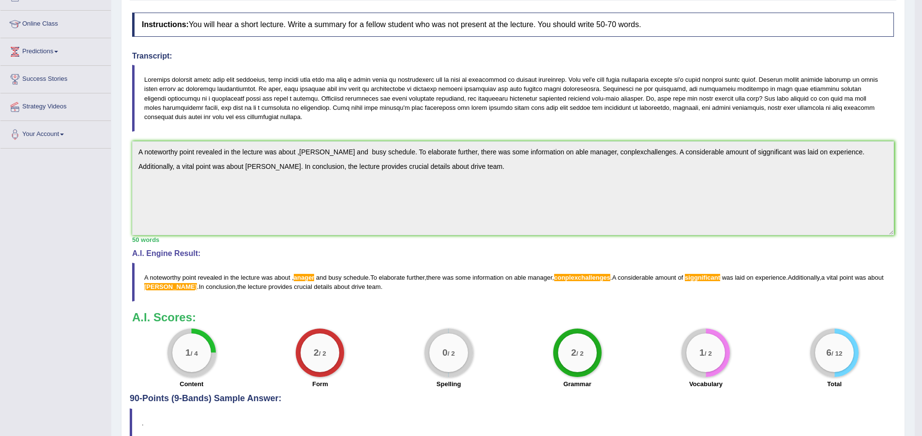
scroll to position [72, 0]
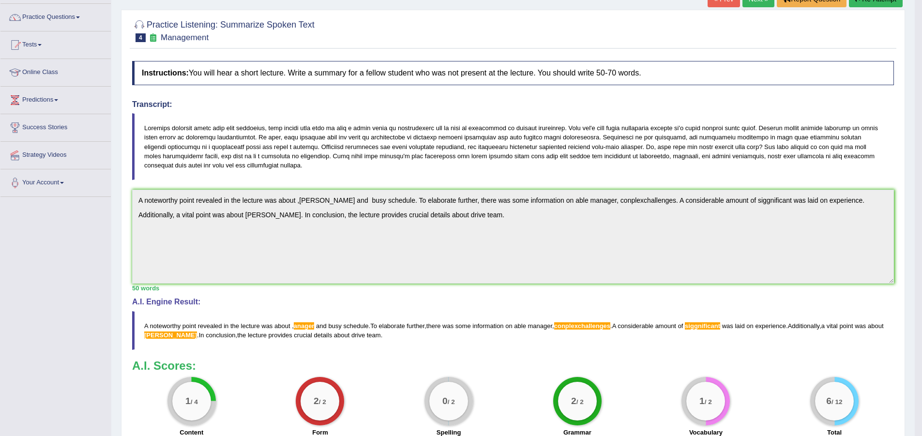
drag, startPoint x: 143, startPoint y: 126, endPoint x: 205, endPoint y: 124, distance: 62.0
click at [204, 124] on blockquote at bounding box center [513, 146] width 762 height 67
click at [203, 134] on blockquote at bounding box center [513, 146] width 762 height 67
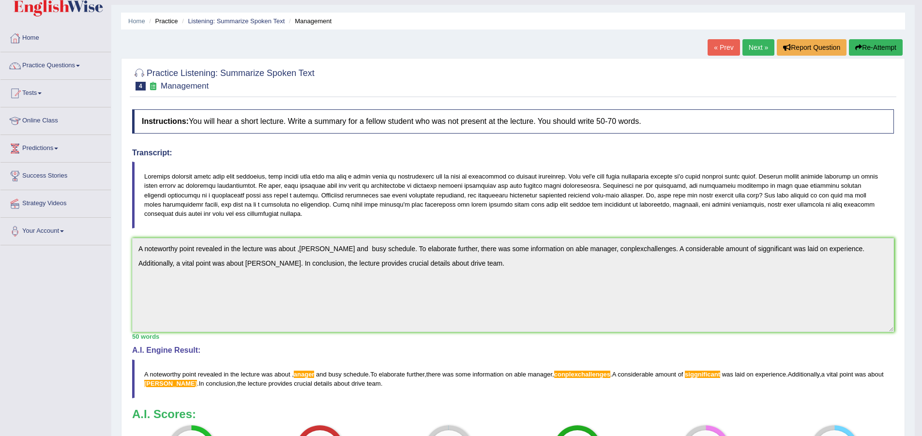
click at [866, 45] on button "Re-Attempt" at bounding box center [876, 47] width 54 height 16
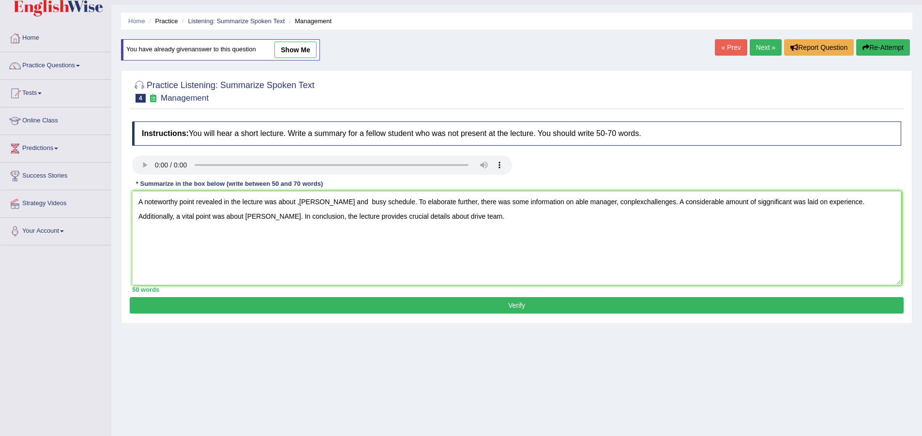
click at [380, 202] on textarea "A noteworthy point revealed in the lecture was about ,[PERSON_NAME] and busy sc…" at bounding box center [516, 238] width 769 height 94
click at [668, 204] on textarea "A noteworthy point revealed in the lecture was about ,managers often have busy …" at bounding box center [516, 238] width 769 height 94
click at [866, 202] on textarea "A noteworthy point revealed in the lecture was about ,managers often have busy …" at bounding box center [516, 238] width 769 height 94
click at [294, 218] on textarea "A noteworthy point revealed in the lecture was about ,managers often have busy …" at bounding box center [516, 238] width 769 height 94
click at [622, 216] on textarea "A noteworthy point revealed in the lecture was about ,managers often have busy …" at bounding box center [516, 238] width 769 height 94
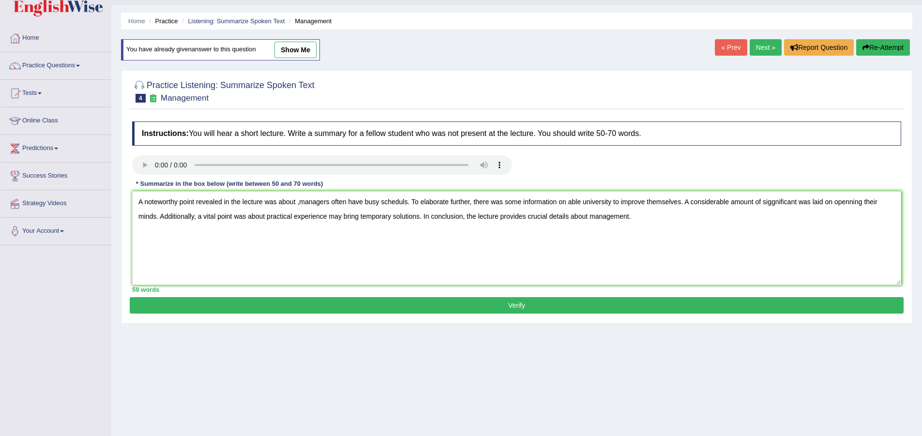
type textarea "A noteworthy point revealed in the lecture was about ,managers often have busy …"
click at [460, 308] on button "Verify" at bounding box center [517, 305] width 774 height 16
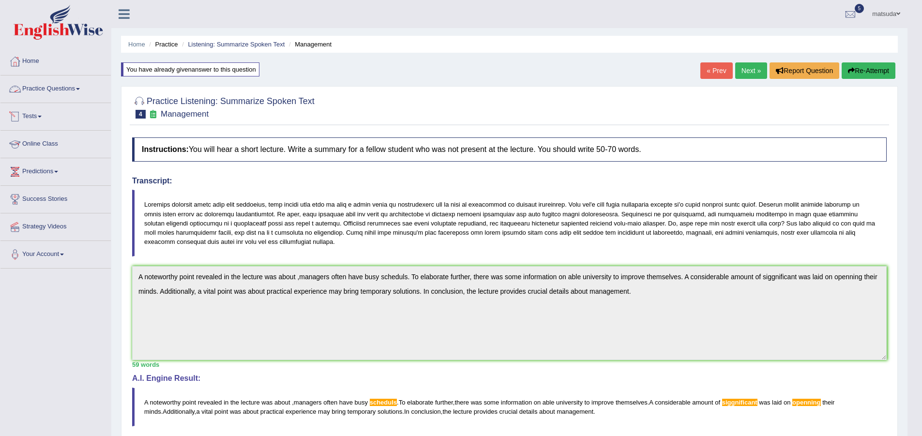
click at [90, 84] on link "Practice Questions" at bounding box center [55, 87] width 110 height 24
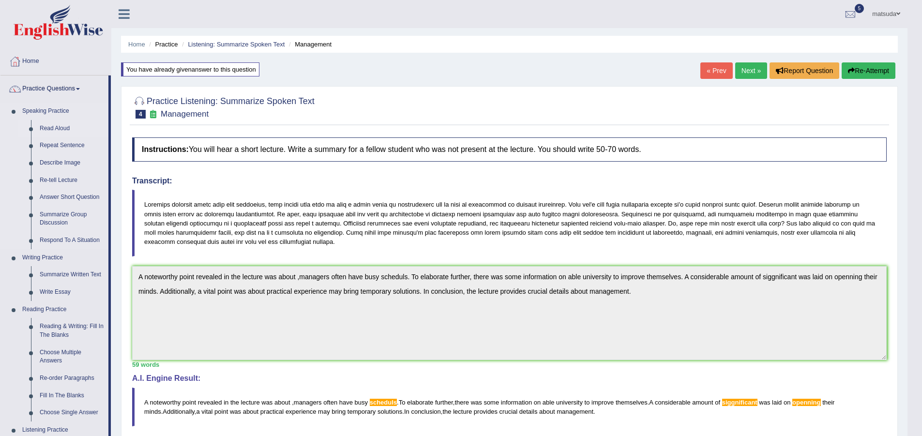
click at [66, 125] on link "Read Aloud" at bounding box center [71, 128] width 73 height 17
